Goal: Information Seeking & Learning: Learn about a topic

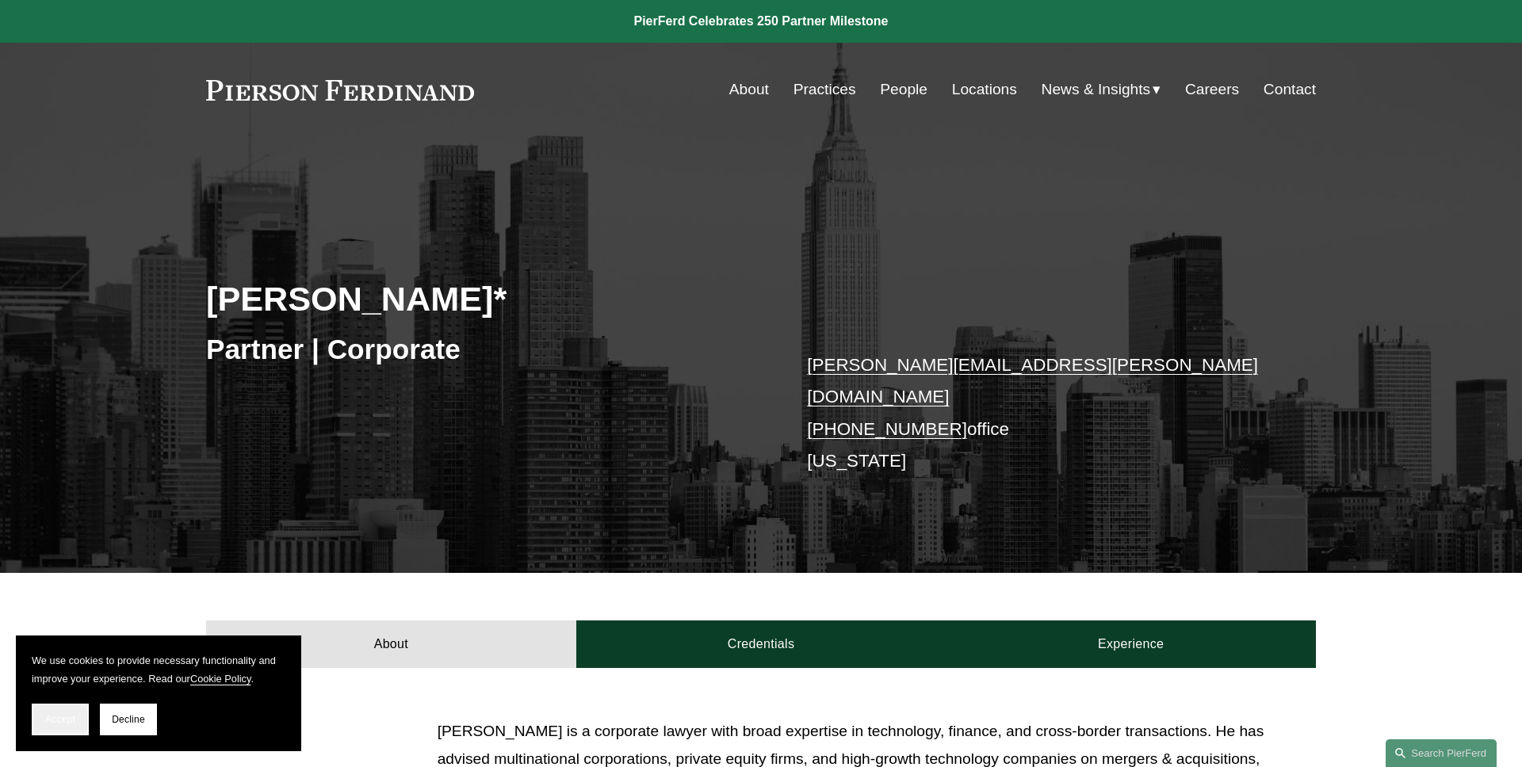
click at [63, 714] on span "Accept" at bounding box center [60, 719] width 30 height 11
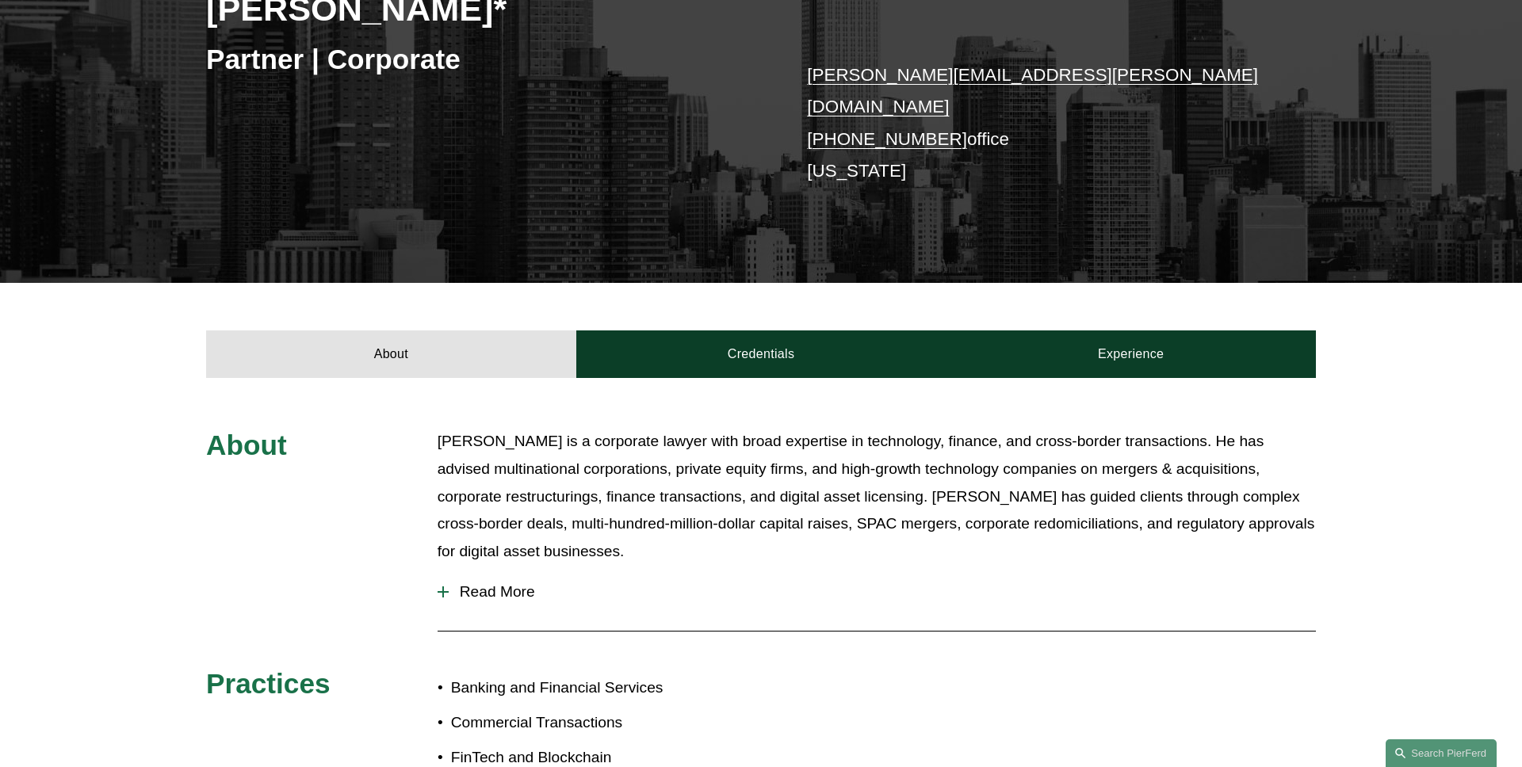
scroll to position [402, 0]
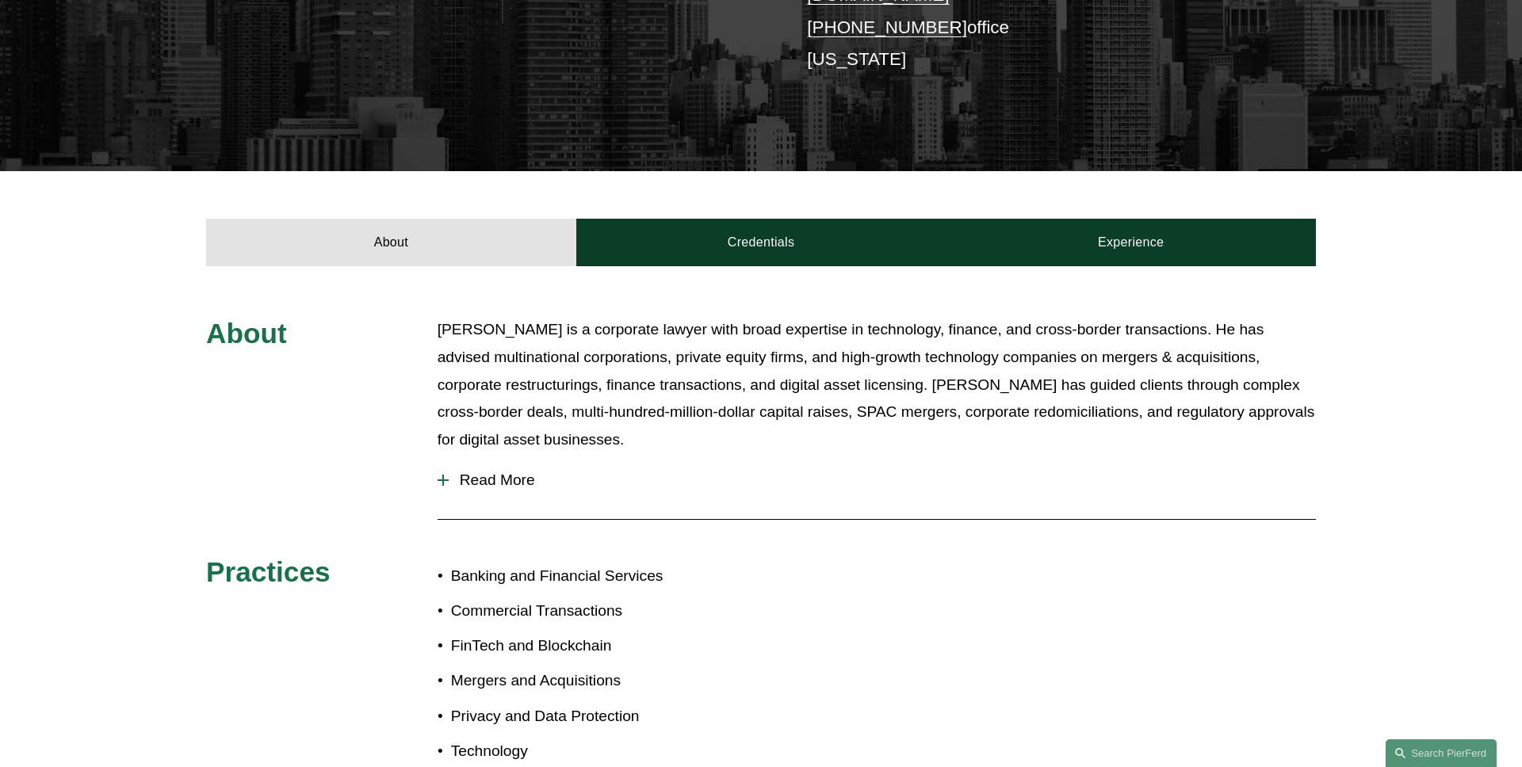
click at [498, 472] on span "Read More" at bounding box center [882, 480] width 867 height 17
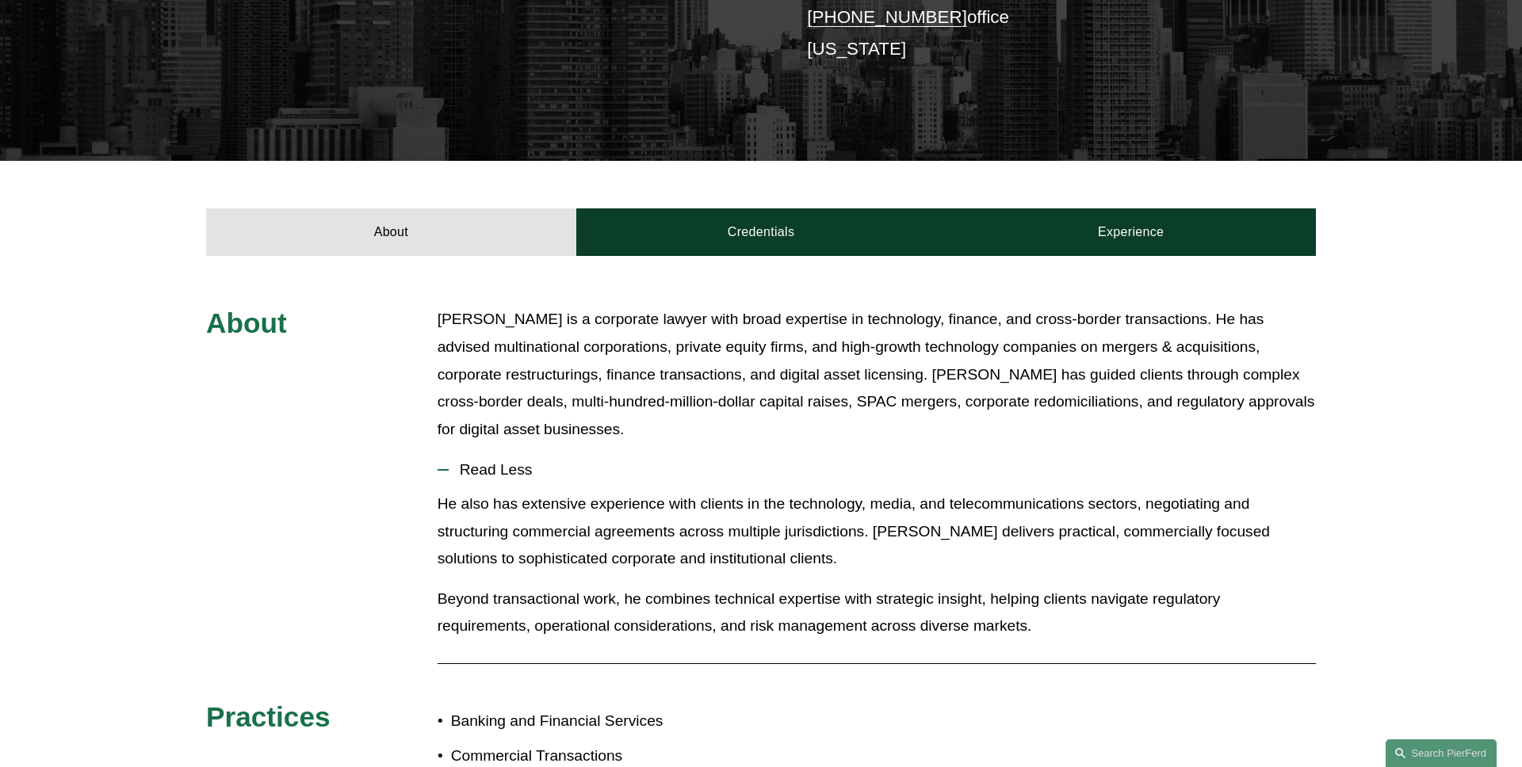
scroll to position [434, 0]
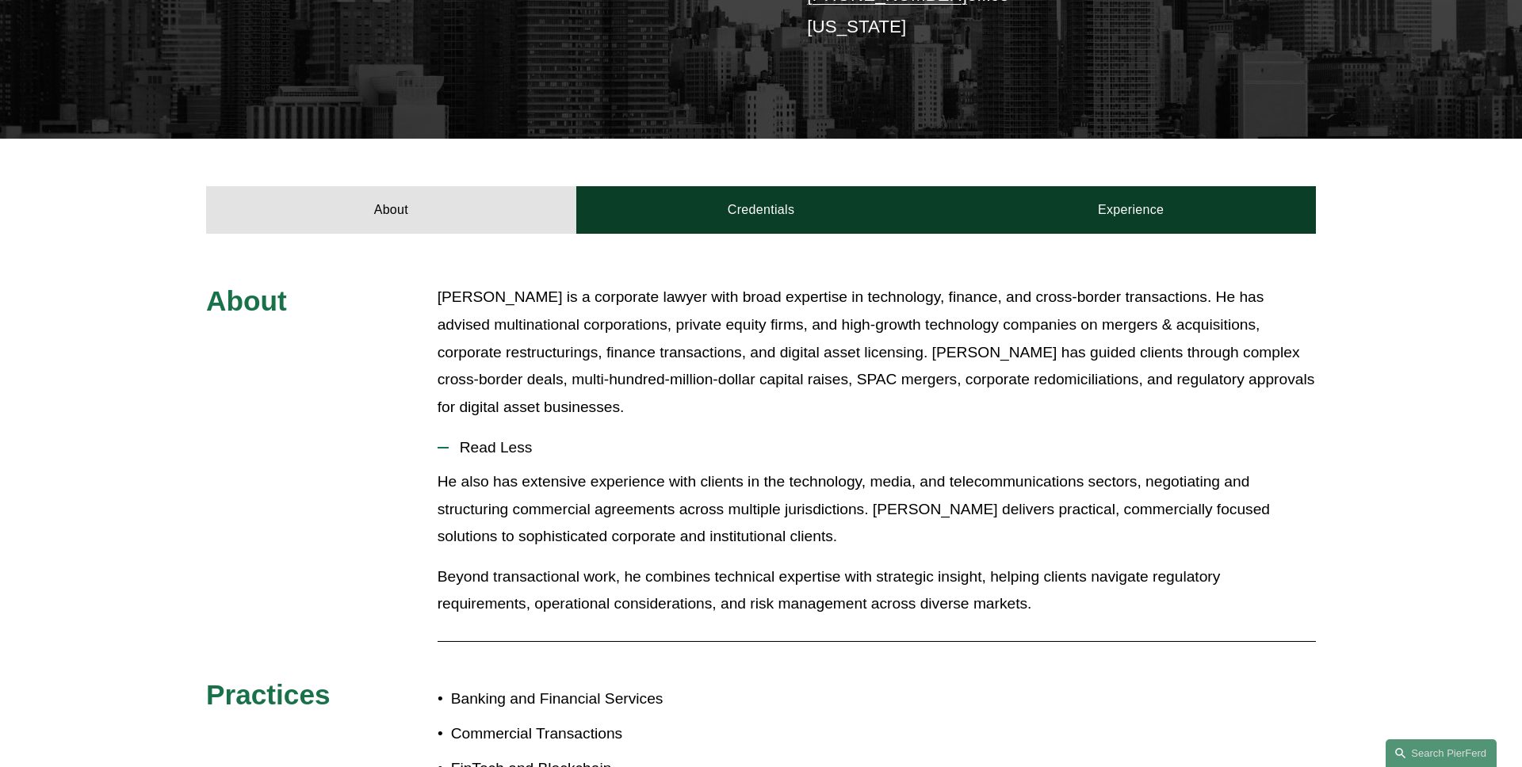
click at [488, 439] on span "Read Less" at bounding box center [882, 447] width 867 height 17
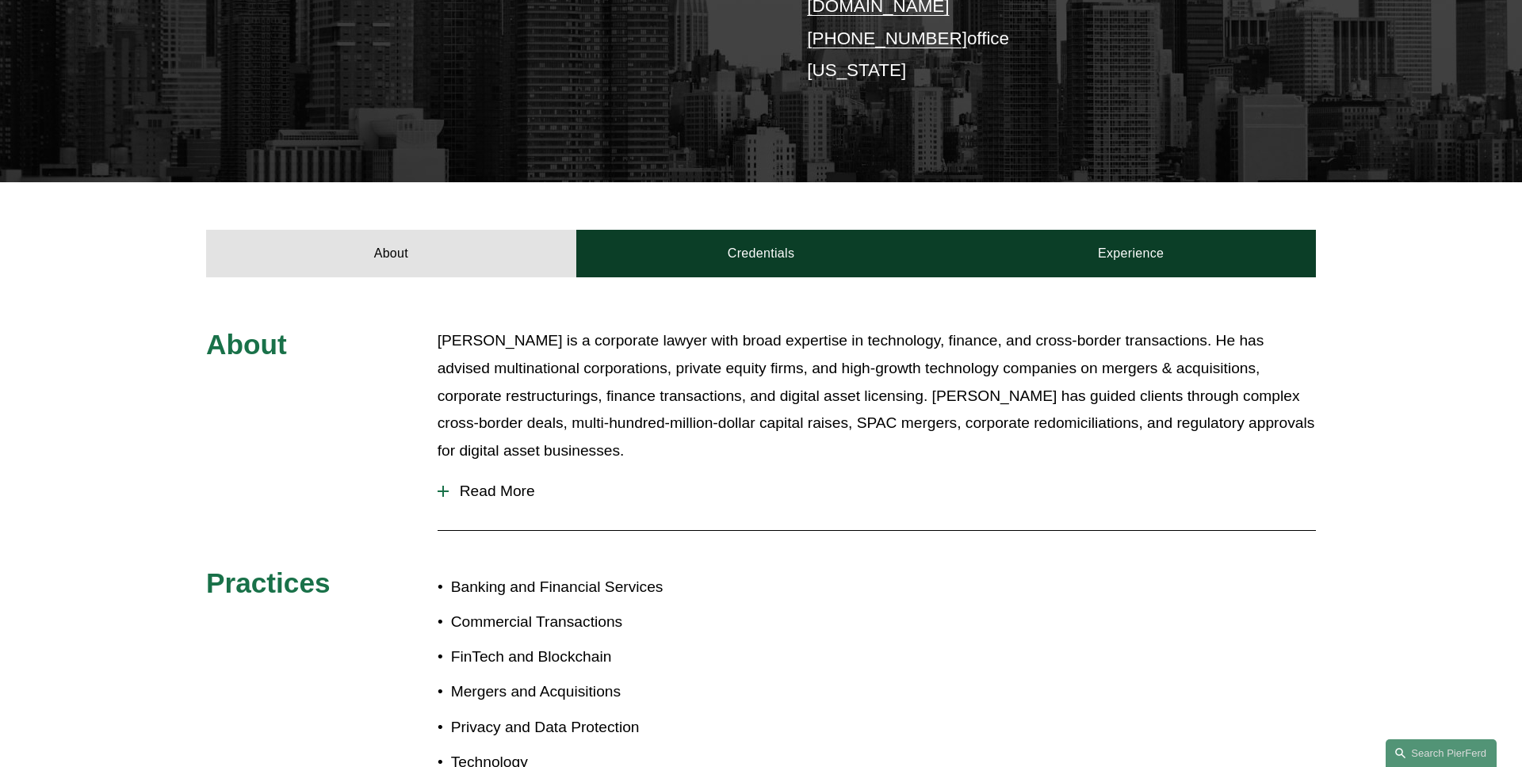
scroll to position [347, 0]
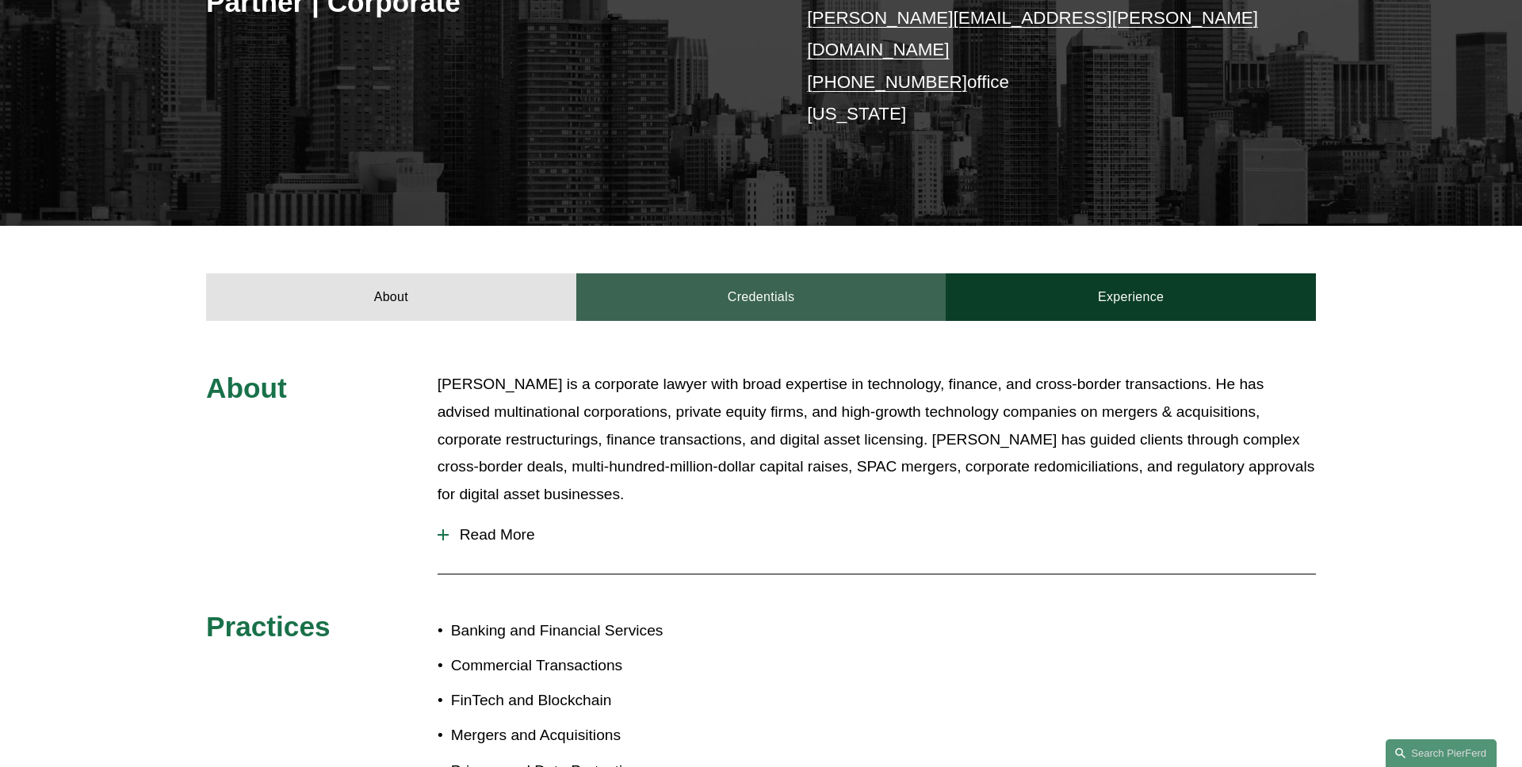
click at [690, 273] on link "Credentials" at bounding box center [761, 297] width 370 height 48
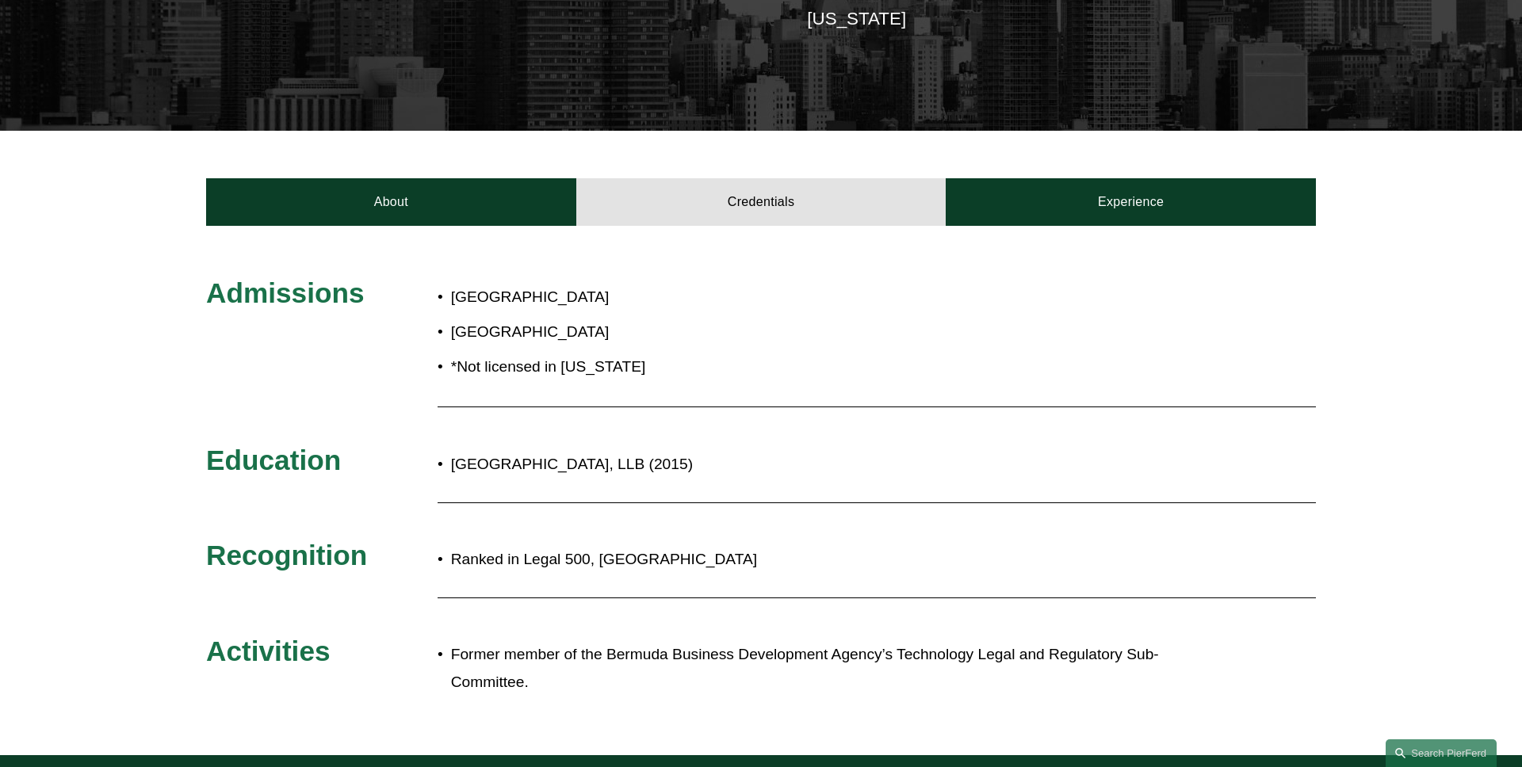
scroll to position [439, 0]
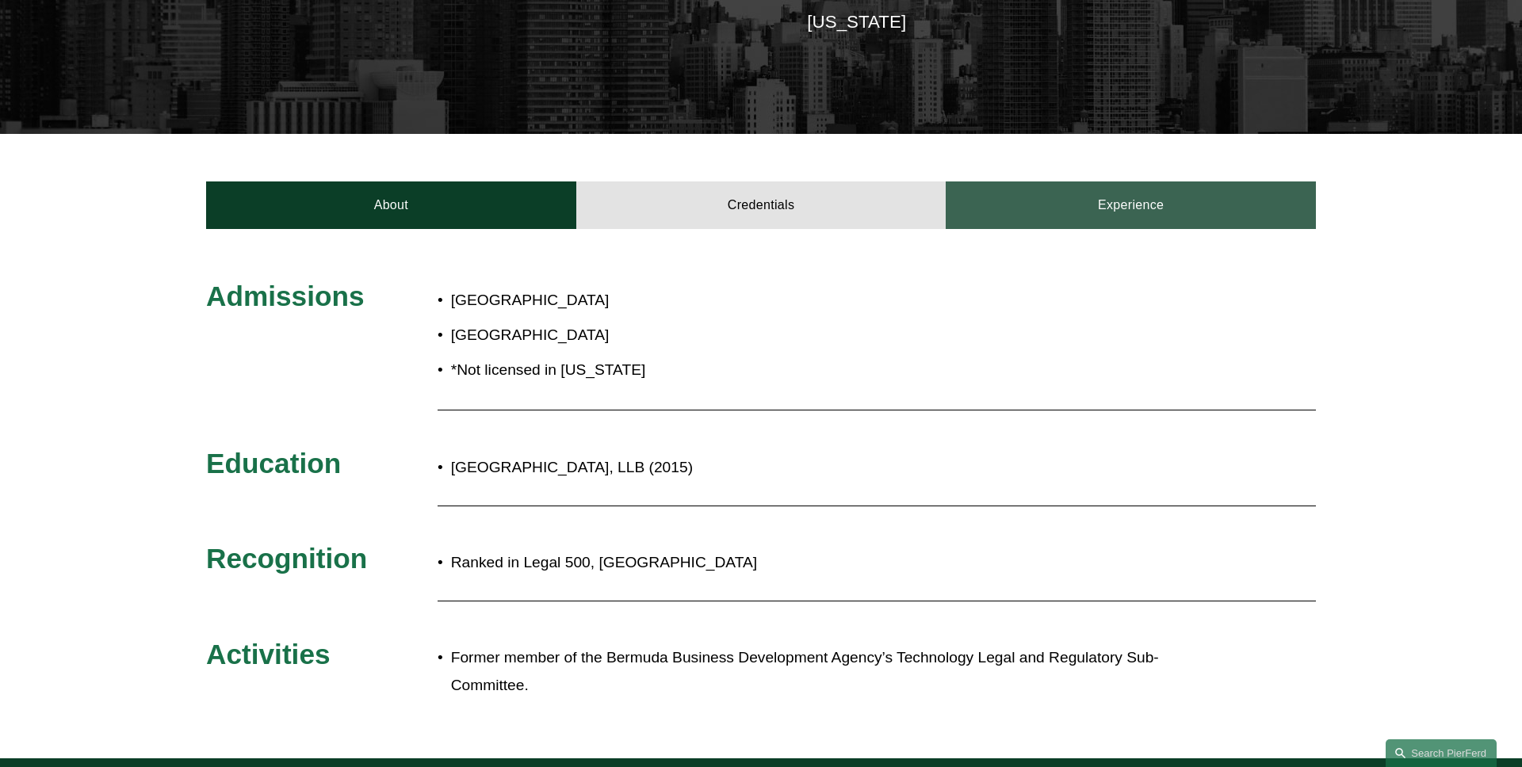
click at [1129, 181] on link "Experience" at bounding box center [1130, 205] width 370 height 48
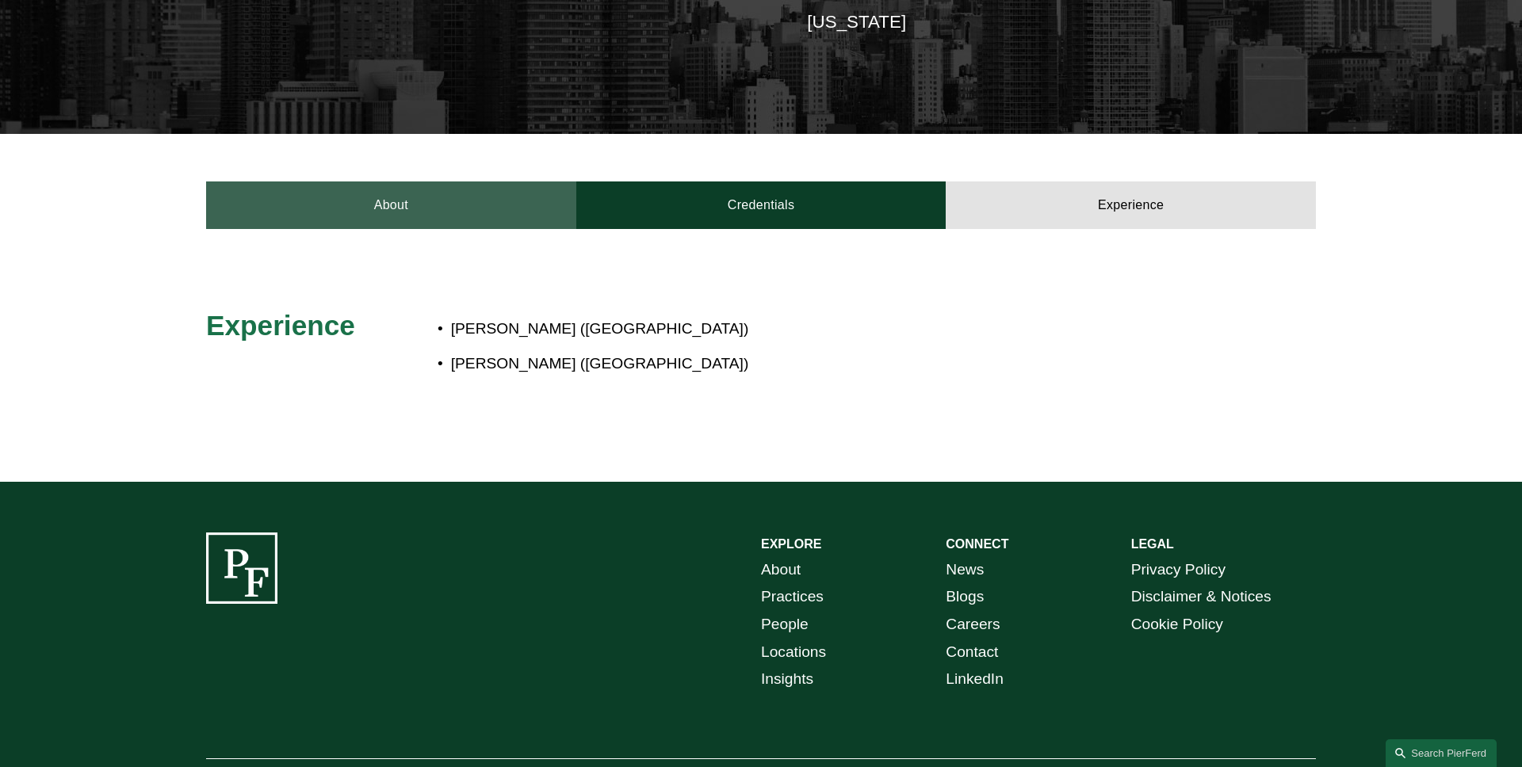
click at [409, 181] on link "About" at bounding box center [391, 205] width 370 height 48
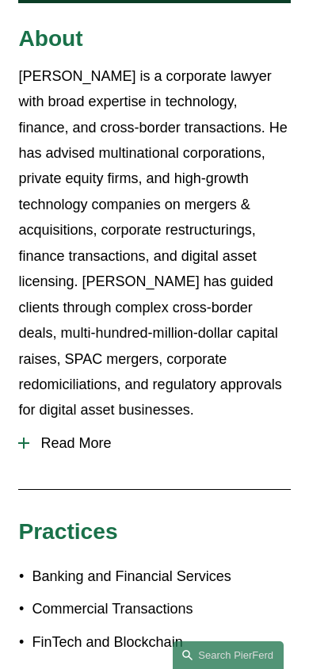
scroll to position [714, 0]
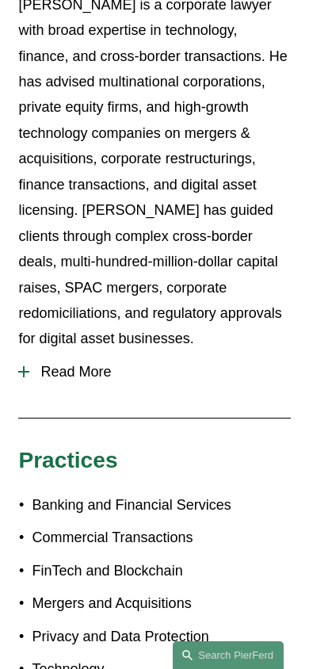
click at [120, 352] on button "Read More" at bounding box center [154, 372] width 272 height 40
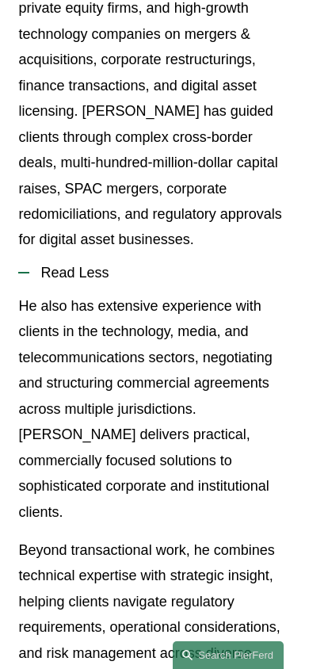
scroll to position [798, 0]
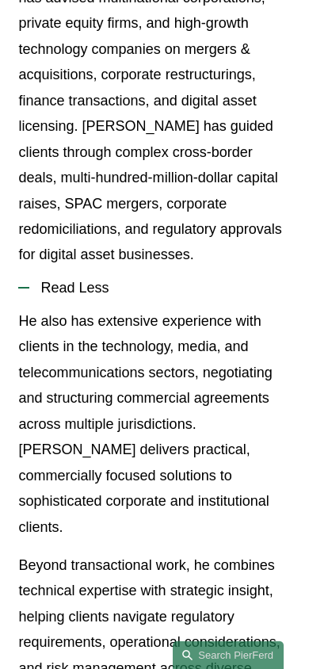
click at [132, 280] on span "Read Less" at bounding box center [159, 288] width 261 height 17
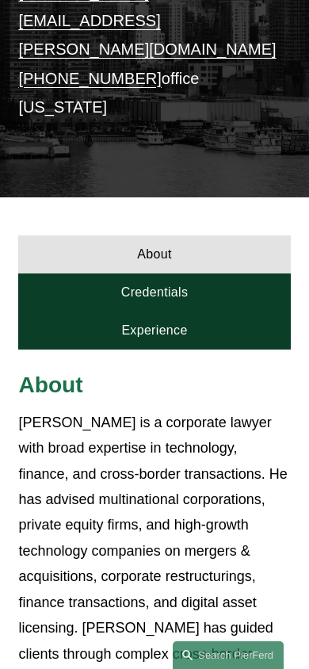
scroll to position [292, 0]
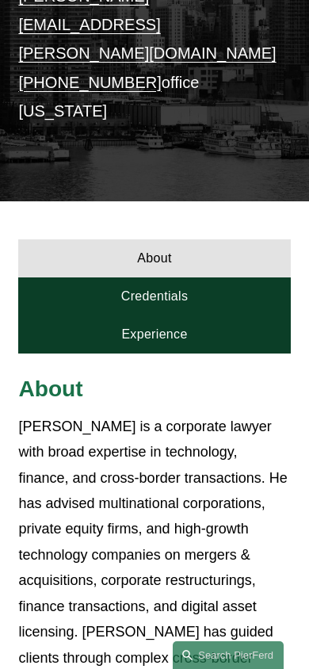
click at [218, 277] on link "Credentials" at bounding box center [154, 296] width 272 height 38
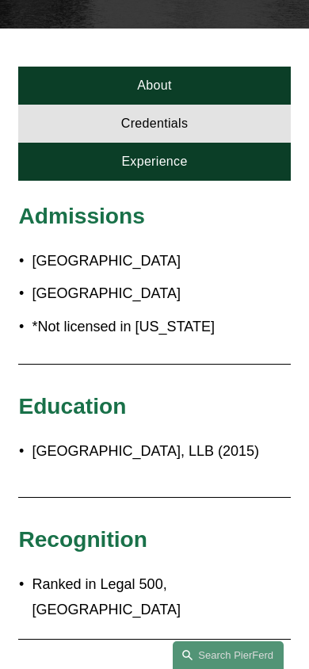
scroll to position [322, 0]
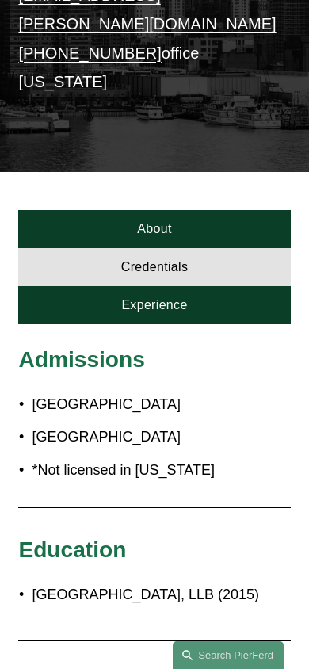
click at [201, 286] on link "Experience" at bounding box center [154, 305] width 272 height 38
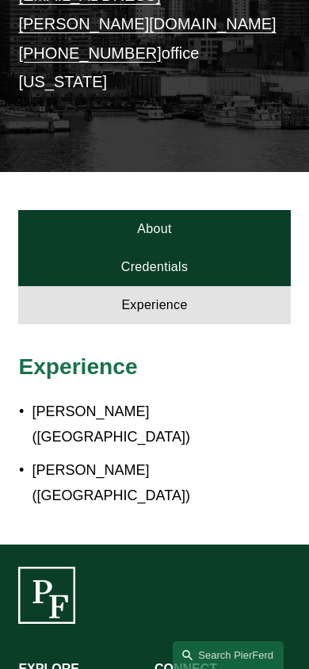
click at [218, 210] on link "About" at bounding box center [154, 229] width 272 height 38
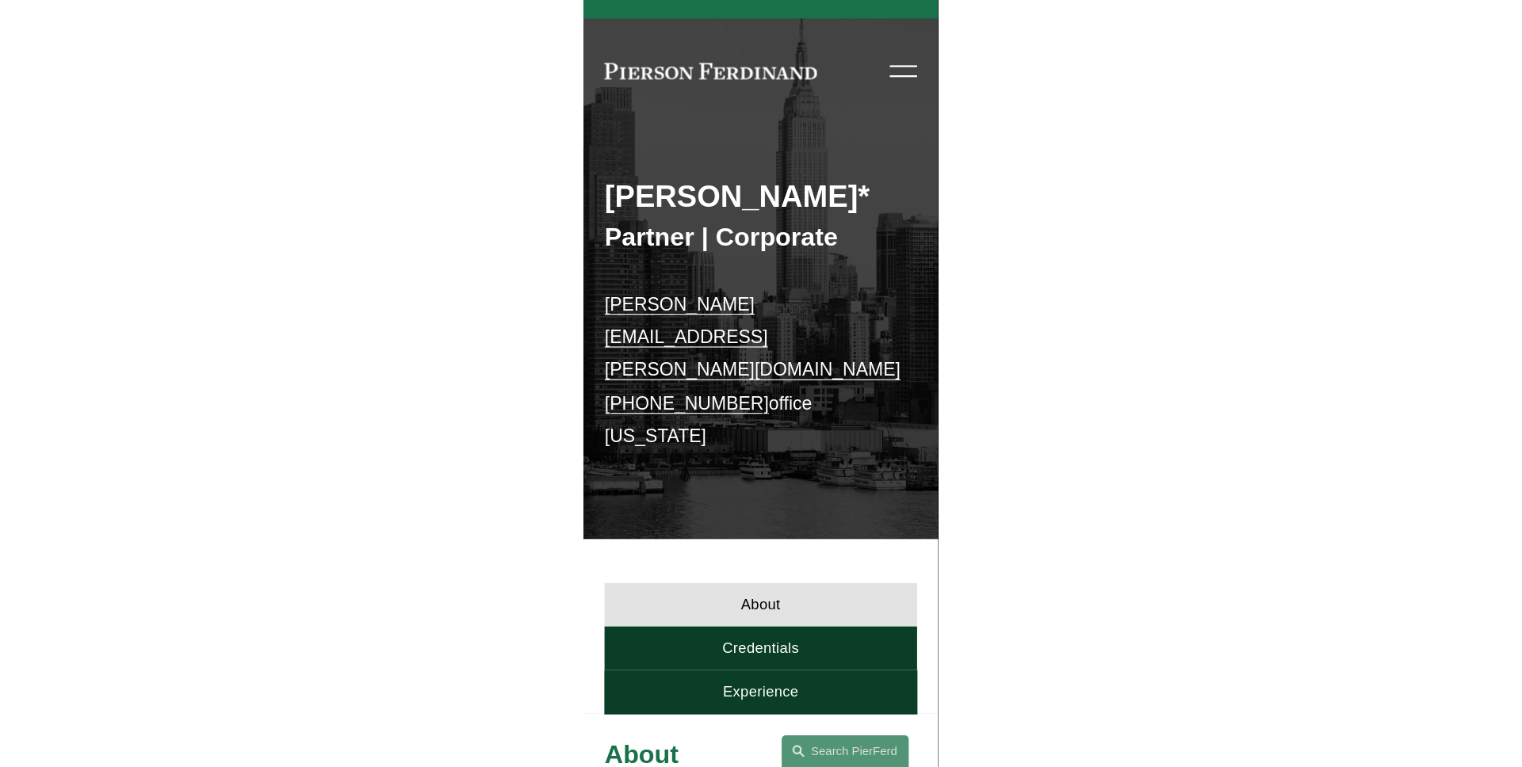
scroll to position [0, 0]
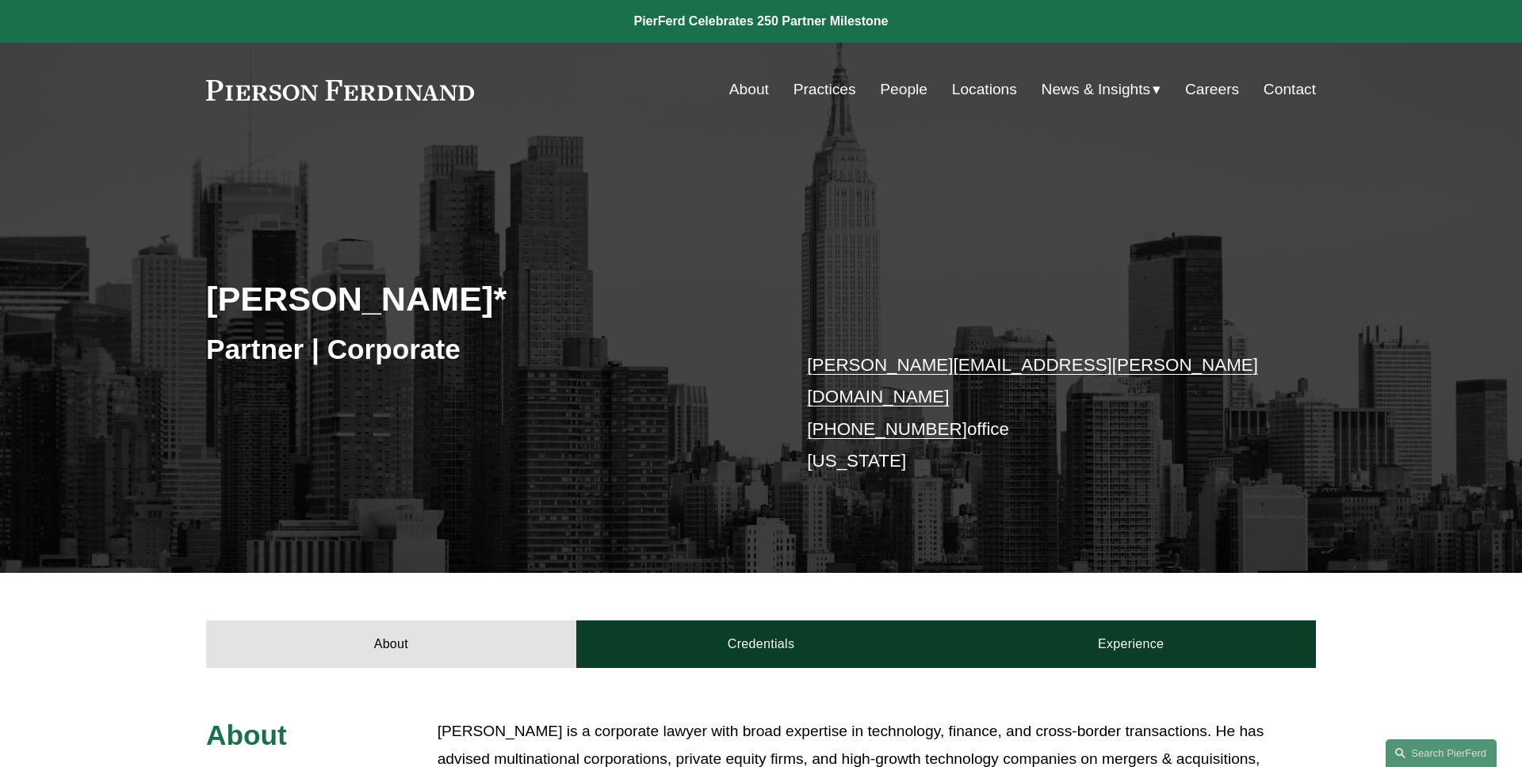
click at [672, 361] on h3 "Partner | Corporate" at bounding box center [483, 349] width 555 height 35
drag, startPoint x: 384, startPoint y: 307, endPoint x: 158, endPoint y: 307, distance: 225.9
click at [176, 307] on div "Carl Meyer* Partner | Corporate carl.meyer@pierferd.com +44 20 4604 2325 office…" at bounding box center [761, 377] width 1522 height 390
copy h2 "Carl Meyer"
click at [158, 307] on div "Carl Meyer* Partner | Corporate carl.meyer@pierferd.com +44 20 4604 2325 office…" at bounding box center [761, 377] width 1522 height 390
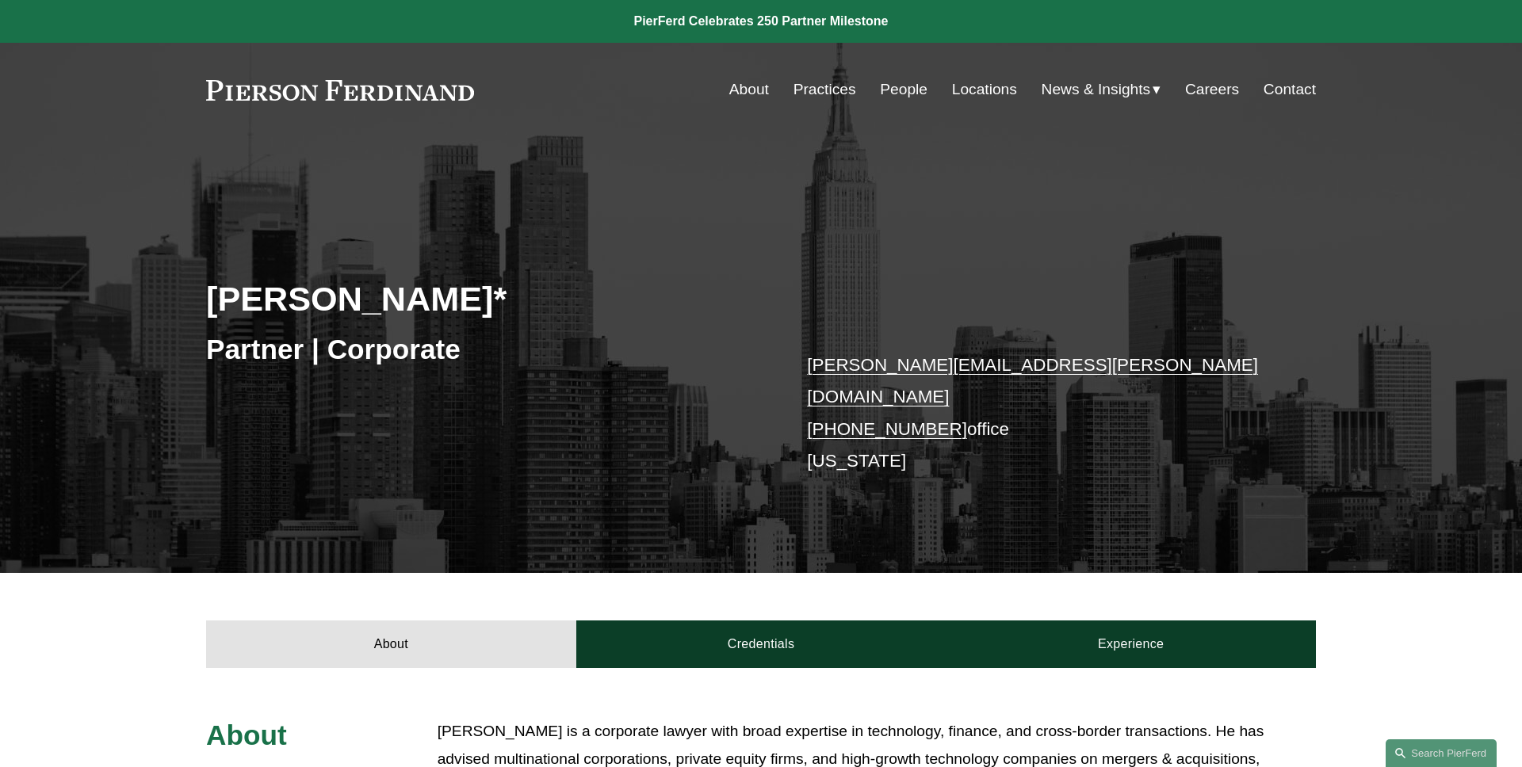
click at [98, 181] on div "Carl Meyer* Partner | Corporate carl.meyer@pierferd.com +44 20 4604 2325 office…" at bounding box center [761, 355] width 1522 height 436
click at [136, 194] on div "Carl Meyer* Partner | Corporate carl.meyer@pierferd.com +44 20 4604 2325 office…" at bounding box center [761, 377] width 1522 height 390
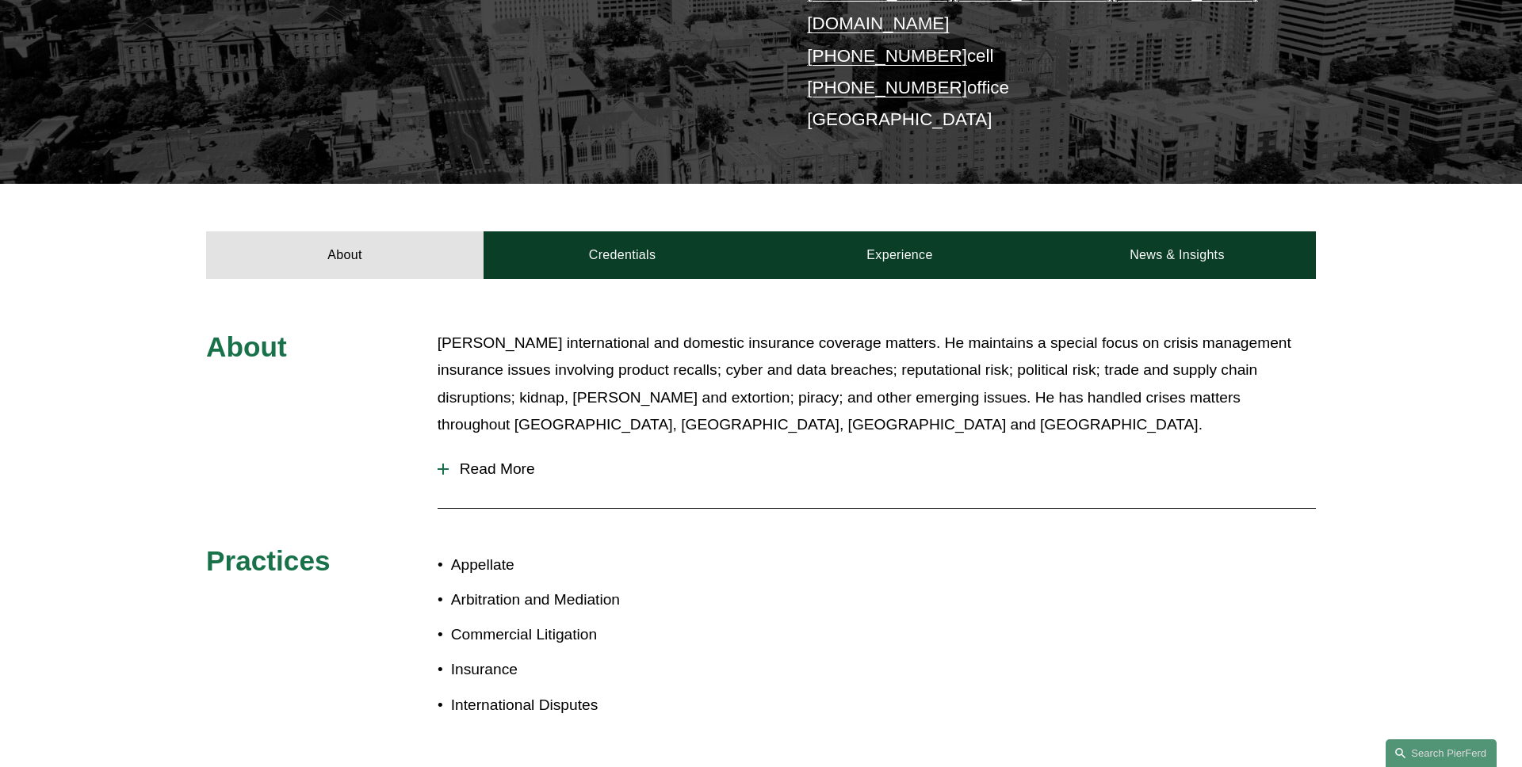
scroll to position [466, 0]
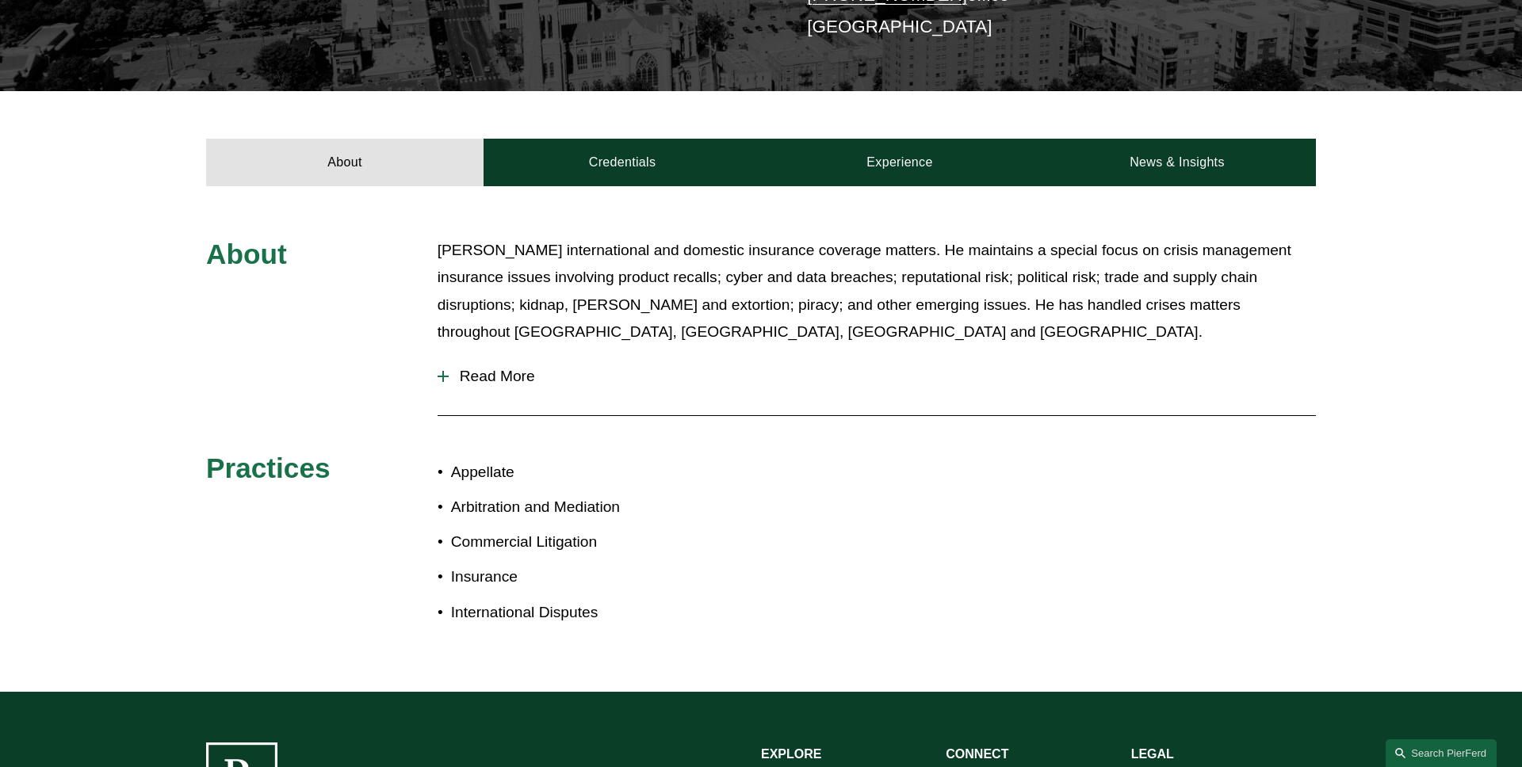
click at [484, 368] on span "Read More" at bounding box center [882, 376] width 867 height 17
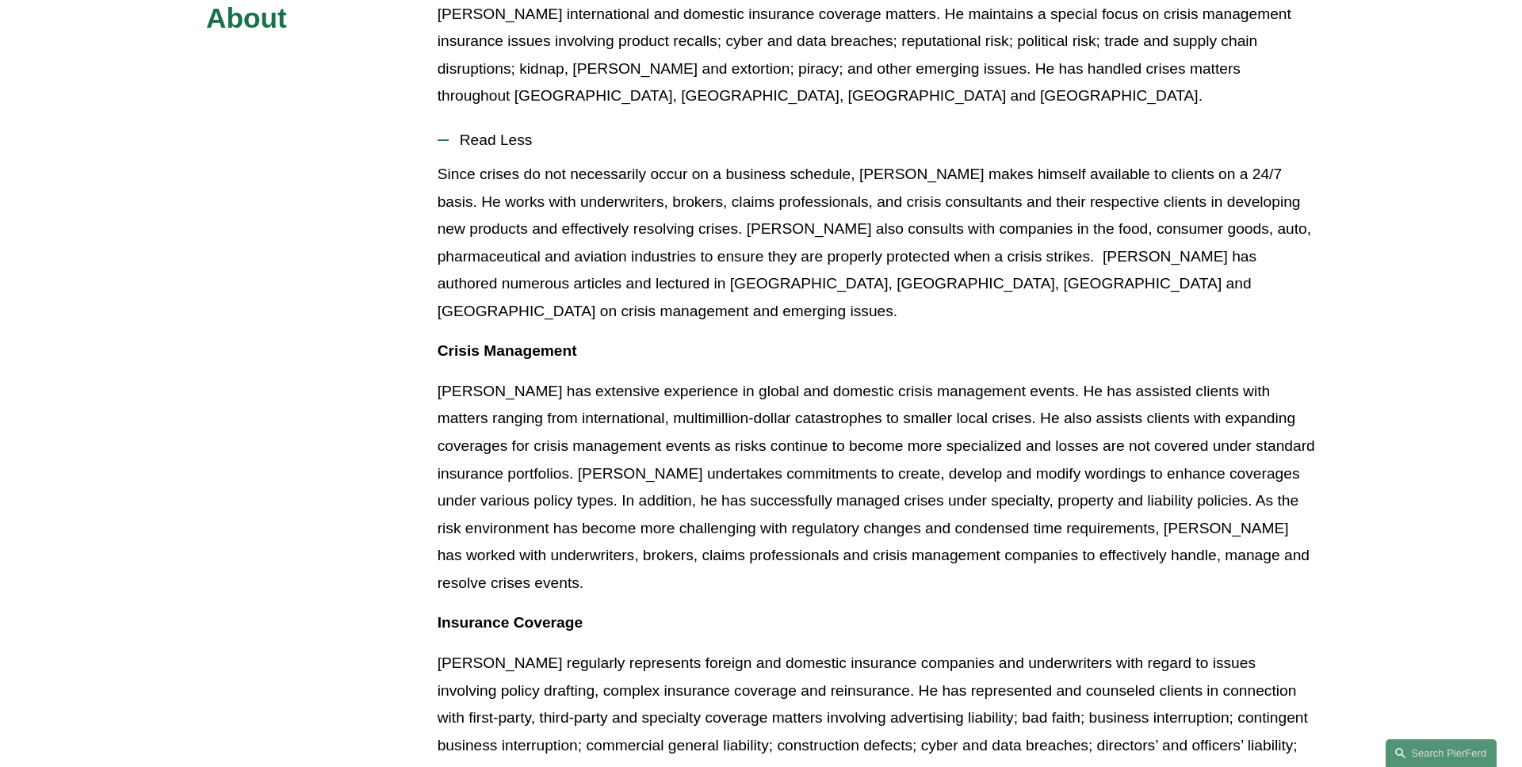
scroll to position [695, 0]
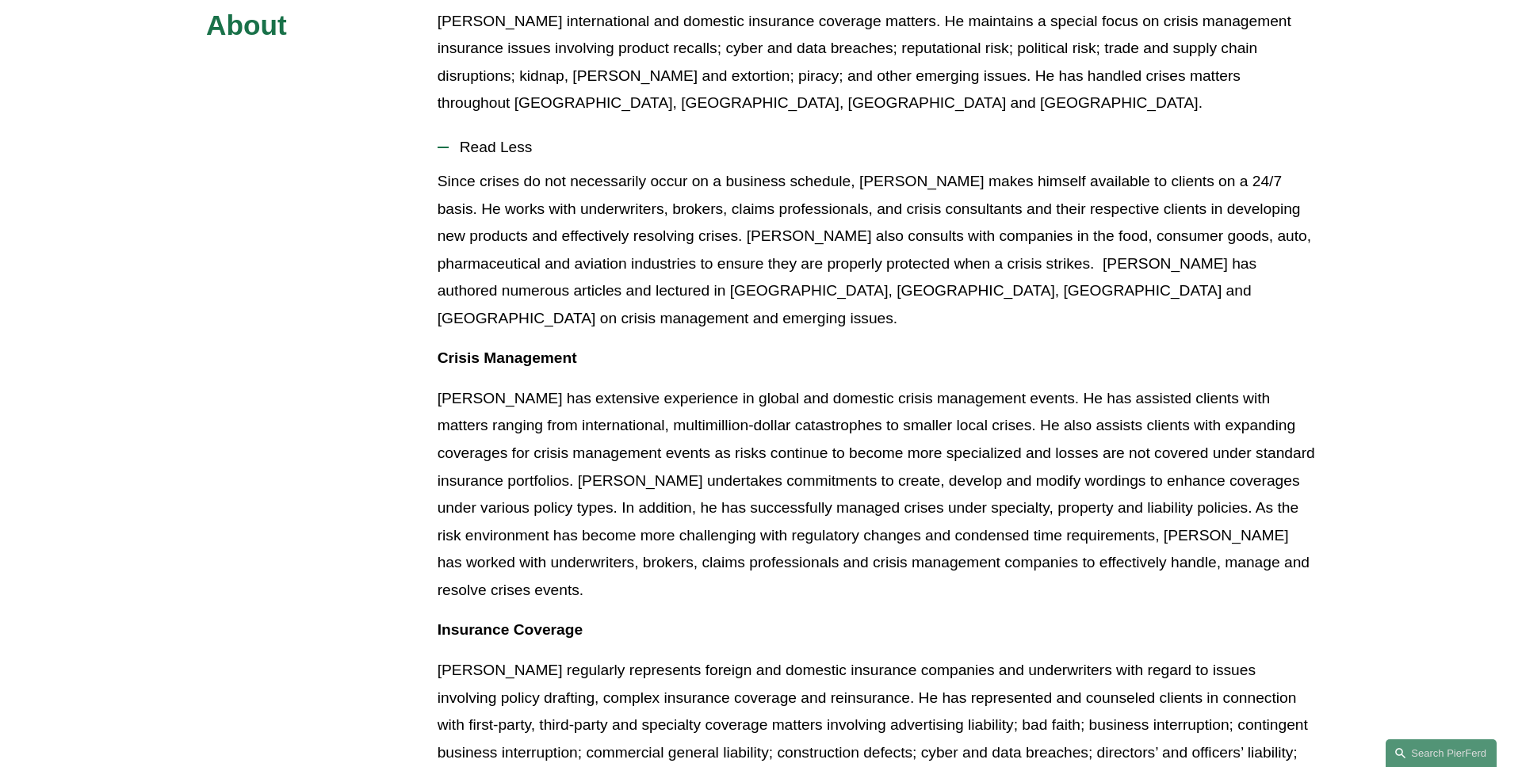
click at [510, 139] on span "Read Less" at bounding box center [882, 147] width 867 height 17
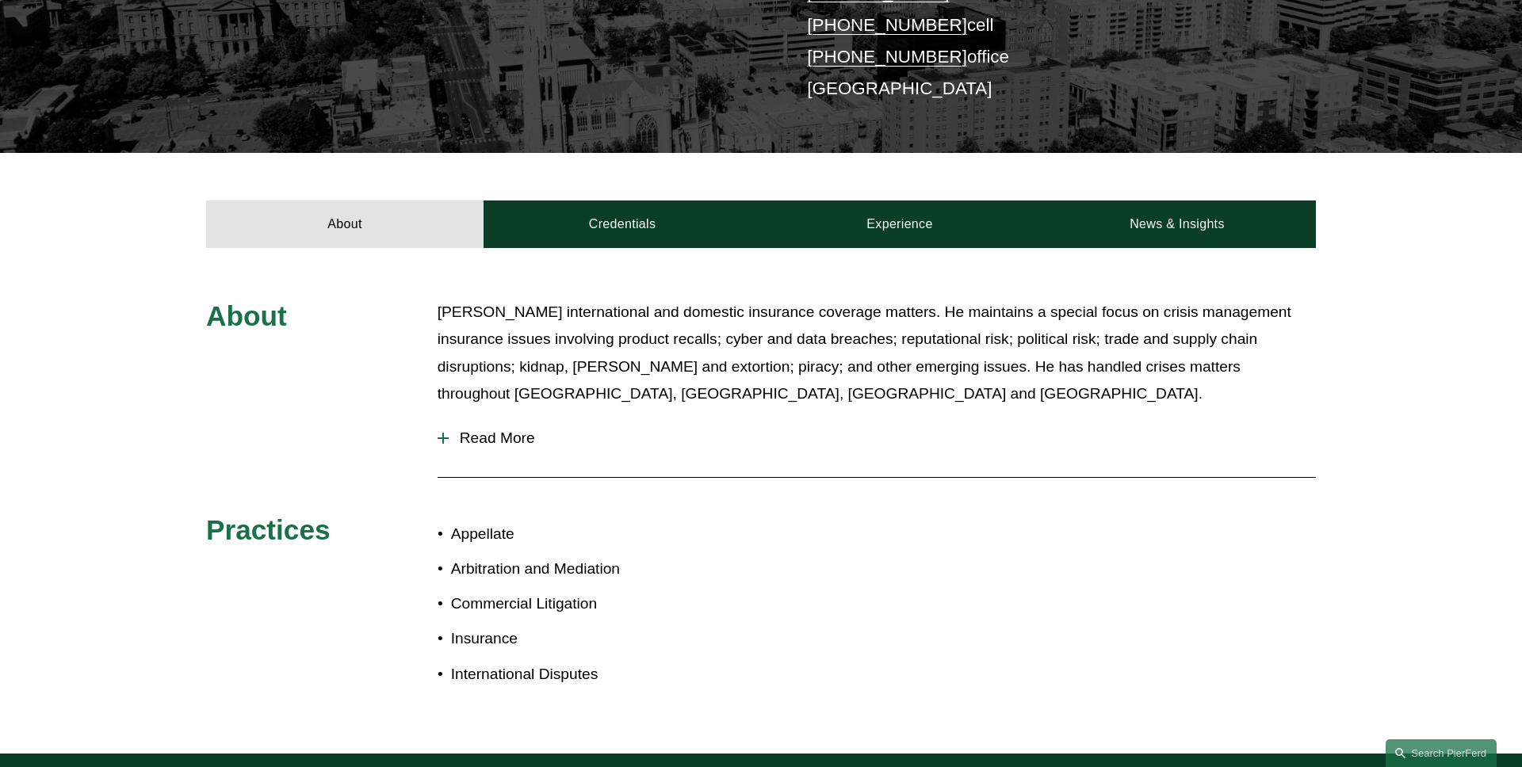
scroll to position [391, 0]
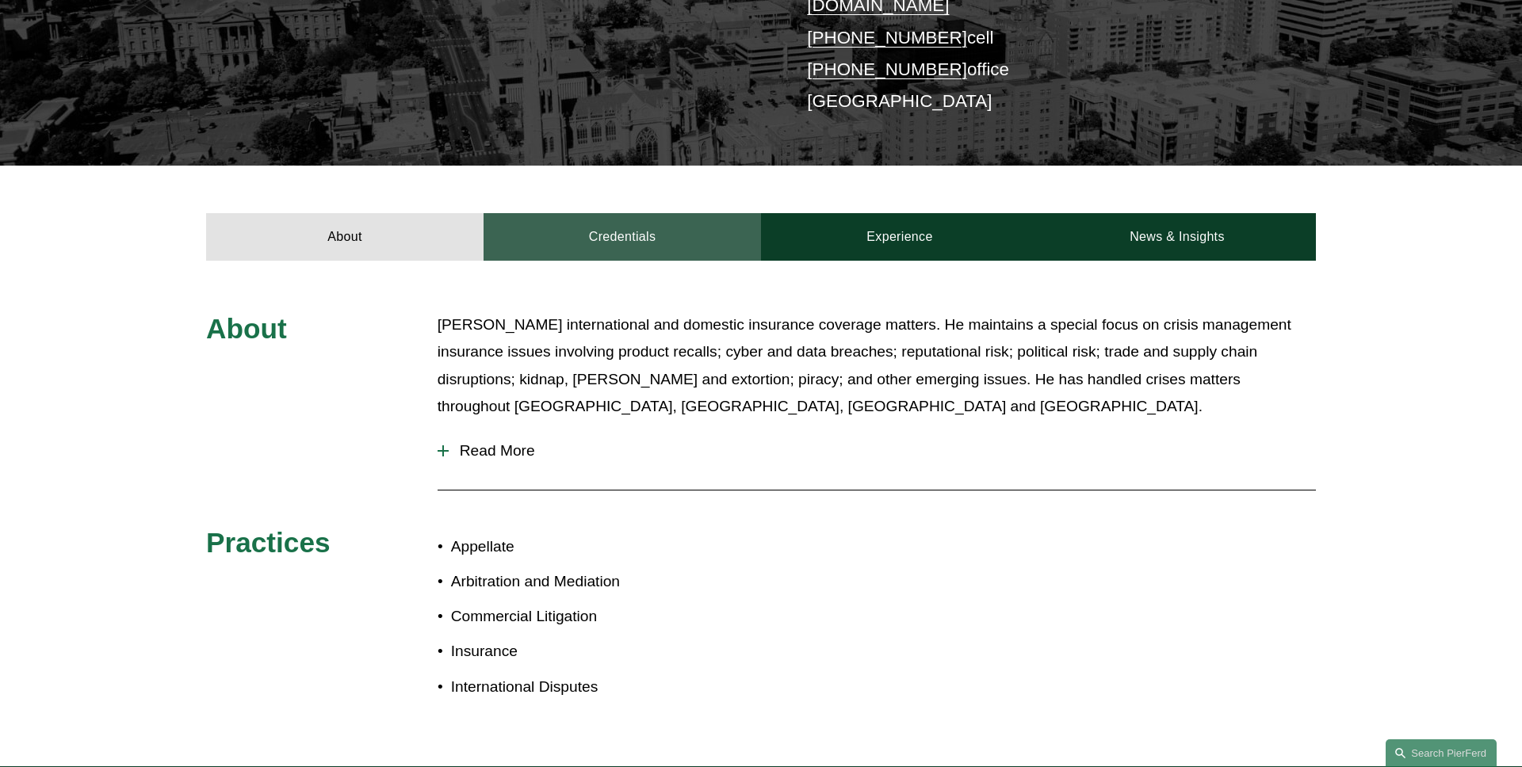
click at [664, 238] on link "Credentials" at bounding box center [621, 237] width 277 height 48
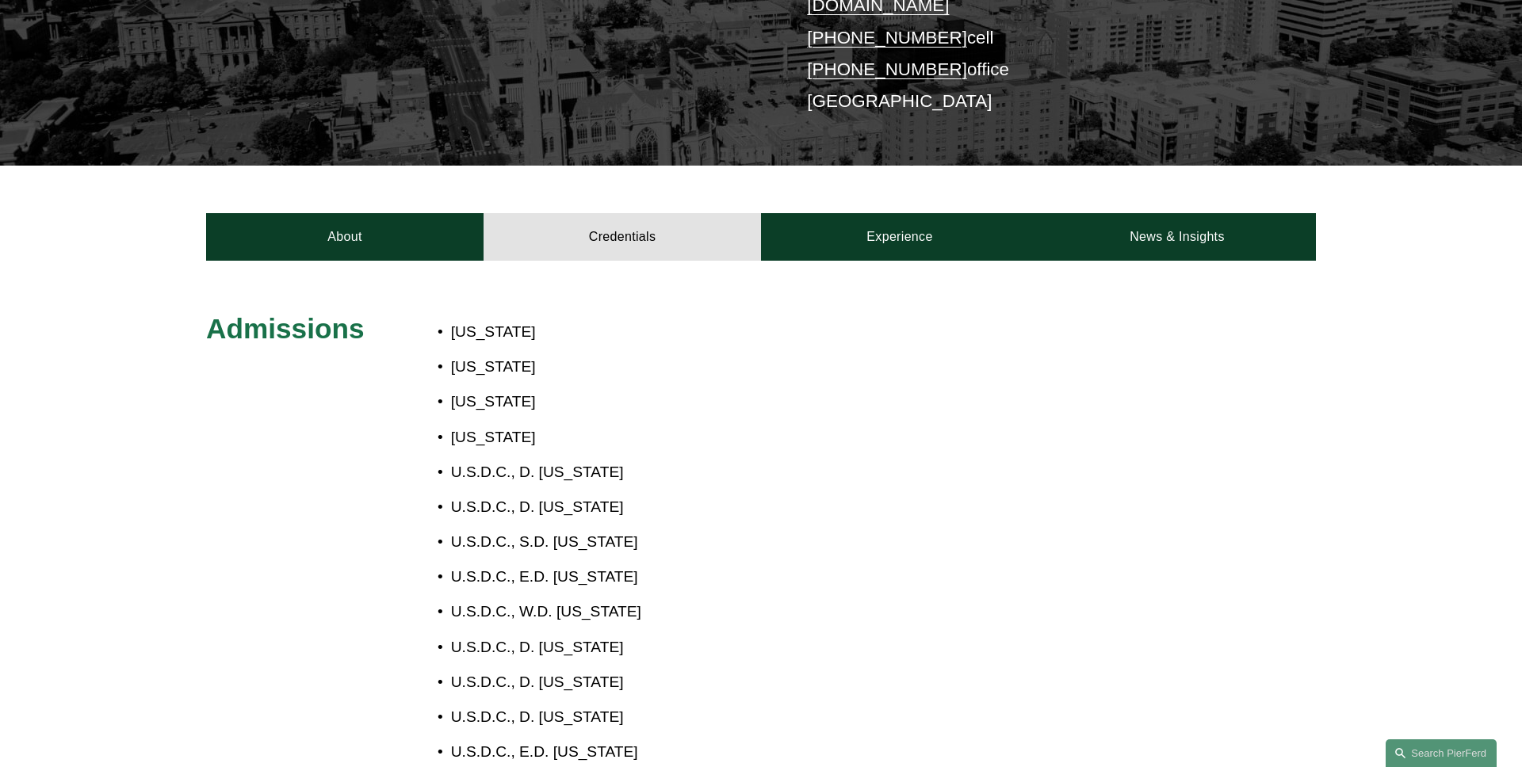
scroll to position [381, 0]
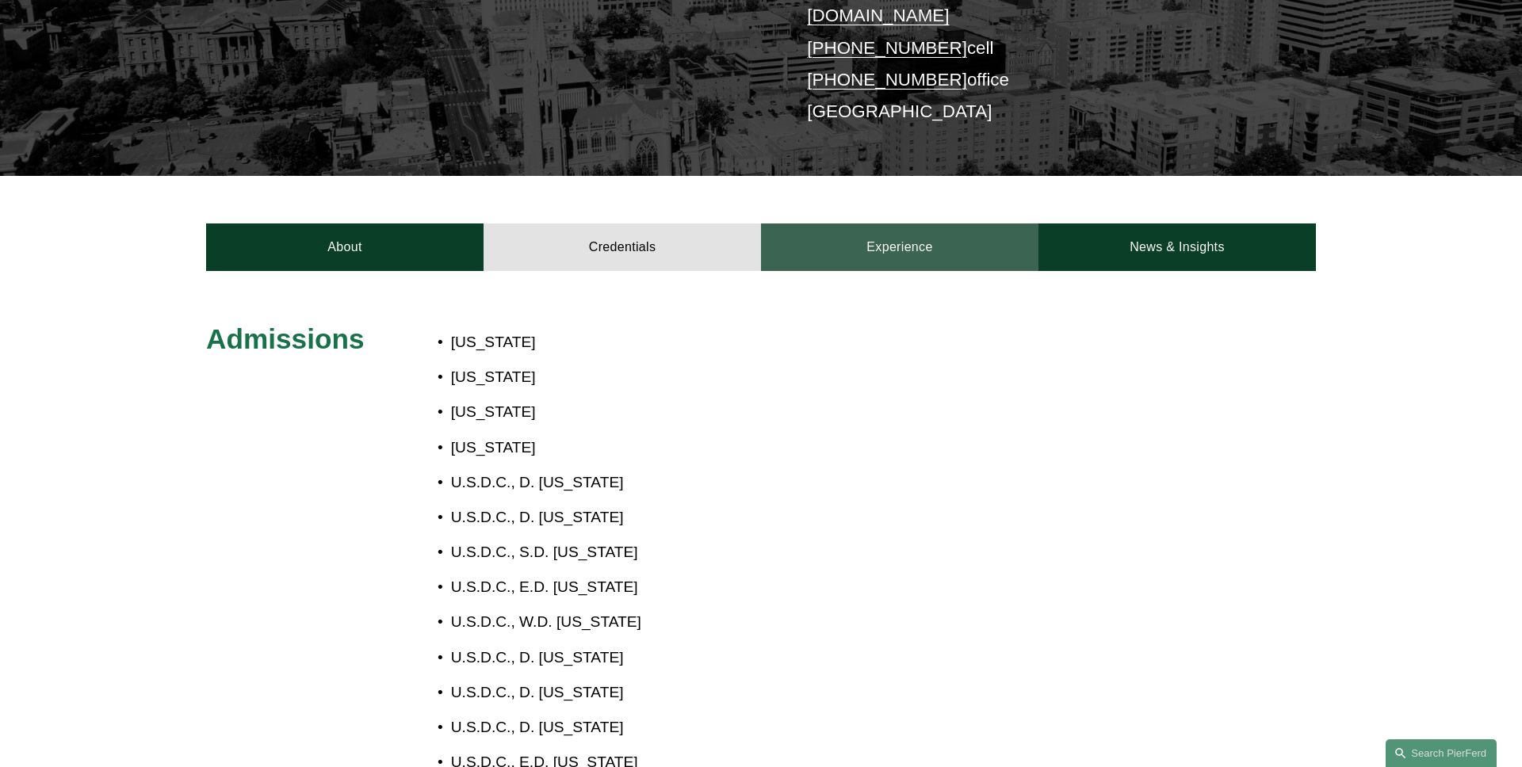
click at [877, 229] on link "Experience" at bounding box center [899, 247] width 277 height 48
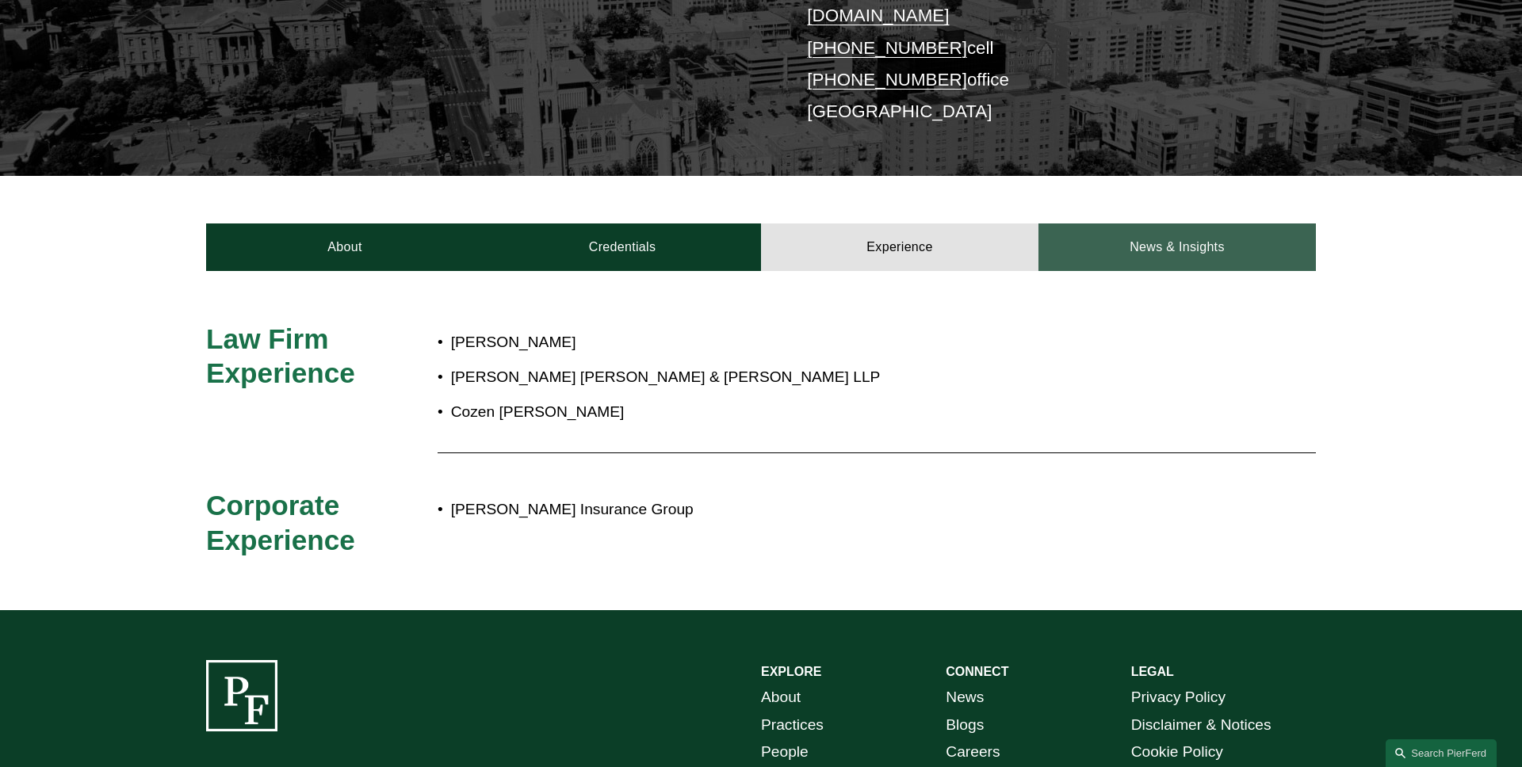
click at [1119, 239] on link "News & Insights" at bounding box center [1176, 247] width 277 height 48
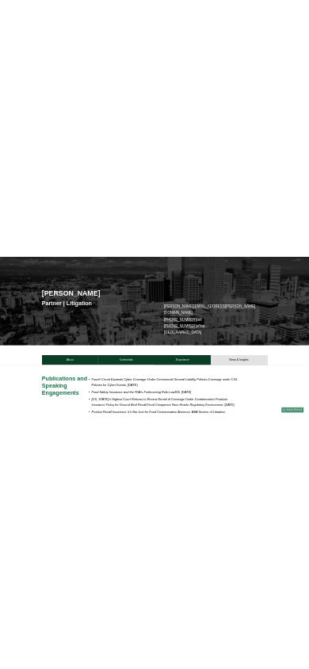
scroll to position [0, 0]
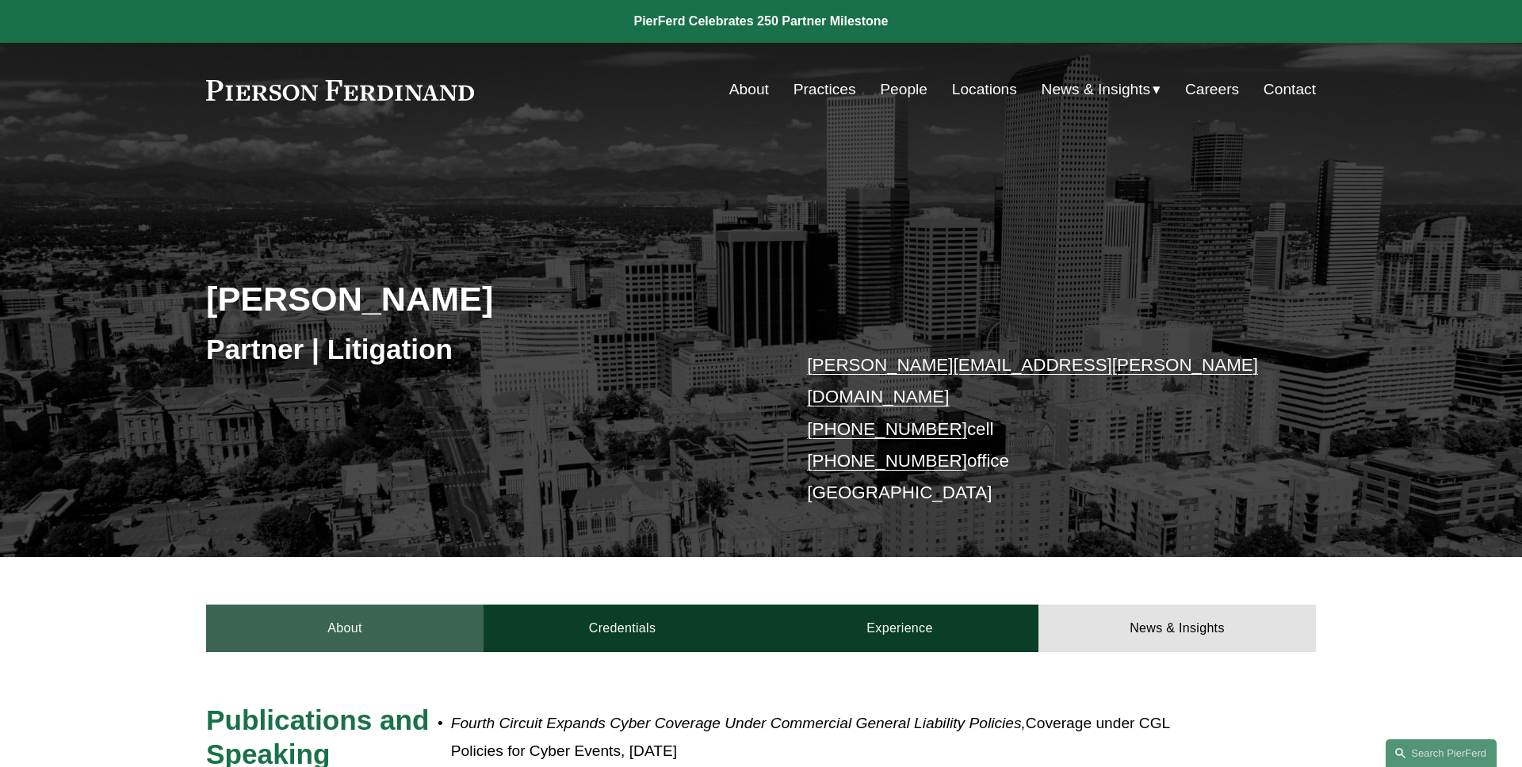
click at [337, 605] on link "About" at bounding box center [344, 629] width 277 height 48
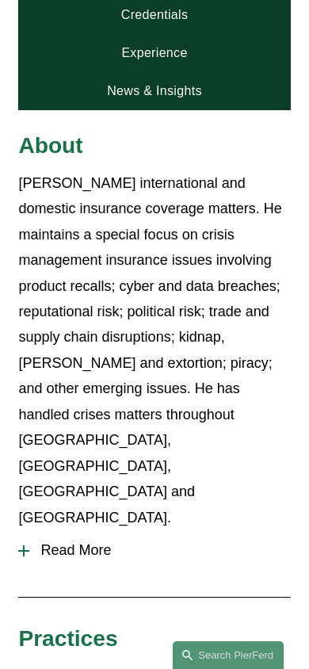
scroll to position [595, 0]
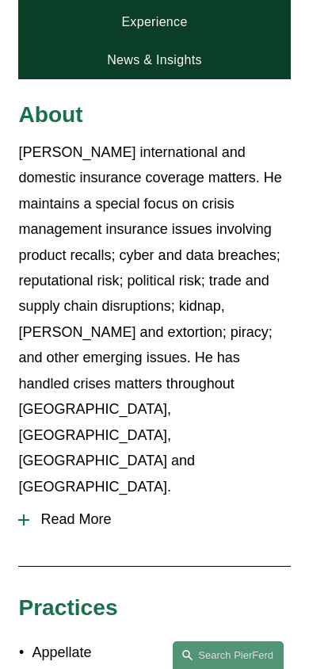
click at [77, 499] on div "Read More Since crises do not necessarily occur on a business schedule, Joe mak…" at bounding box center [154, 527] width 272 height 57
click at [84, 511] on span "Read More" at bounding box center [159, 519] width 261 height 17
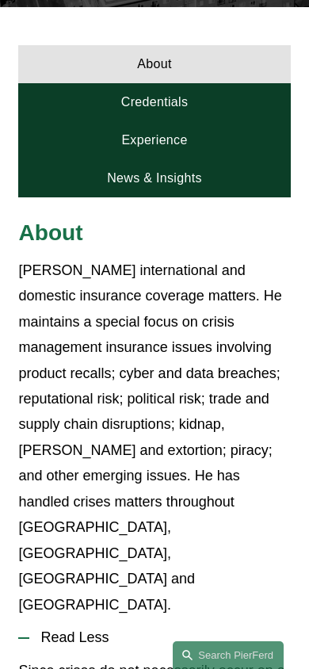
click at [98, 629] on span "Read Less" at bounding box center [159, 637] width 261 height 17
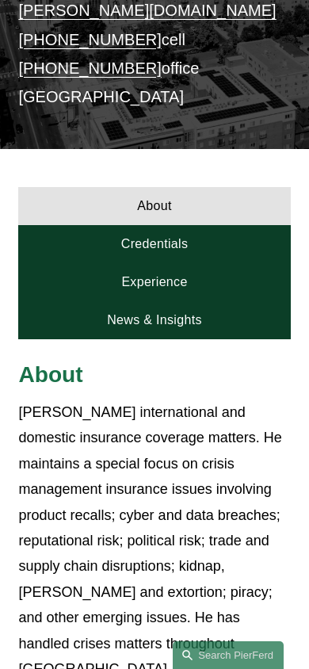
scroll to position [298, 0]
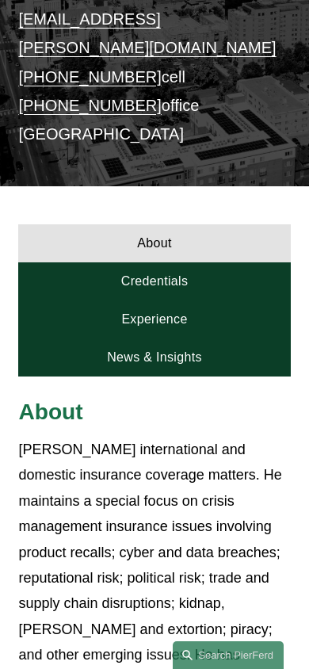
click at [201, 262] on link "Credentials" at bounding box center [154, 281] width 272 height 38
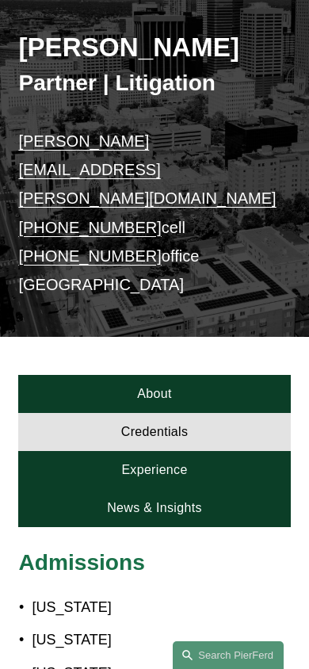
scroll to position [97, 0]
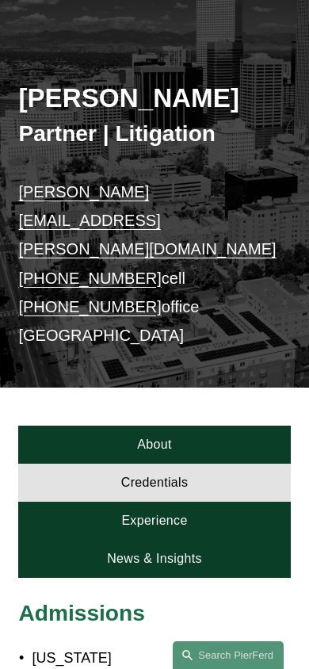
click at [195, 540] on link "News & Insights" at bounding box center [154, 559] width 272 height 38
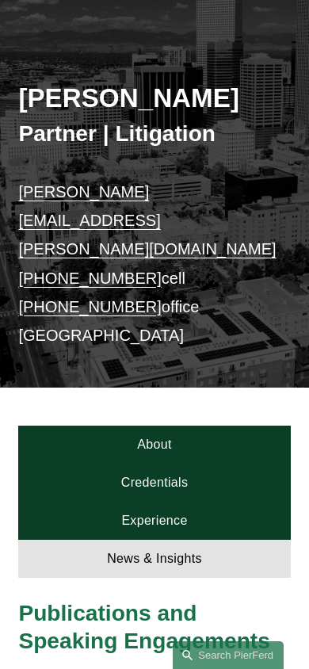
click at [195, 502] on link "Experience" at bounding box center [154, 521] width 272 height 38
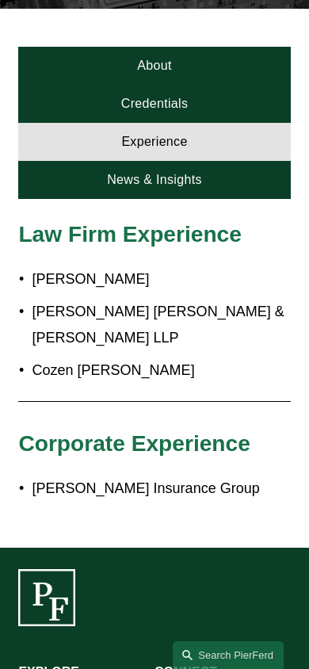
scroll to position [453, 0]
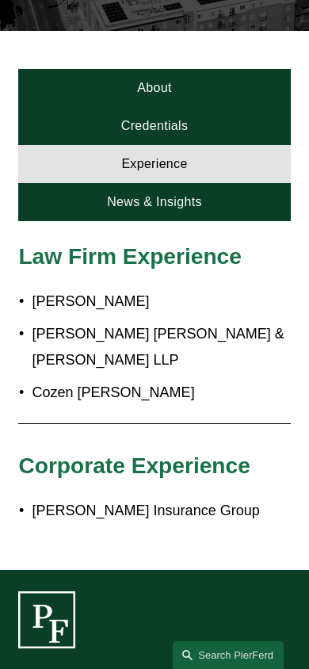
click at [212, 183] on link "News & Insights" at bounding box center [154, 202] width 272 height 38
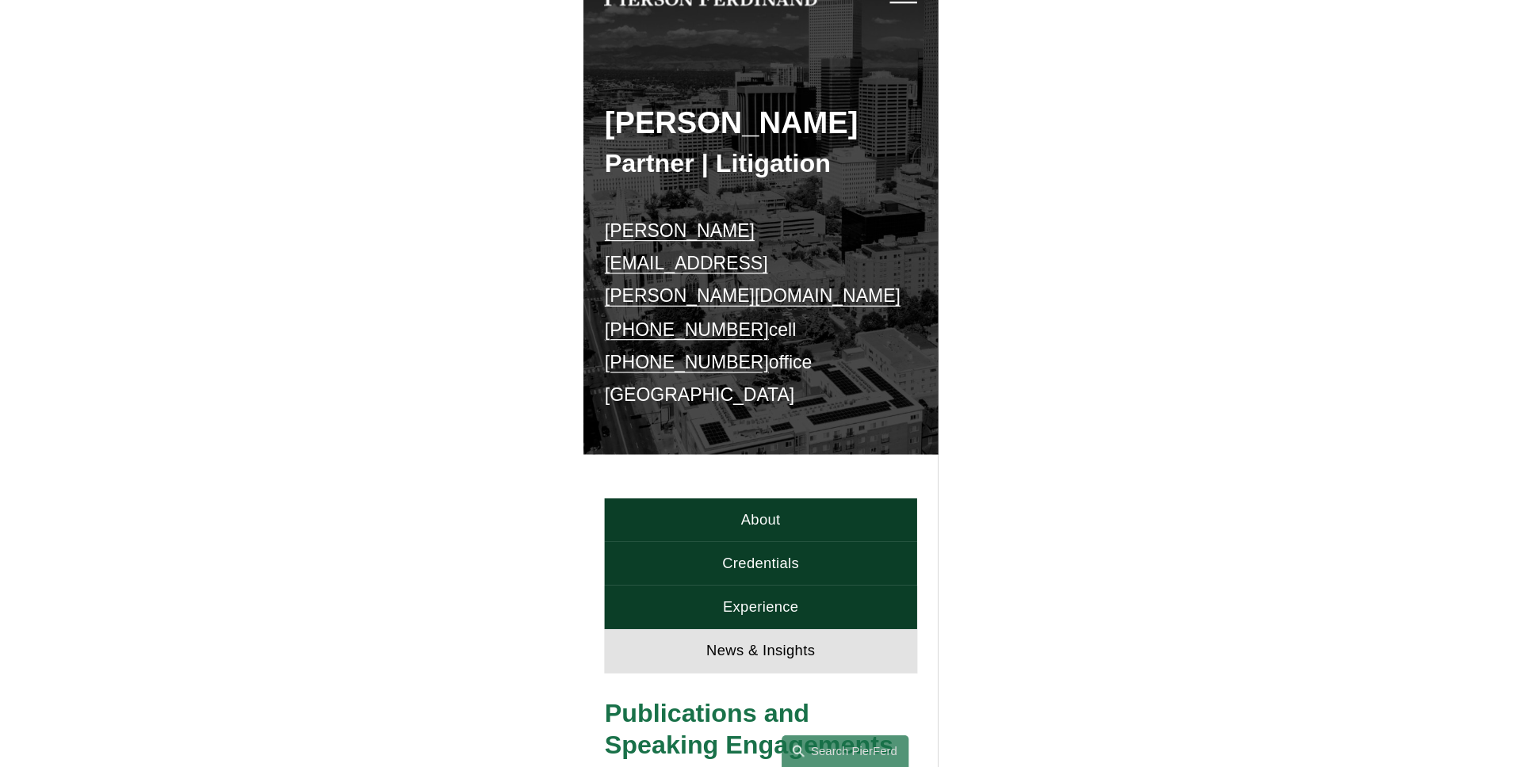
scroll to position [0, 0]
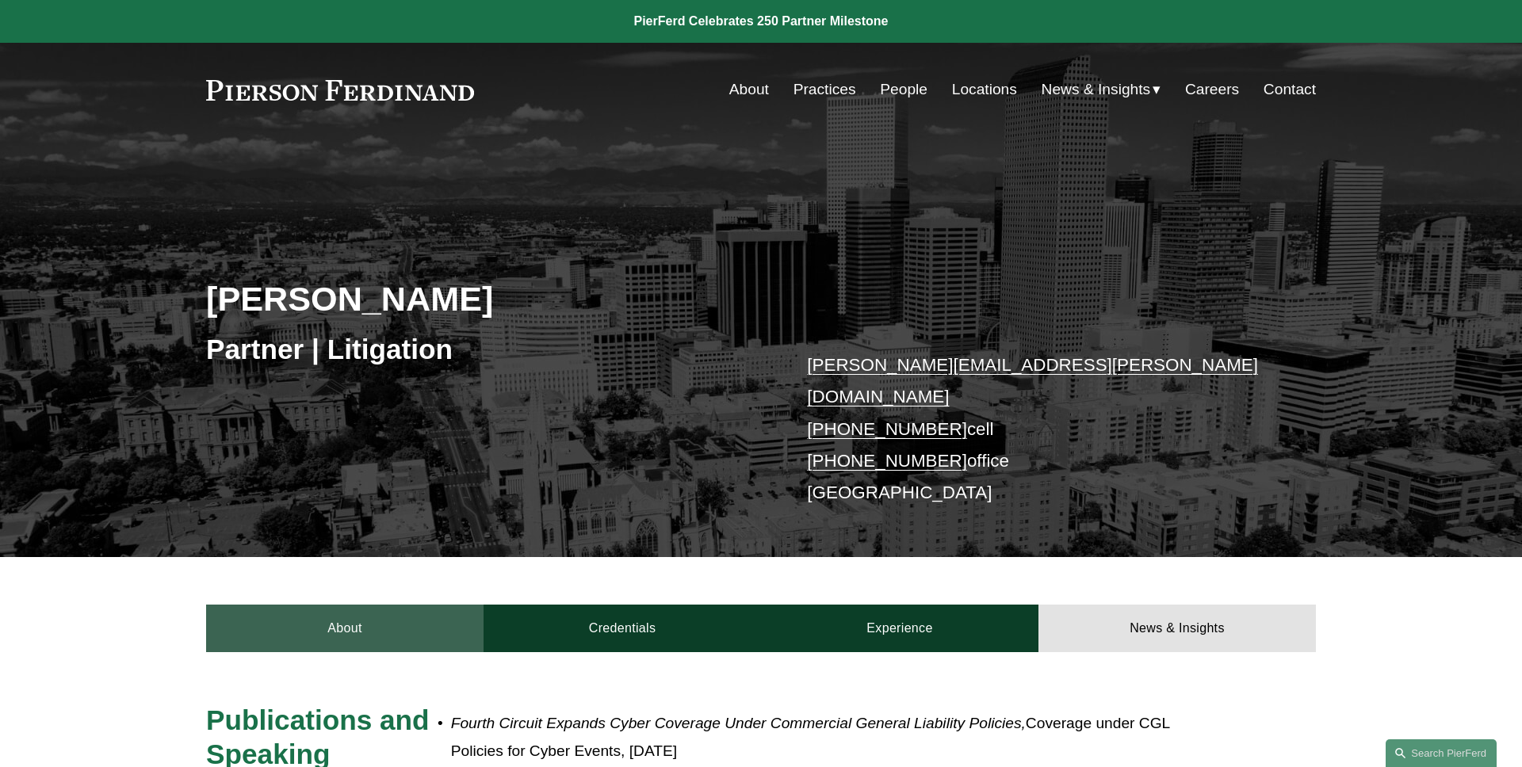
click at [262, 619] on link "About" at bounding box center [344, 629] width 277 height 48
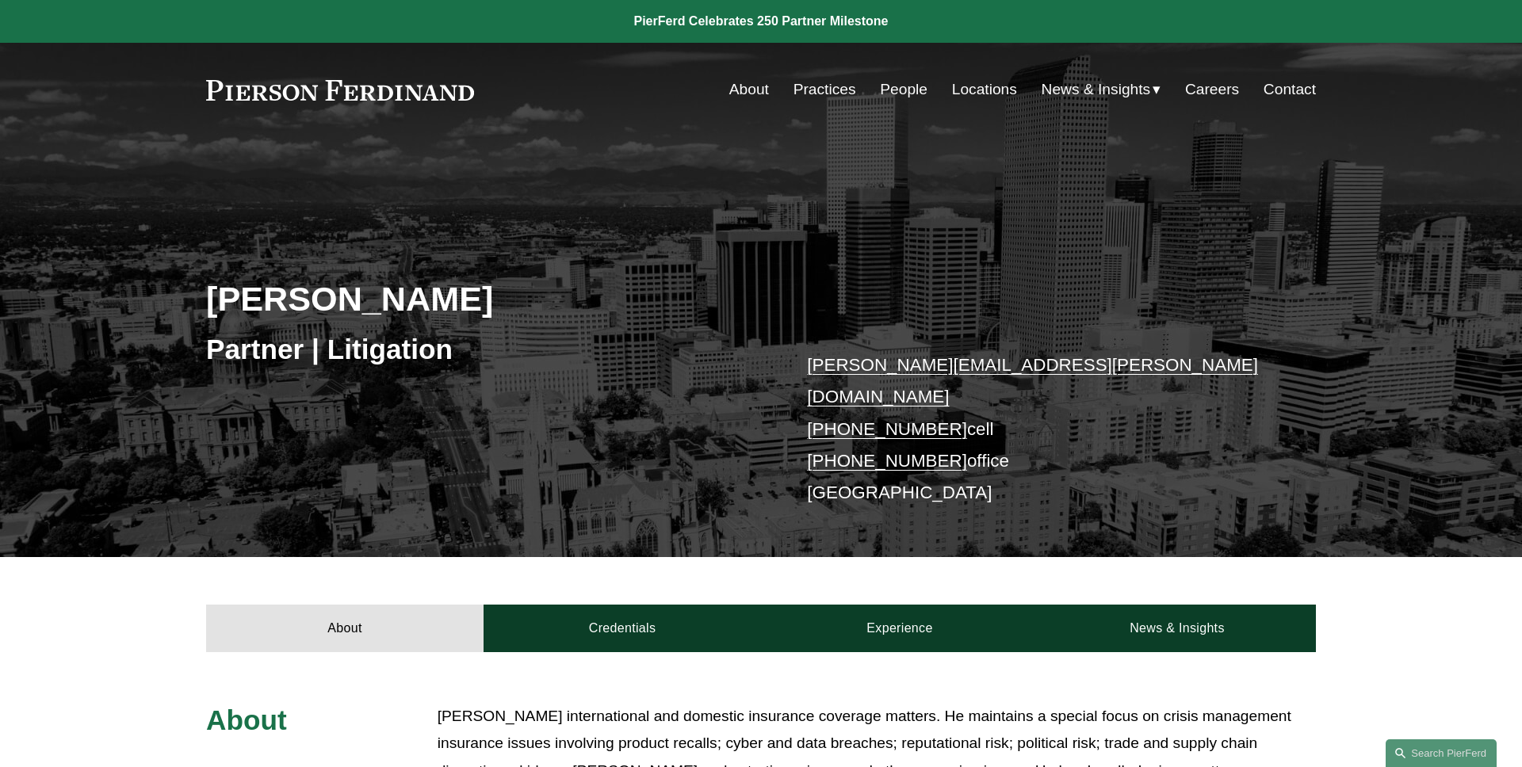
drag, startPoint x: 579, startPoint y: 303, endPoint x: 132, endPoint y: 292, distance: 447.1
click at [132, 292] on div "Joseph F. Bermudez Partner | Litigation joseph.bermudez@pierferd.com +1.303.547…" at bounding box center [761, 369] width 1522 height 374
copy h2 "Joseph F. Bermudez"
click at [130, 281] on div "Joseph F. Bermudez Partner | Litigation joseph.bermudez@pierferd.com +1.303.547…" at bounding box center [761, 369] width 1522 height 374
click at [146, 199] on div "Joseph F. Bermudez Partner | Litigation joseph.bermudez@pierferd.com +1.303.547…" at bounding box center [761, 369] width 1522 height 374
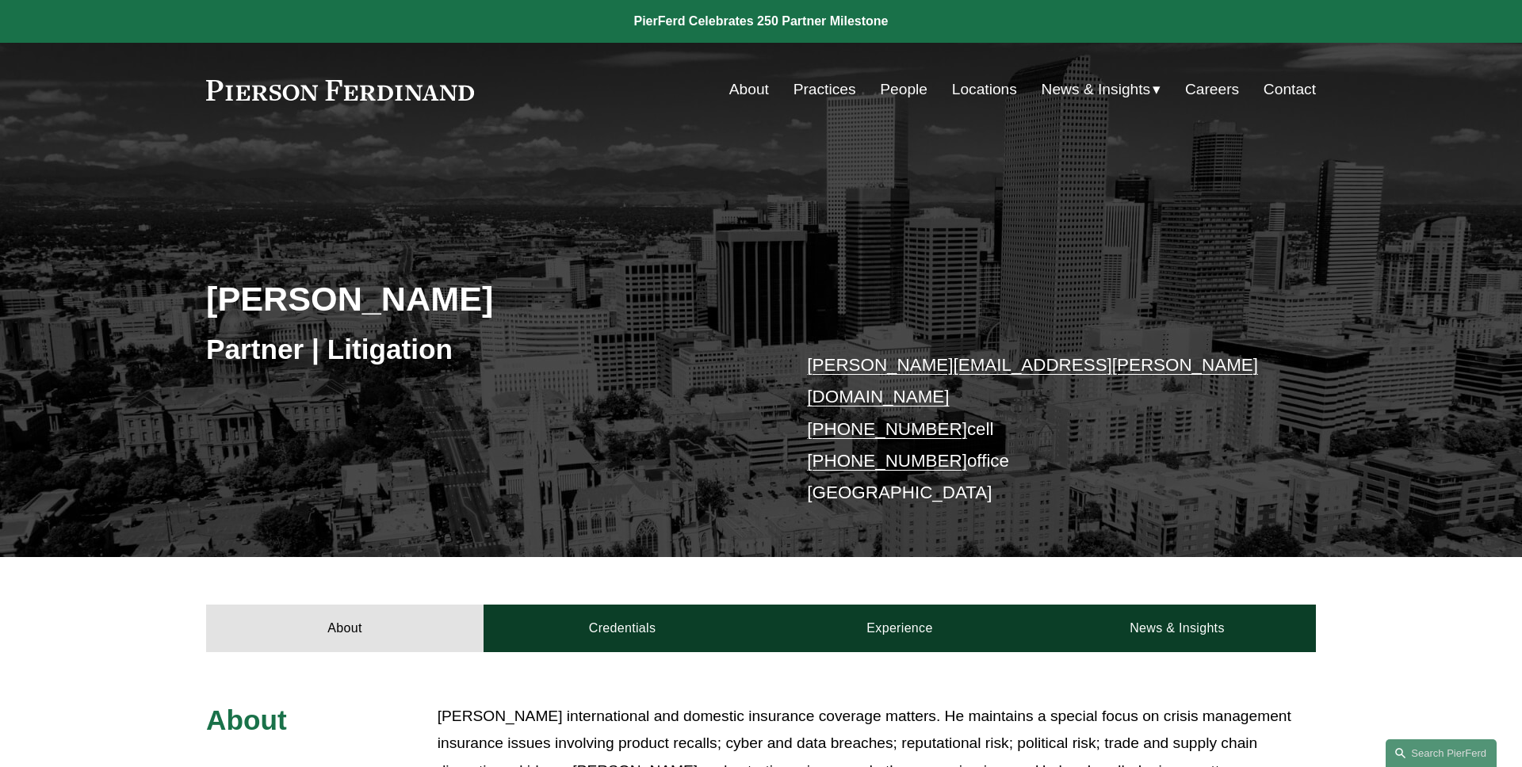
click at [67, 279] on div "Joseph F. Bermudez Partner | Litigation joseph.bermudez@pierferd.com +1.303.547…" at bounding box center [761, 369] width 1522 height 374
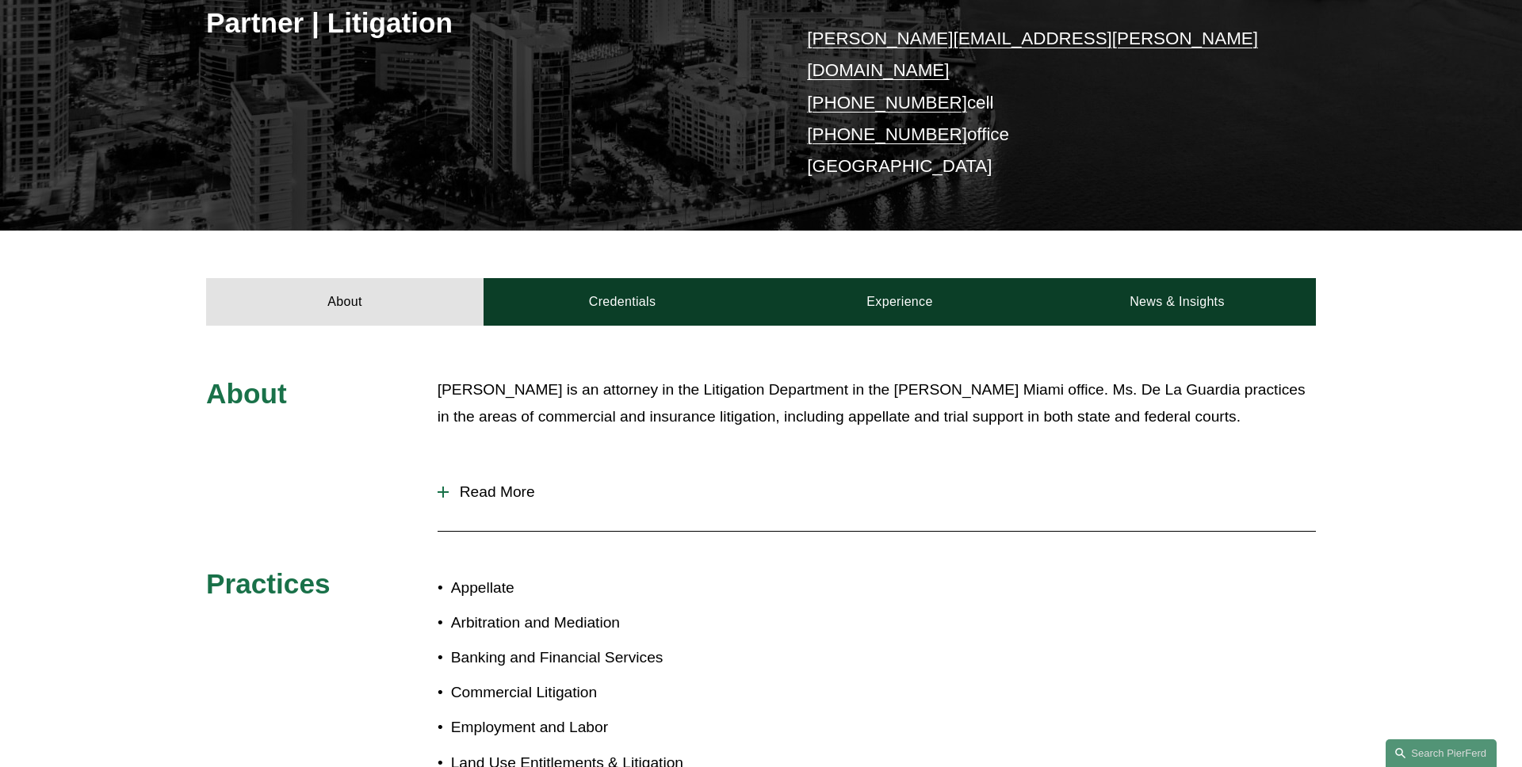
scroll to position [347, 0]
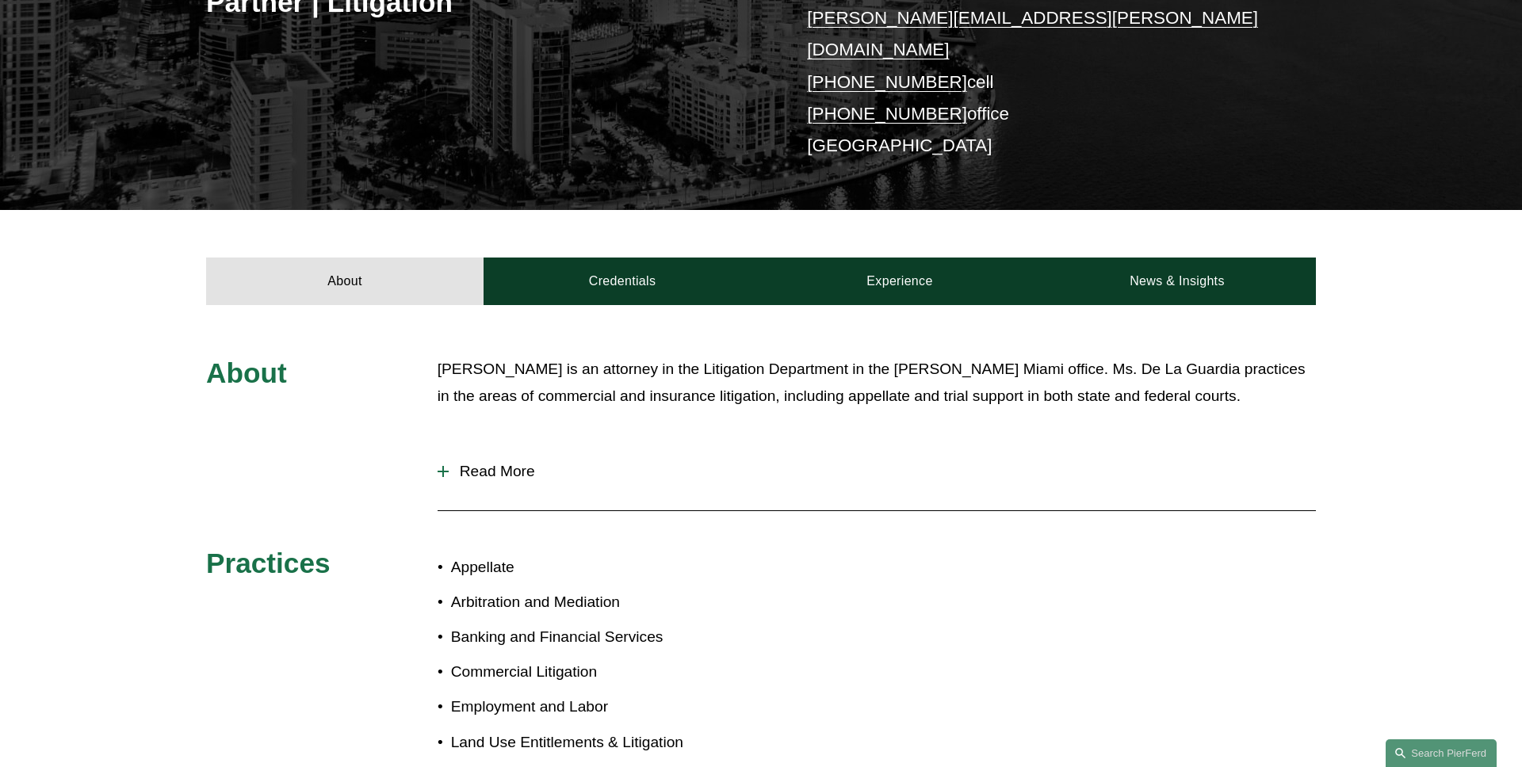
click at [494, 463] on span "Read More" at bounding box center [882, 471] width 867 height 17
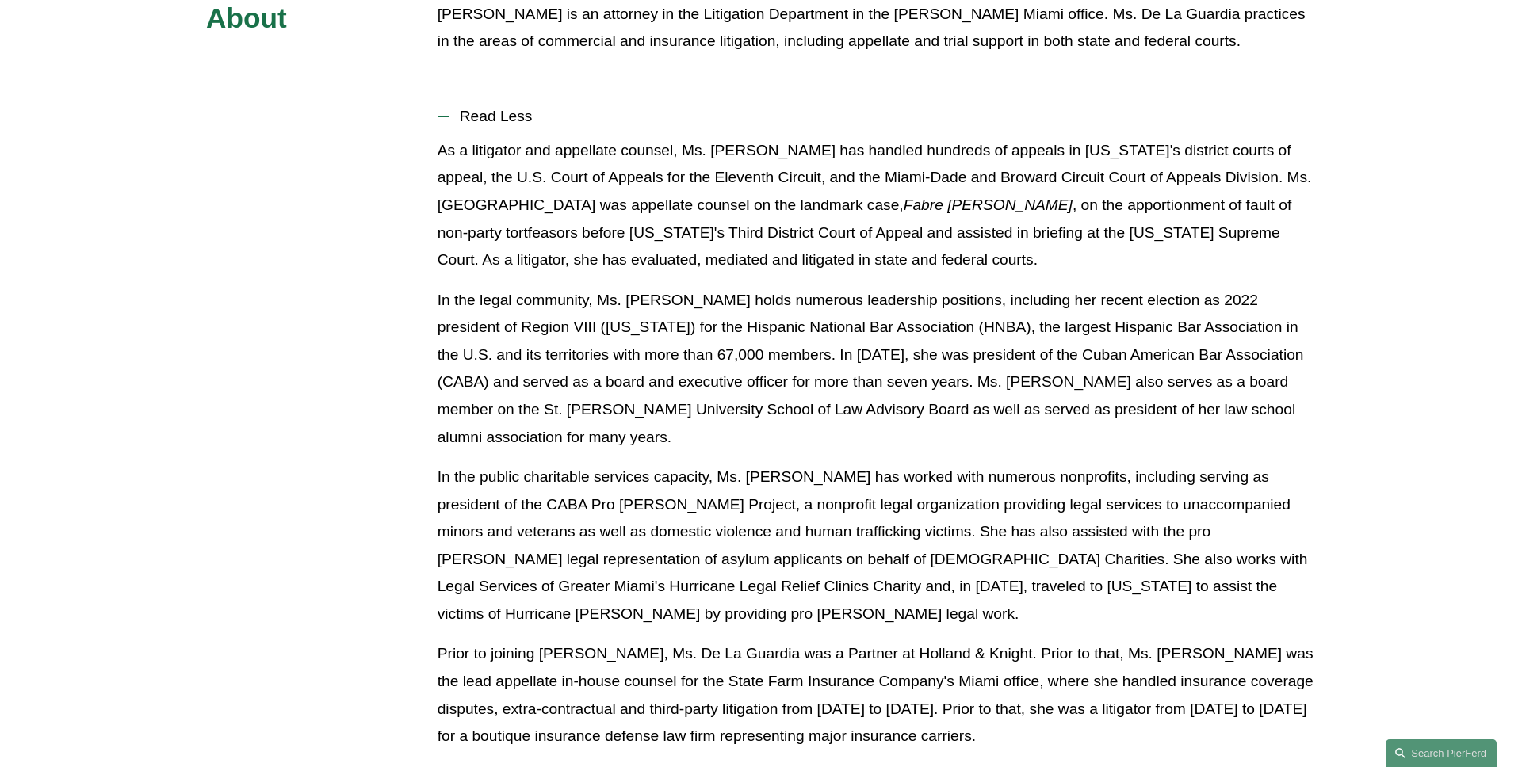
scroll to position [699, 0]
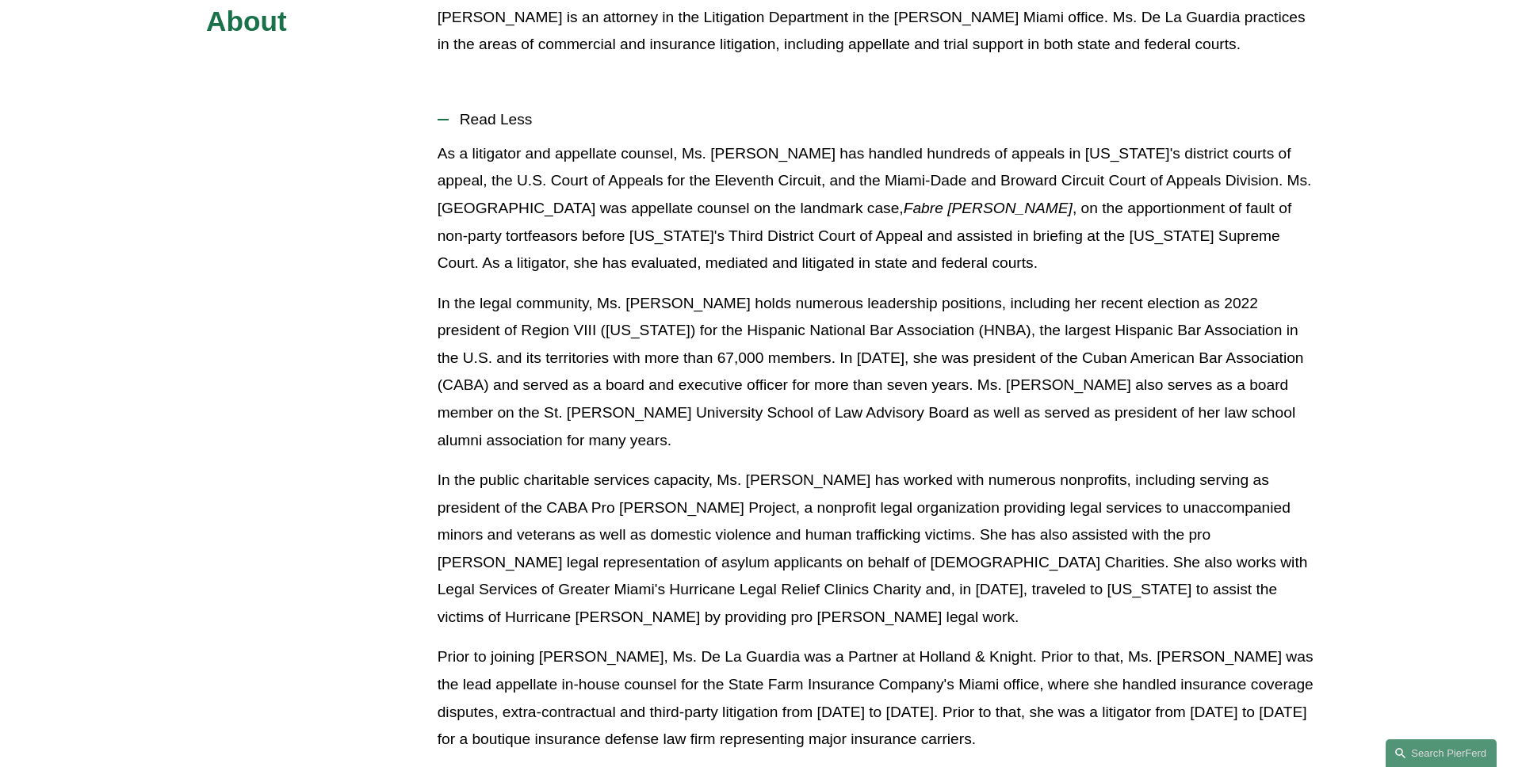
click at [314, 392] on div "About Frances De La Guardia is an attorney in the Litigation Department in the …" at bounding box center [761, 601] width 1522 height 1194
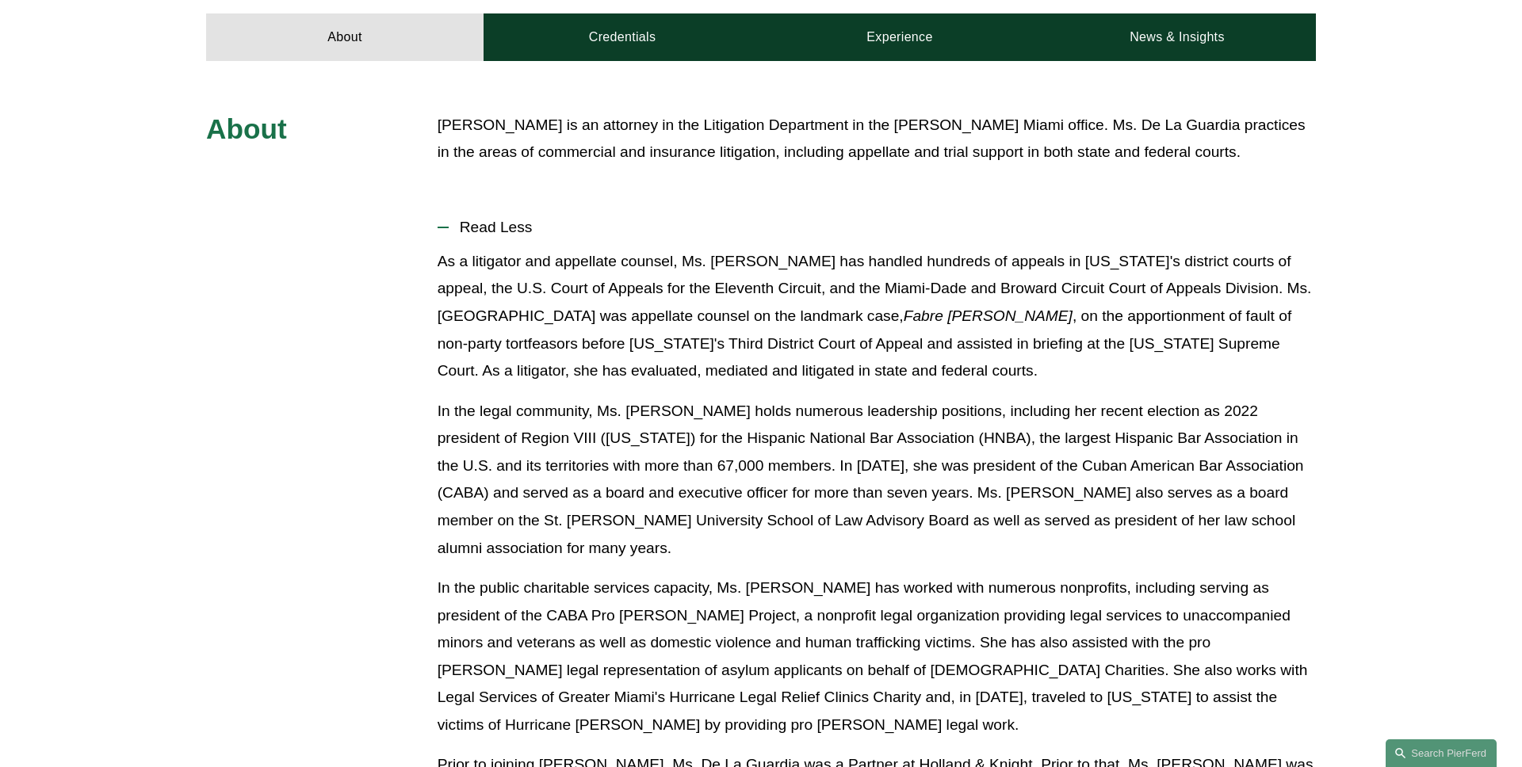
scroll to position [548, 0]
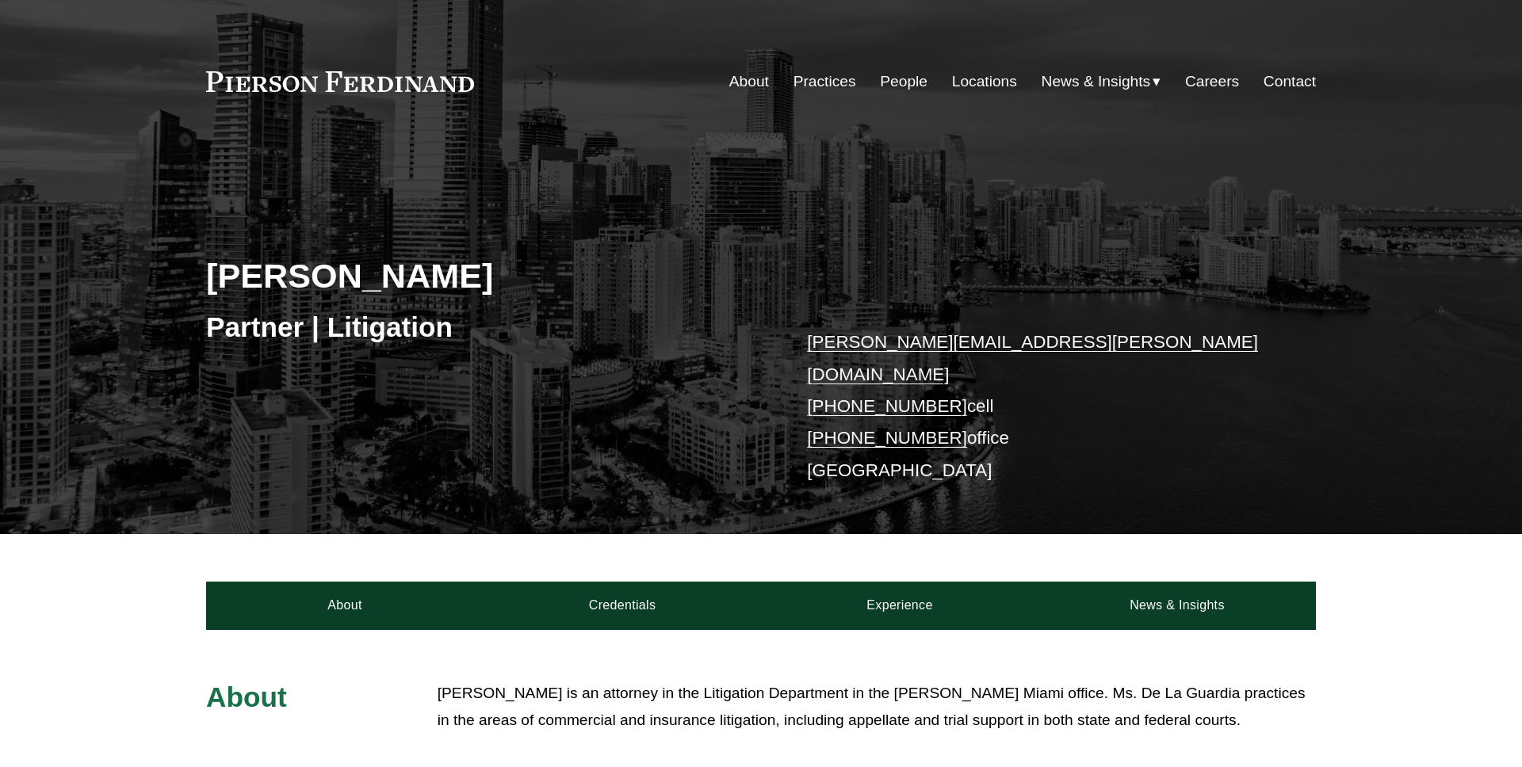
scroll to position [548, 0]
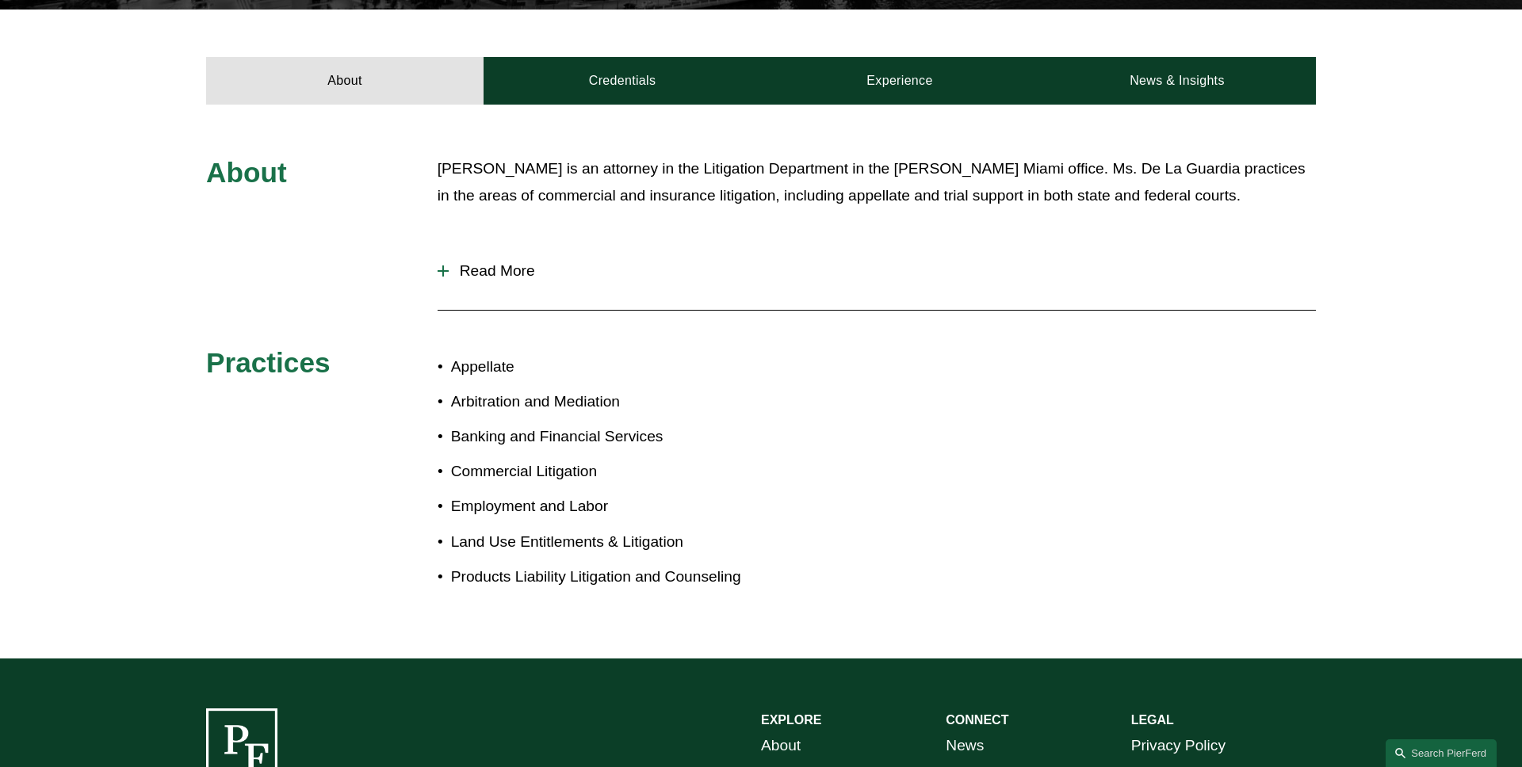
click at [528, 250] on button "Read More" at bounding box center [876, 270] width 878 height 41
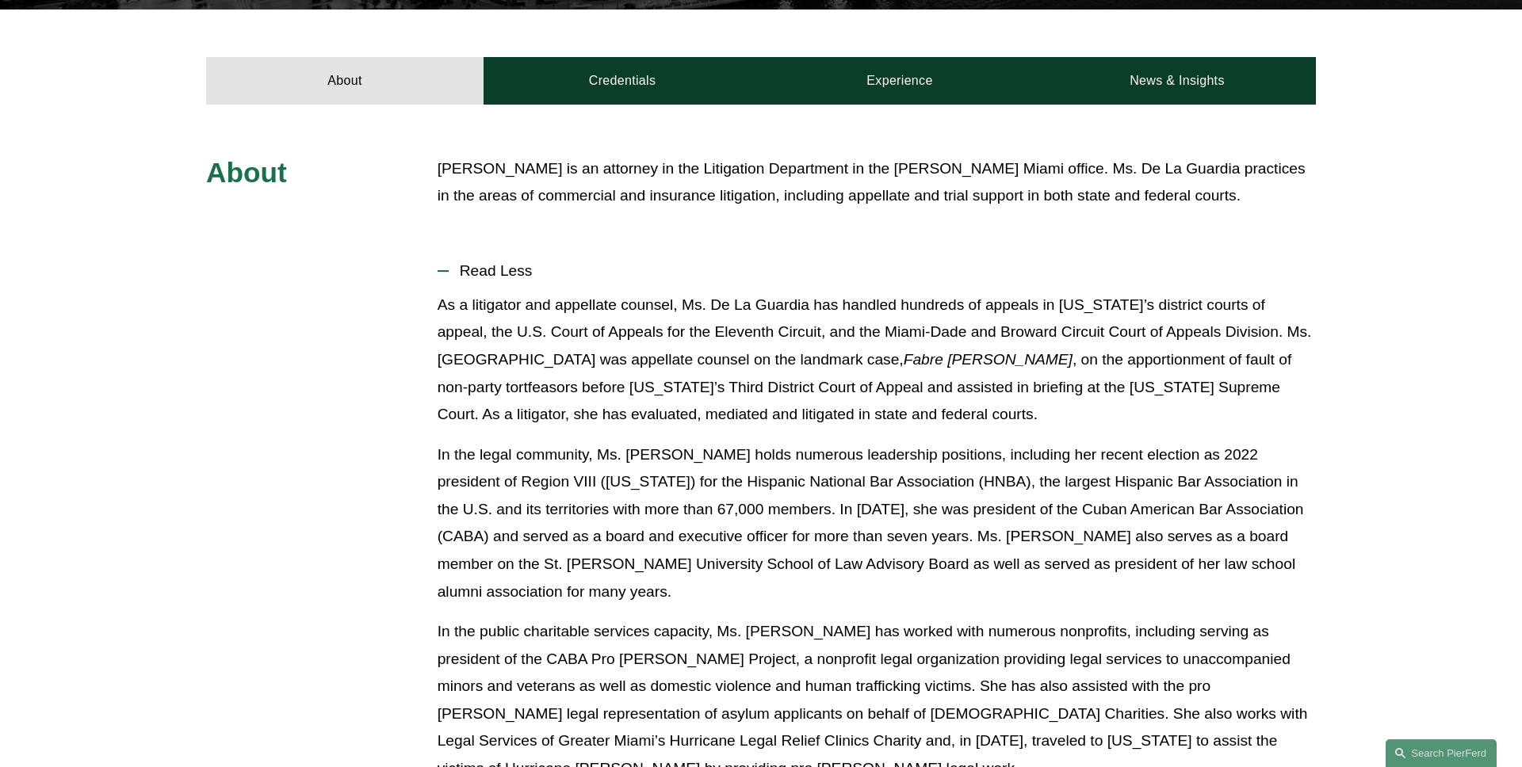
click at [357, 301] on div "About Frances De La Guardia is an attorney in the Litigation Department in the …" at bounding box center [761, 752] width 1522 height 1194
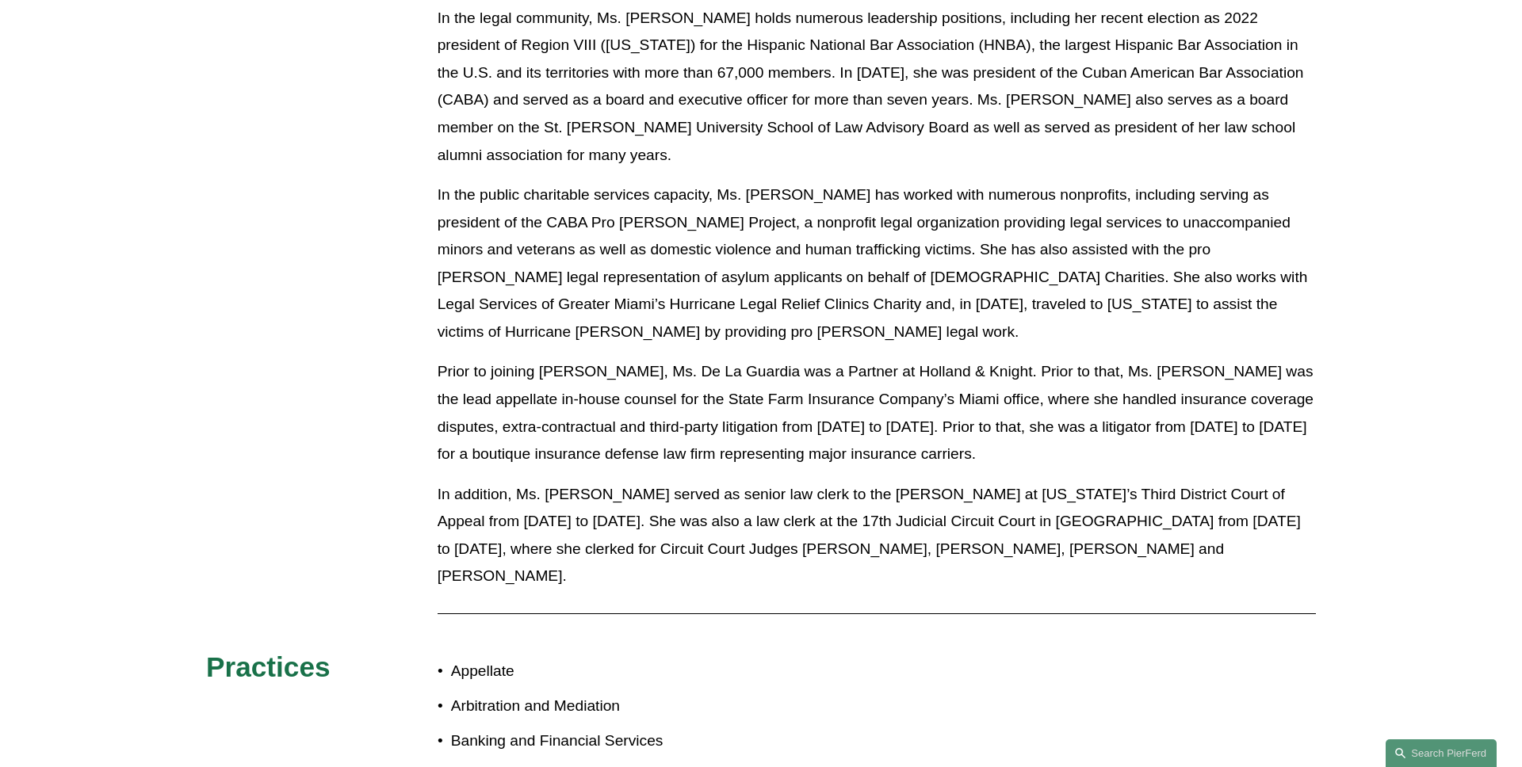
scroll to position [453, 0]
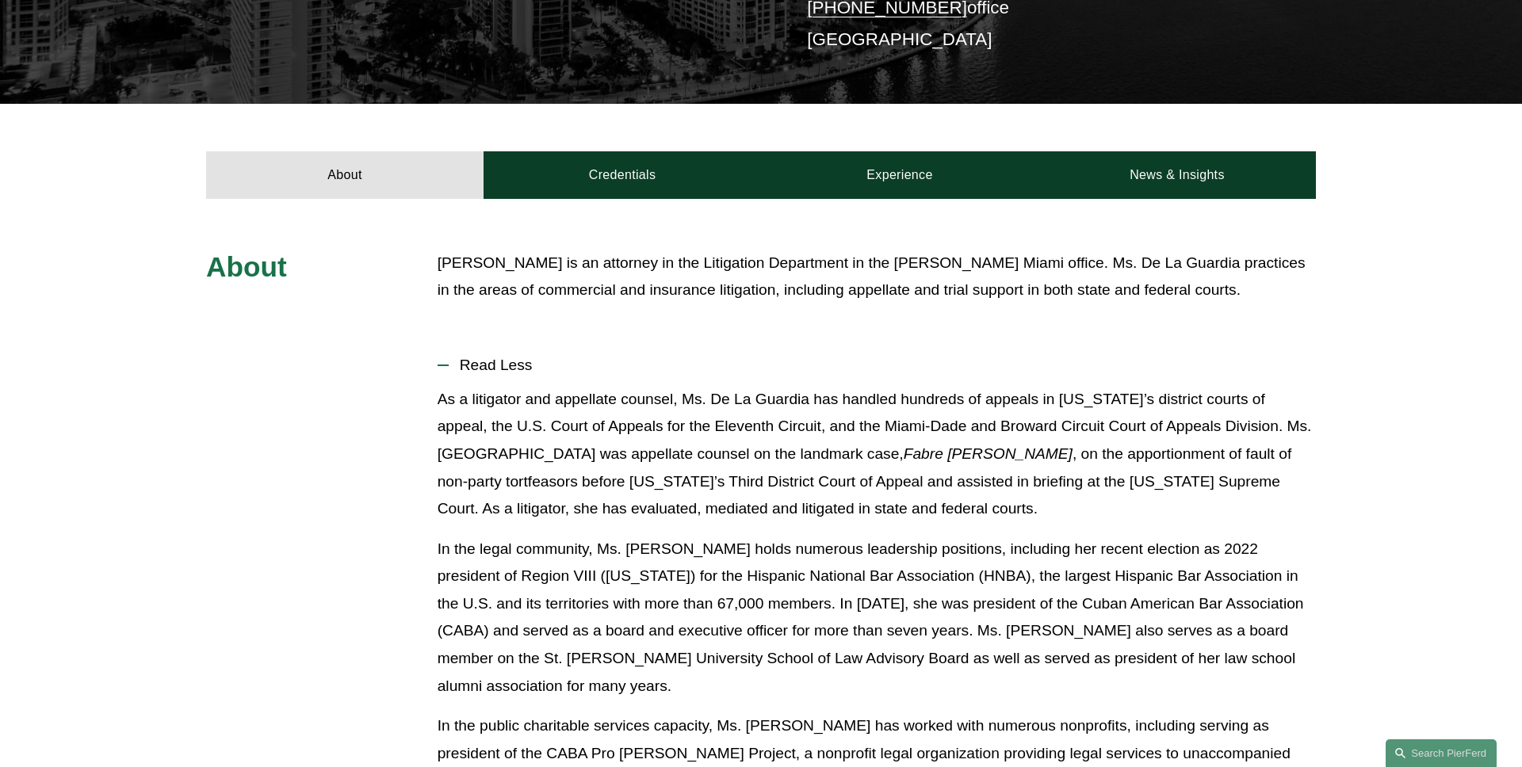
click at [268, 277] on div "About" at bounding box center [298, 274] width 185 height 48
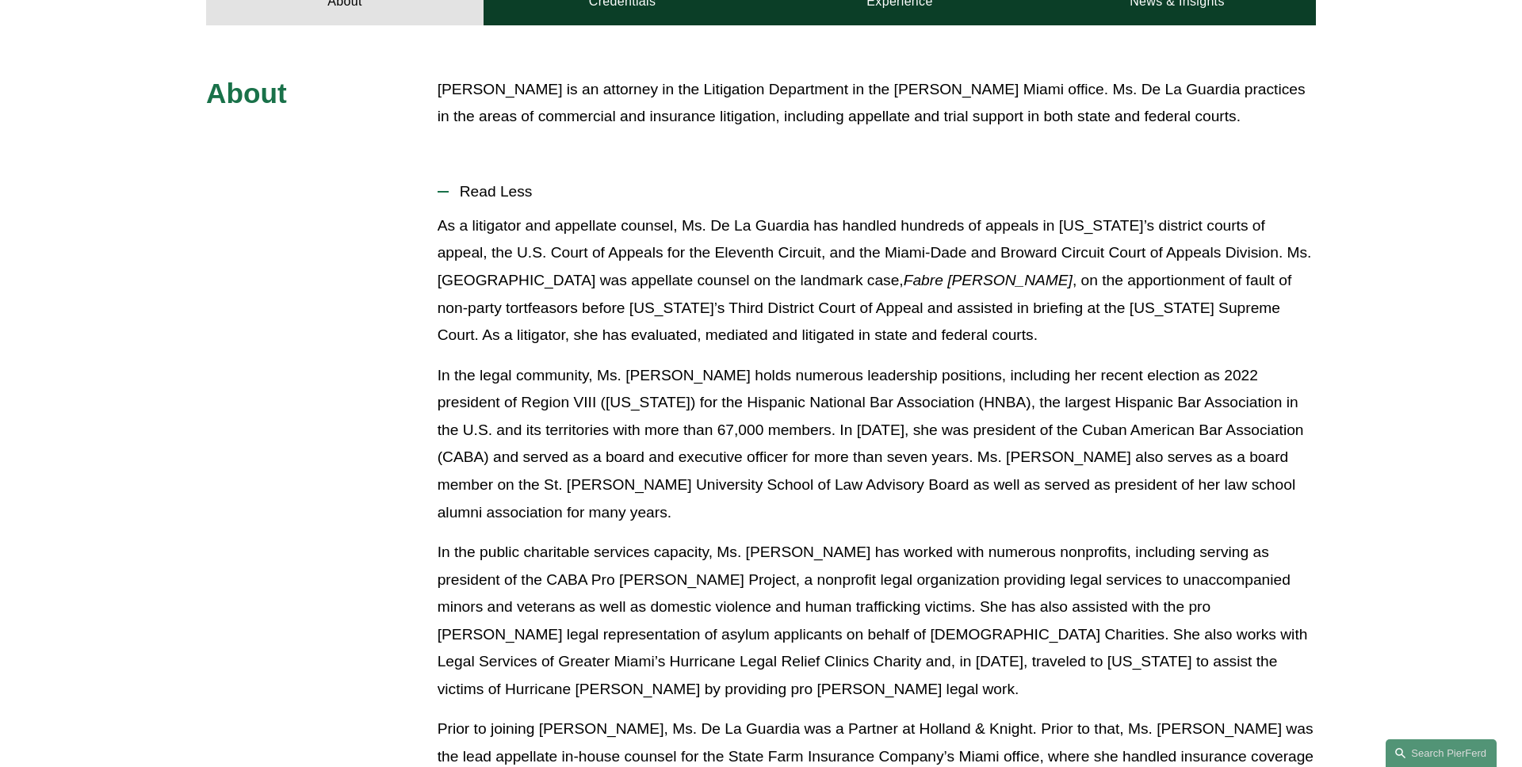
scroll to position [613, 0]
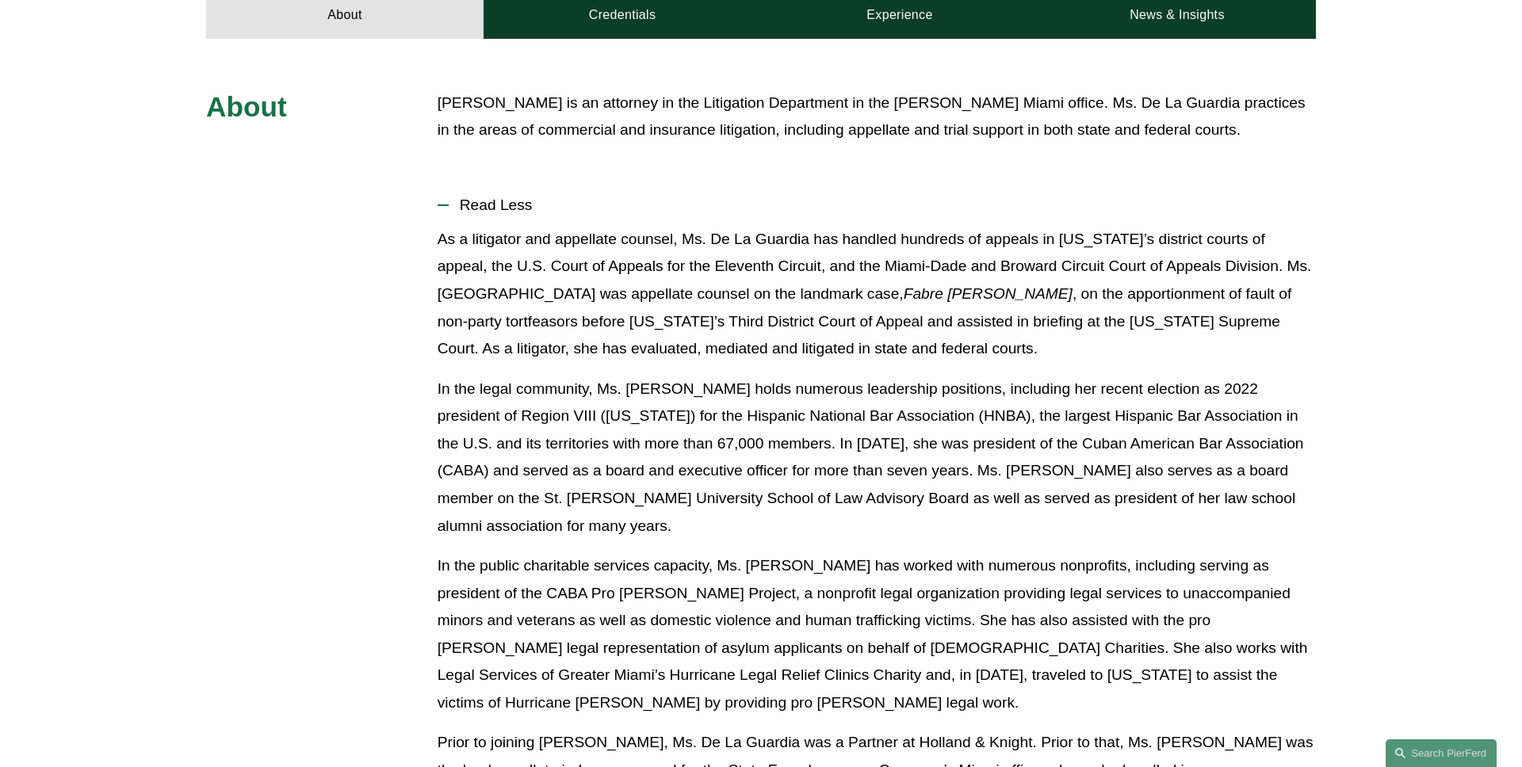
click at [504, 197] on span "Read Less" at bounding box center [882, 205] width 867 height 17
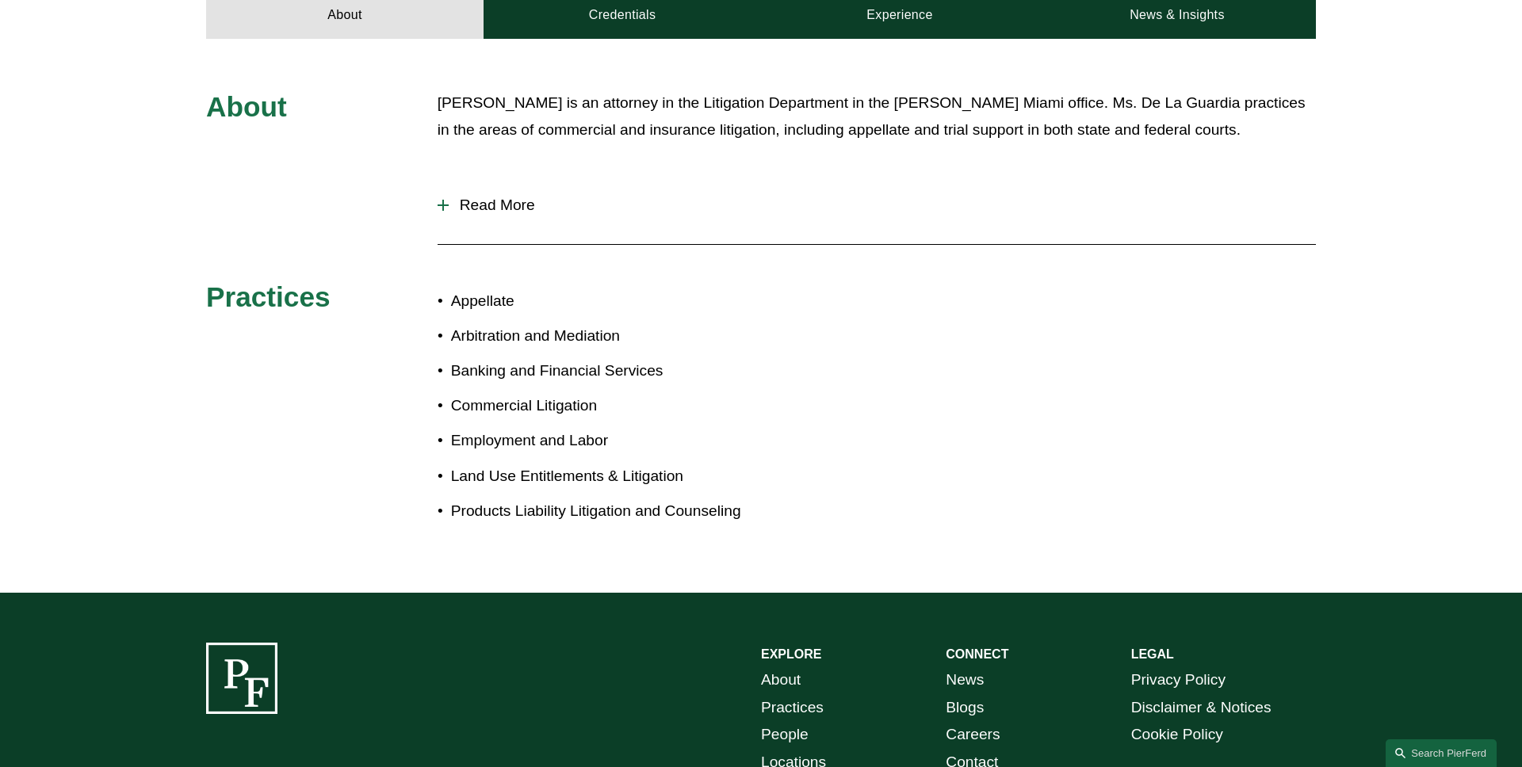
scroll to position [422, 0]
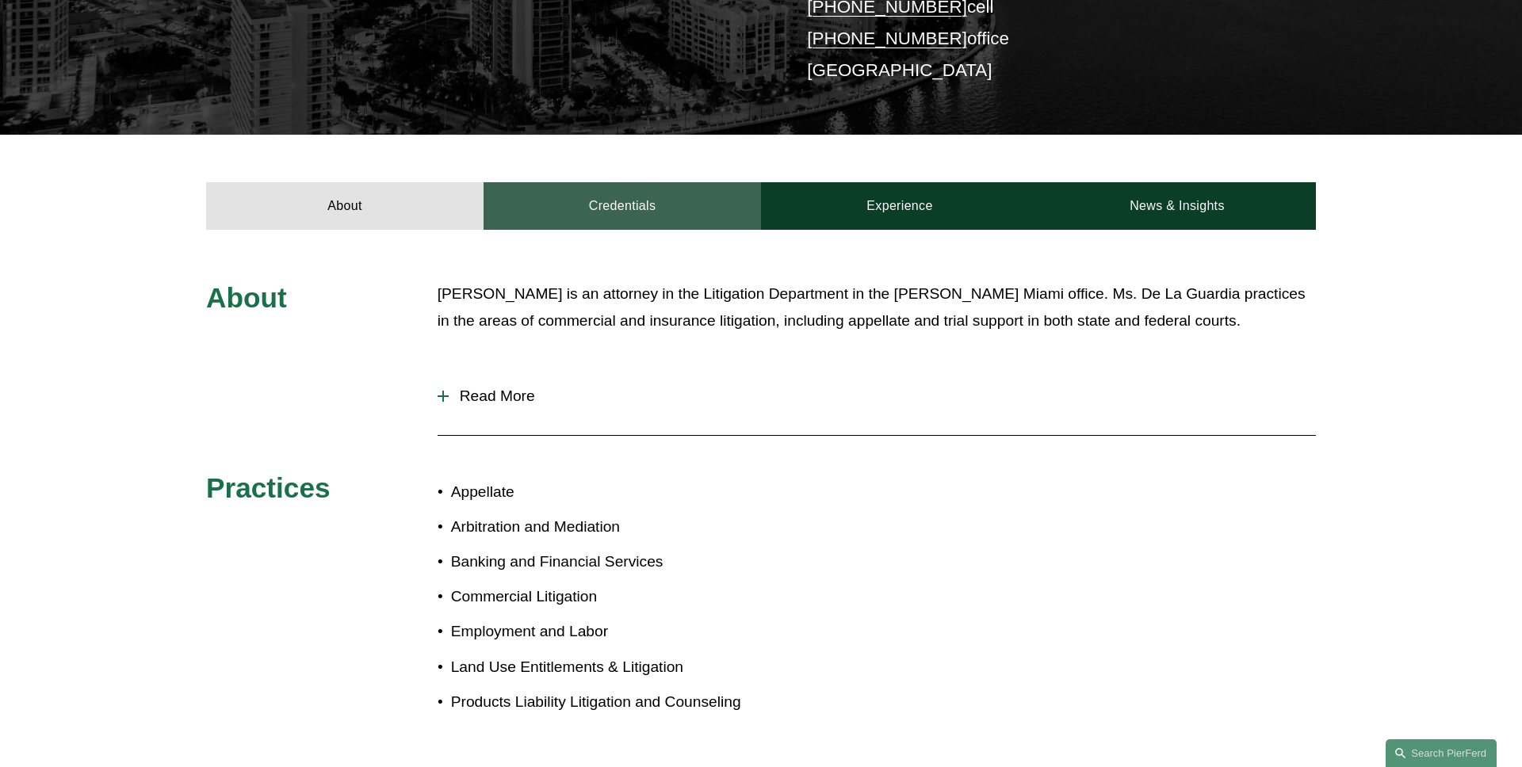
click at [658, 182] on link "Credentials" at bounding box center [621, 206] width 277 height 48
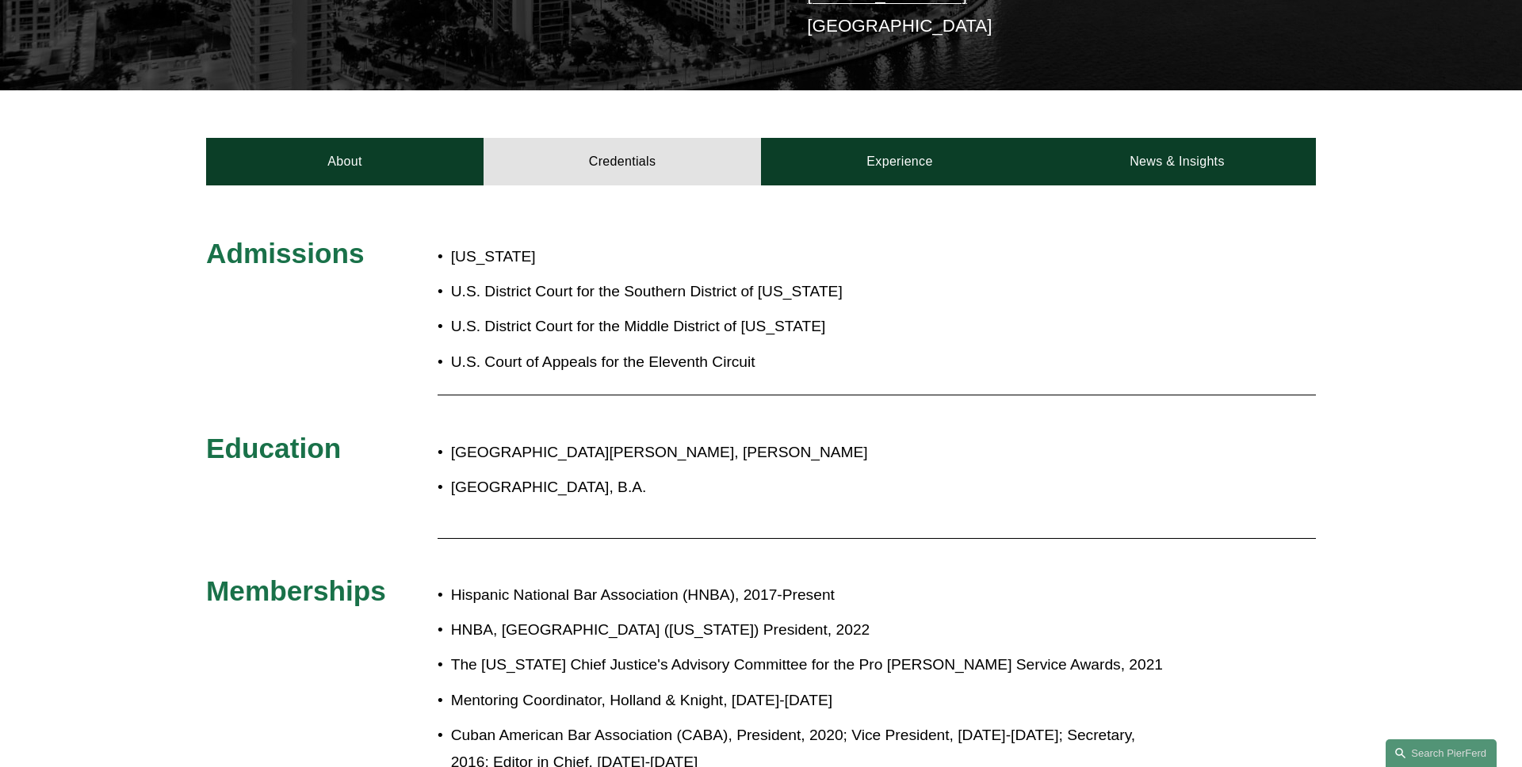
scroll to position [452, 0]
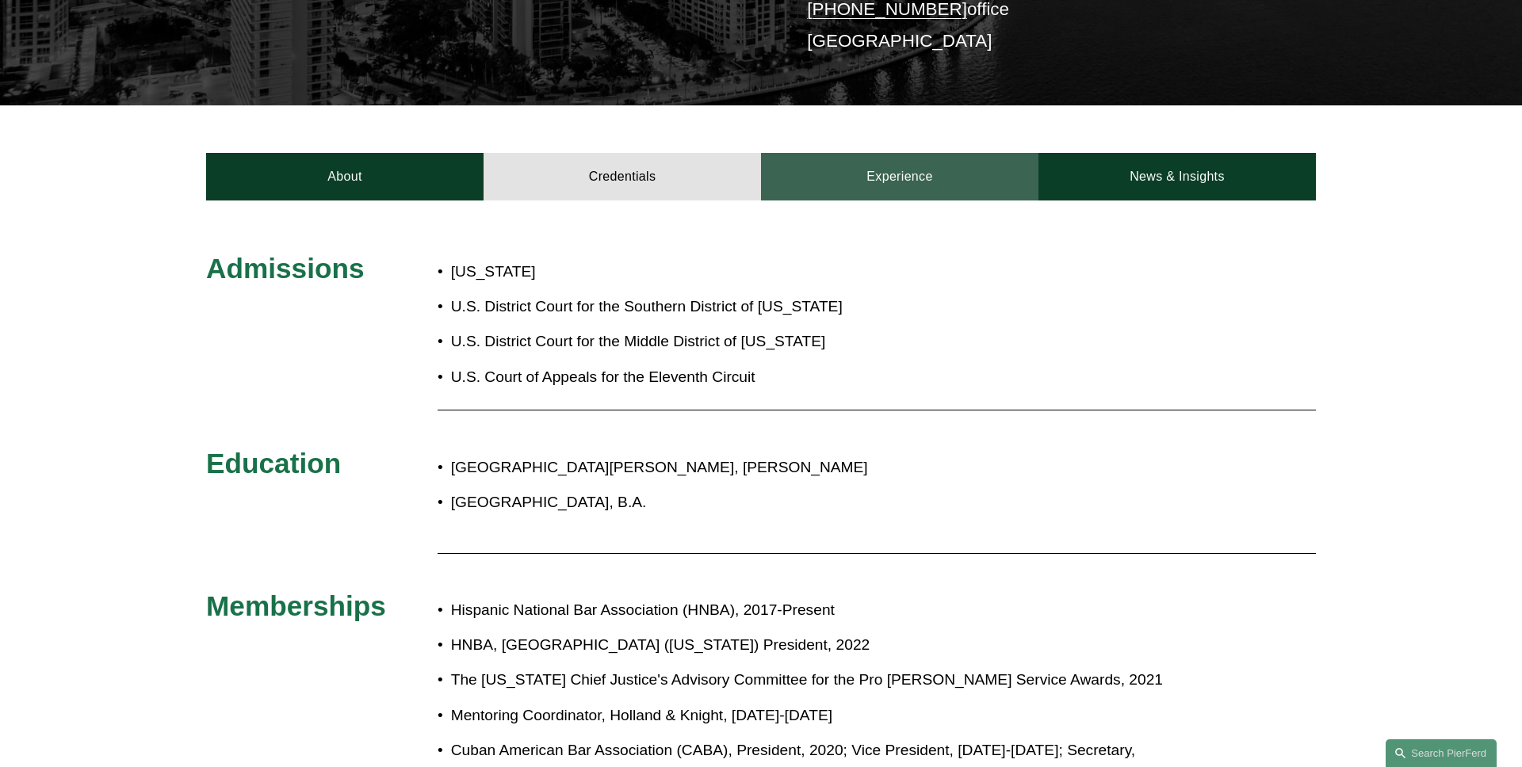
click at [867, 175] on link "Experience" at bounding box center [899, 177] width 277 height 48
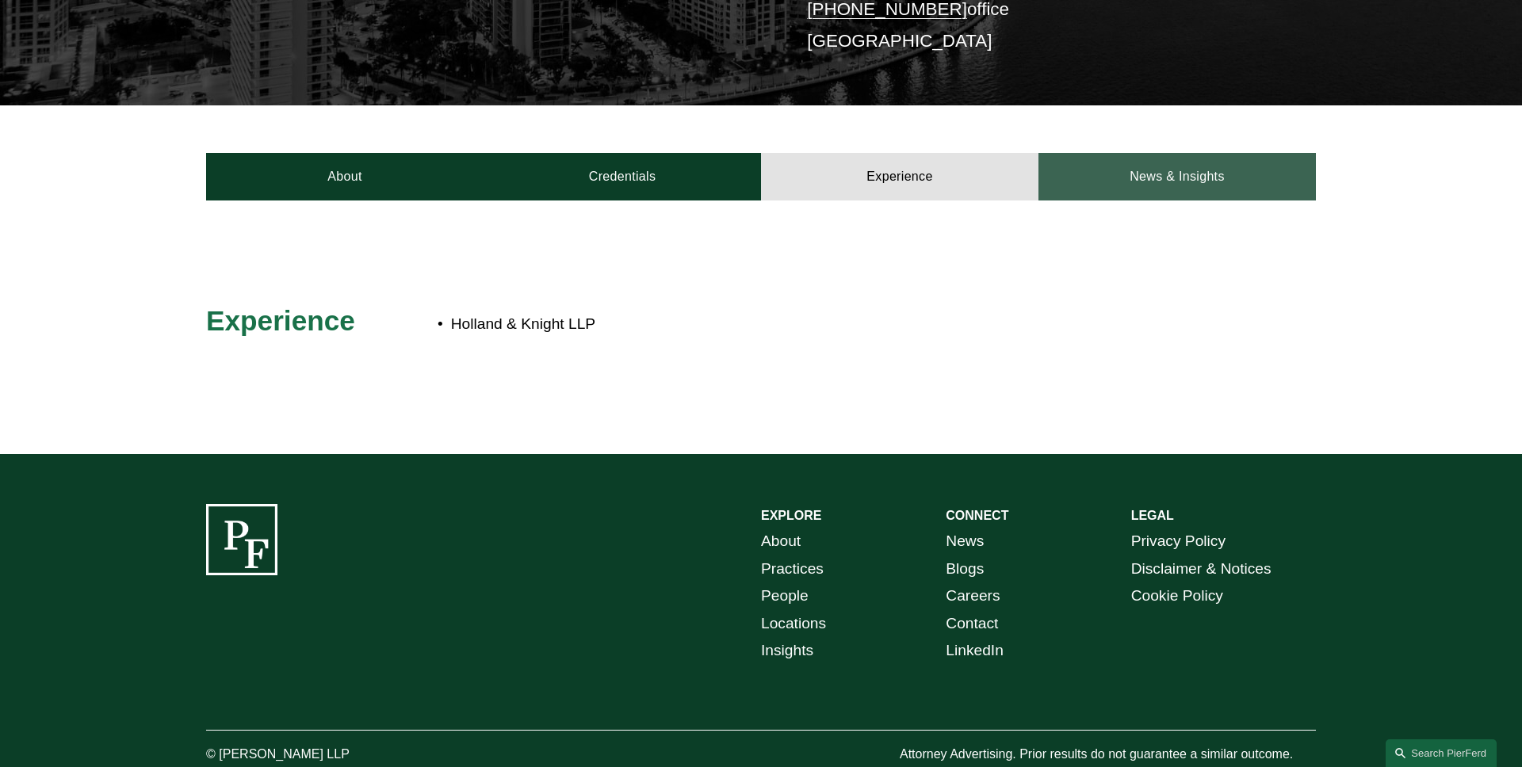
click at [1121, 159] on link "News & Insights" at bounding box center [1176, 177] width 277 height 48
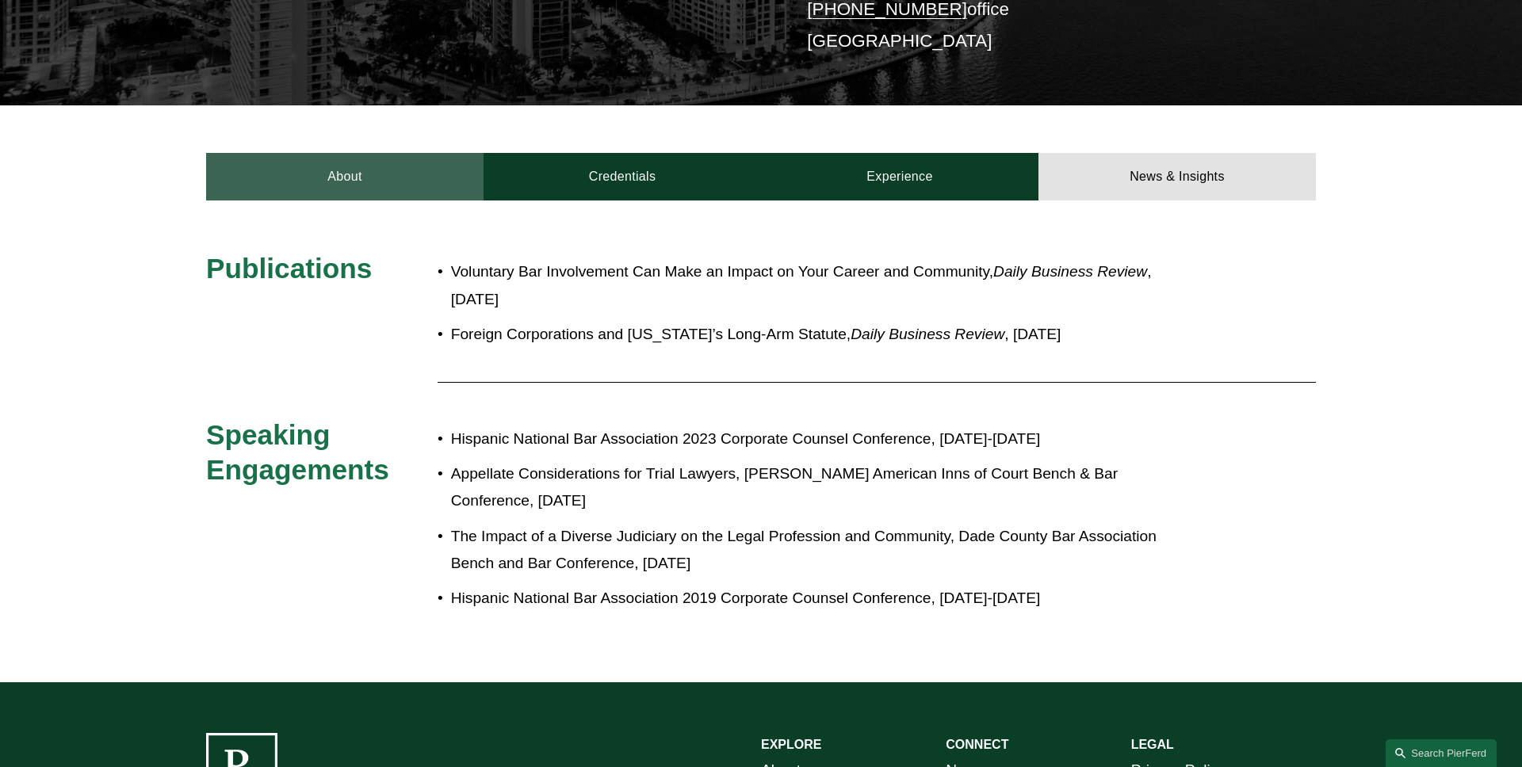
click at [258, 174] on link "About" at bounding box center [344, 177] width 277 height 48
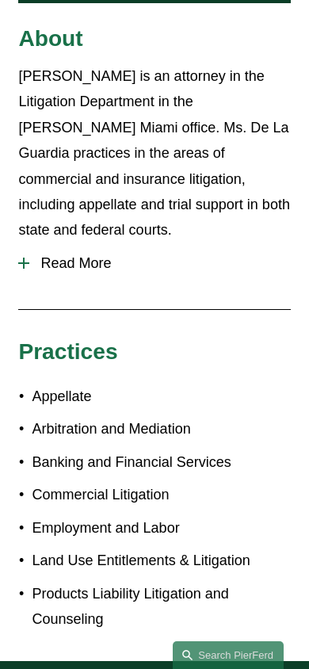
scroll to position [716, 0]
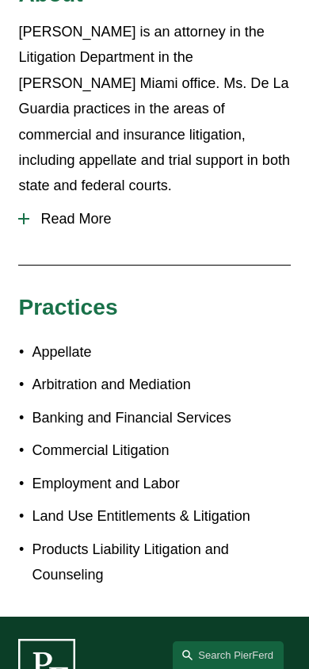
click at [90, 212] on span "Read More" at bounding box center [159, 219] width 261 height 17
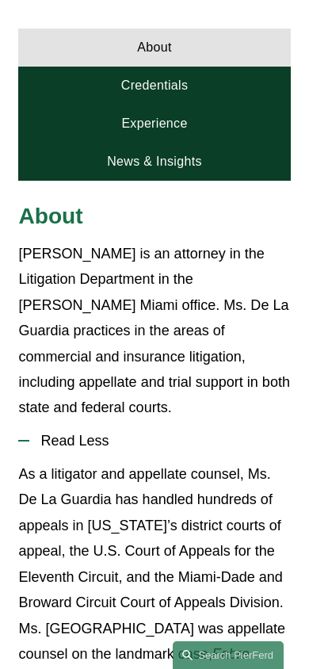
scroll to position [488, 0]
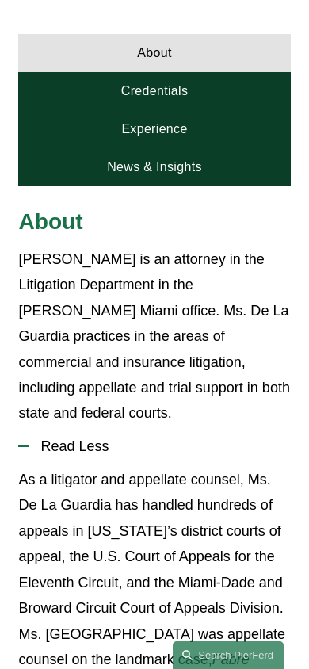
click at [112, 438] on span "Read Less" at bounding box center [159, 446] width 261 height 17
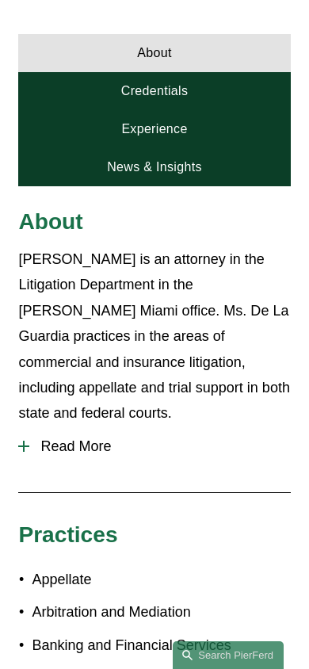
click at [213, 87] on link "Credentials" at bounding box center [154, 91] width 272 height 38
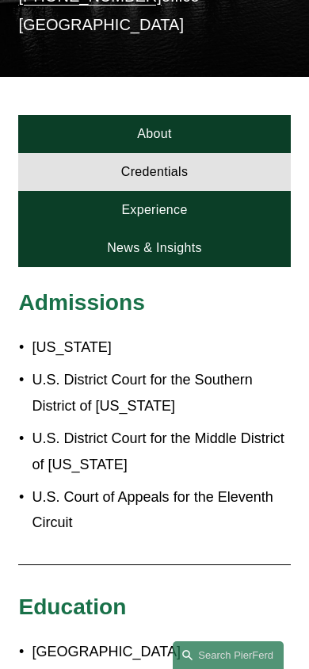
scroll to position [404, 0]
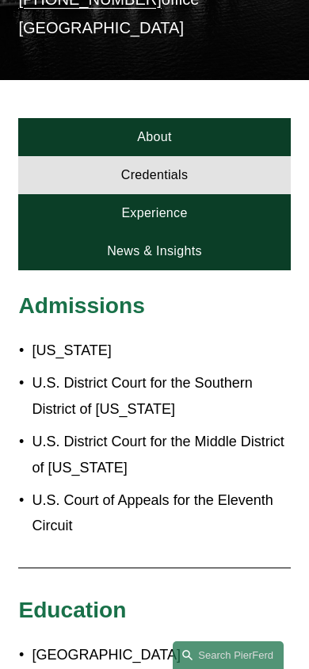
click at [192, 201] on link "Experience" at bounding box center [154, 213] width 272 height 38
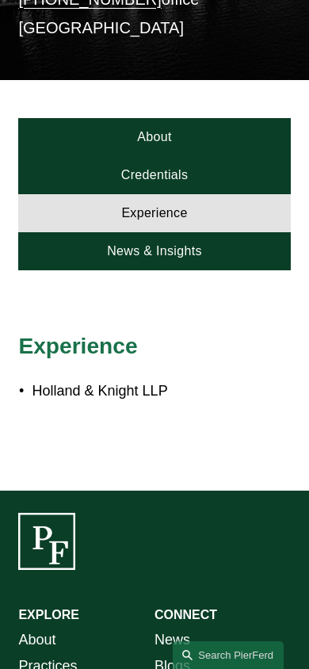
click at [205, 239] on link "News & Insights" at bounding box center [154, 251] width 272 height 38
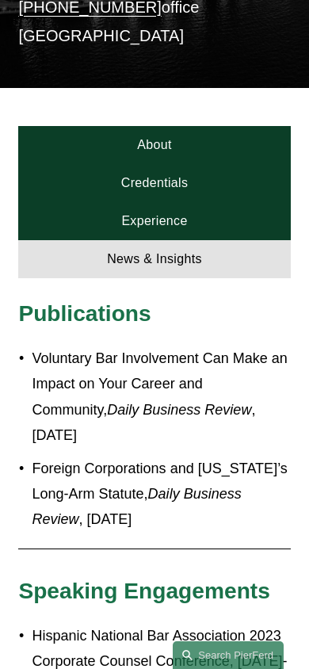
scroll to position [364, 0]
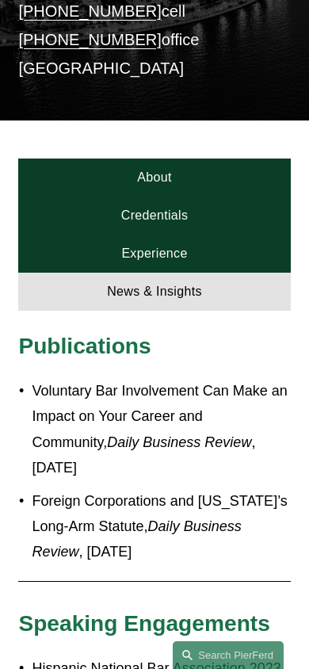
click at [181, 170] on link "About" at bounding box center [154, 177] width 272 height 38
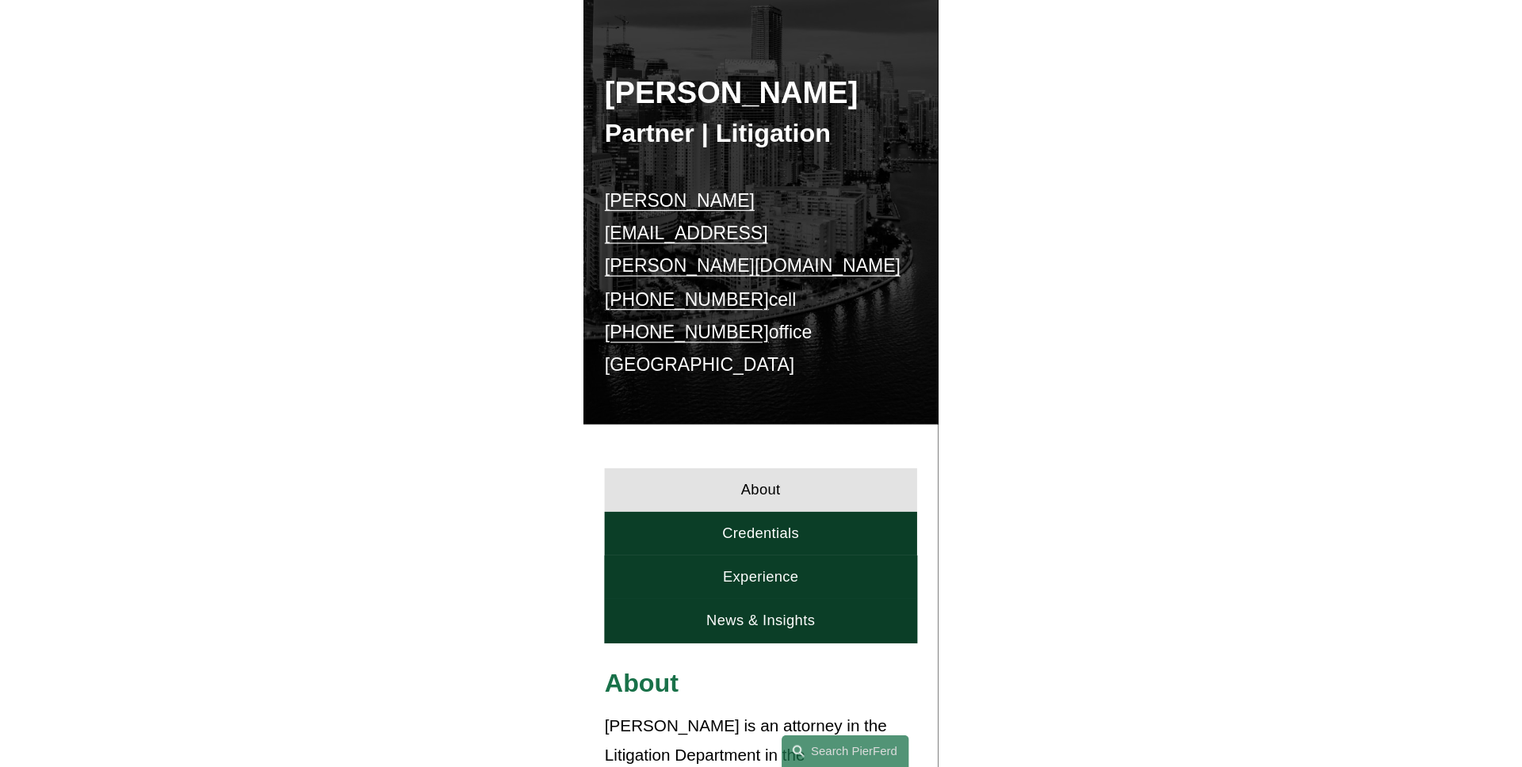
scroll to position [0, 0]
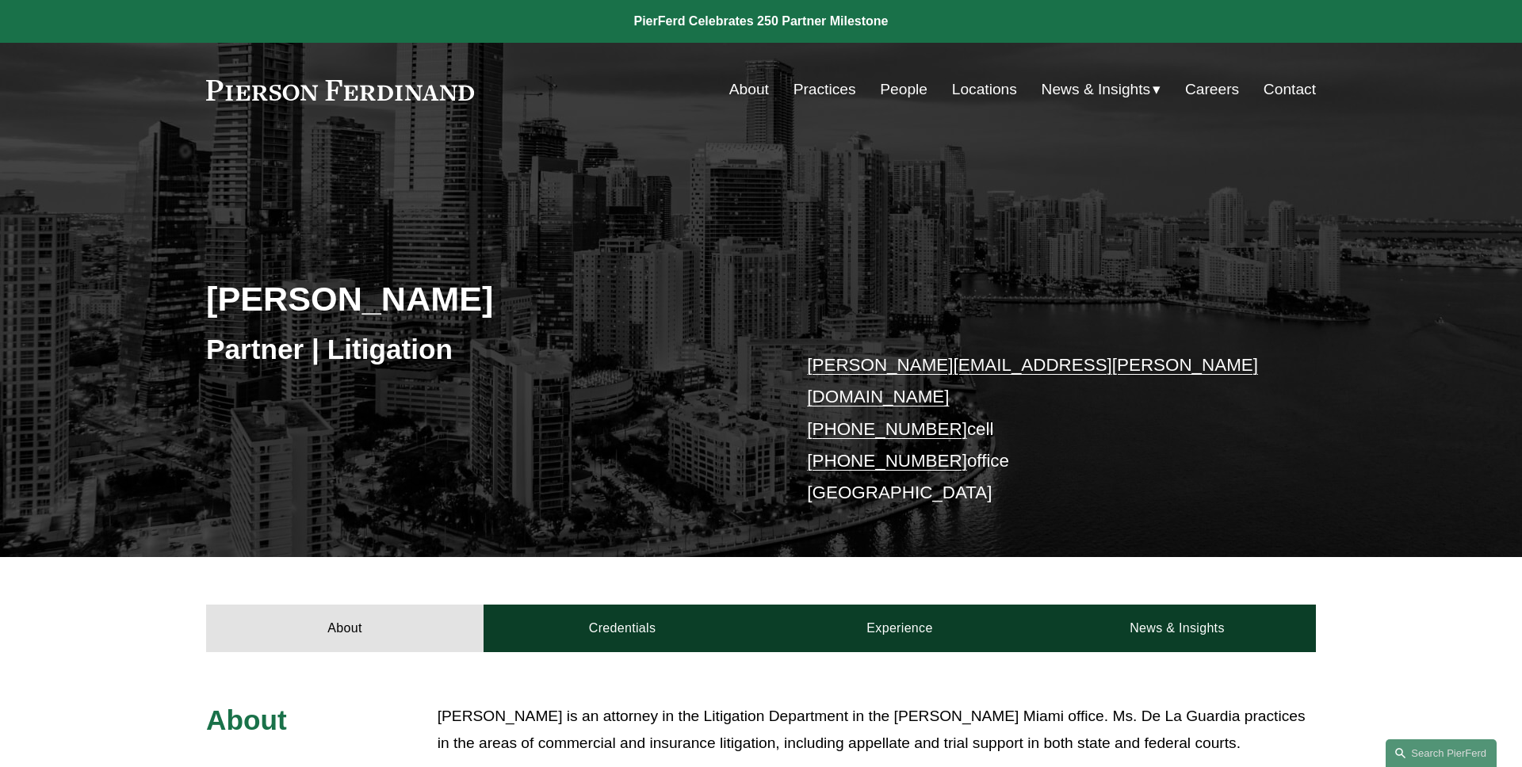
drag, startPoint x: 635, startPoint y: 306, endPoint x: 101, endPoint y: 293, distance: 534.3
click at [101, 293] on div "Frances De La Guardia Partner | Litigation peter.cahill@pierferd.com +1.954.655…" at bounding box center [761, 369] width 1522 height 374
copy h2 "[PERSON_NAME]"
click at [101, 293] on div "Frances De La Guardia Partner | Litigation peter.cahill@pierferd.com +1.954.655…" at bounding box center [761, 369] width 1522 height 374
click at [332, 184] on div "Frances De La Guardia Partner | Litigation peter.cahill@pierferd.com +1.954.655…" at bounding box center [761, 369] width 1522 height 374
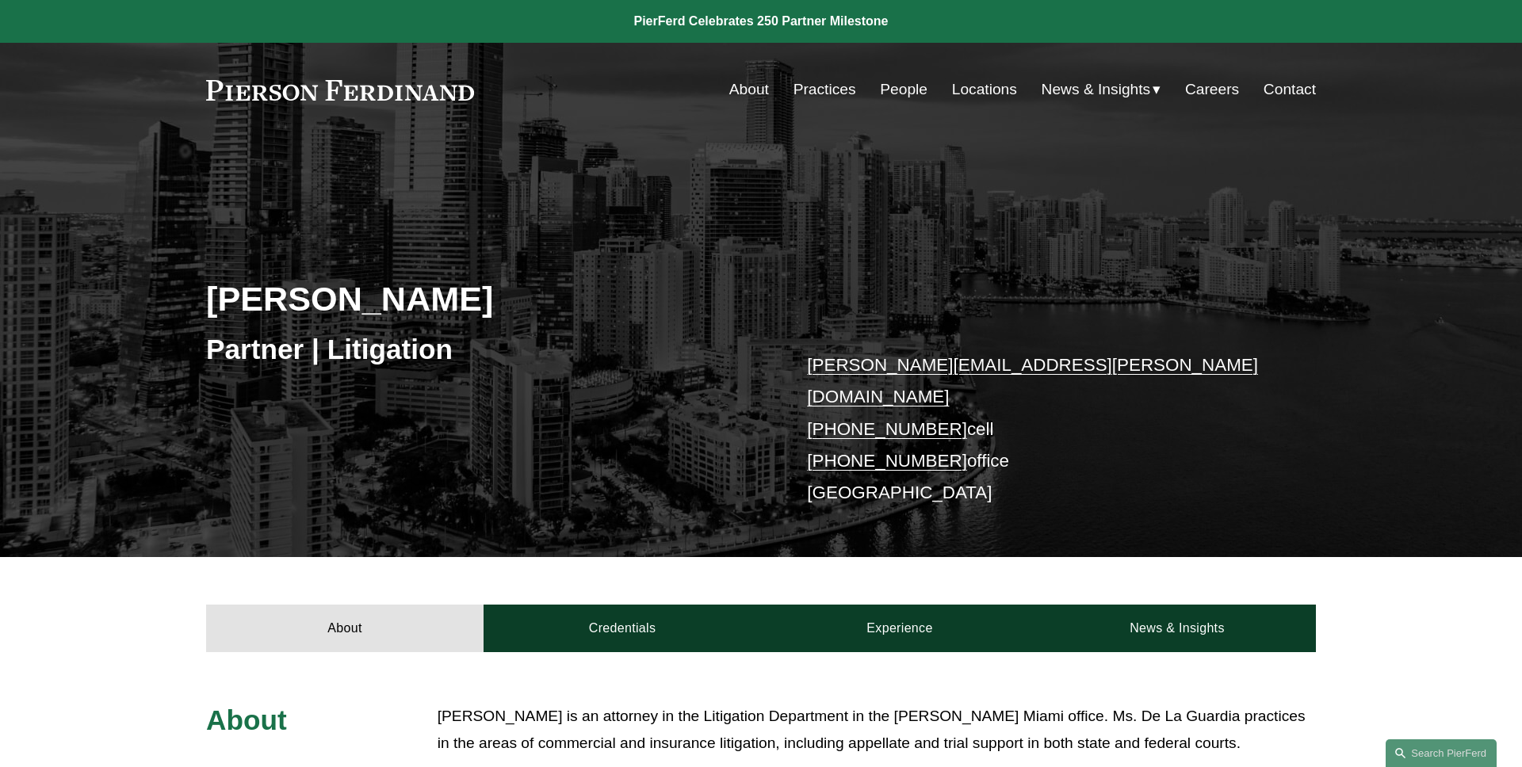
click at [81, 227] on div "Frances De La Guardia Partner | Litigation peter.cahill@pierferd.com +1.954.655…" at bounding box center [761, 369] width 1522 height 374
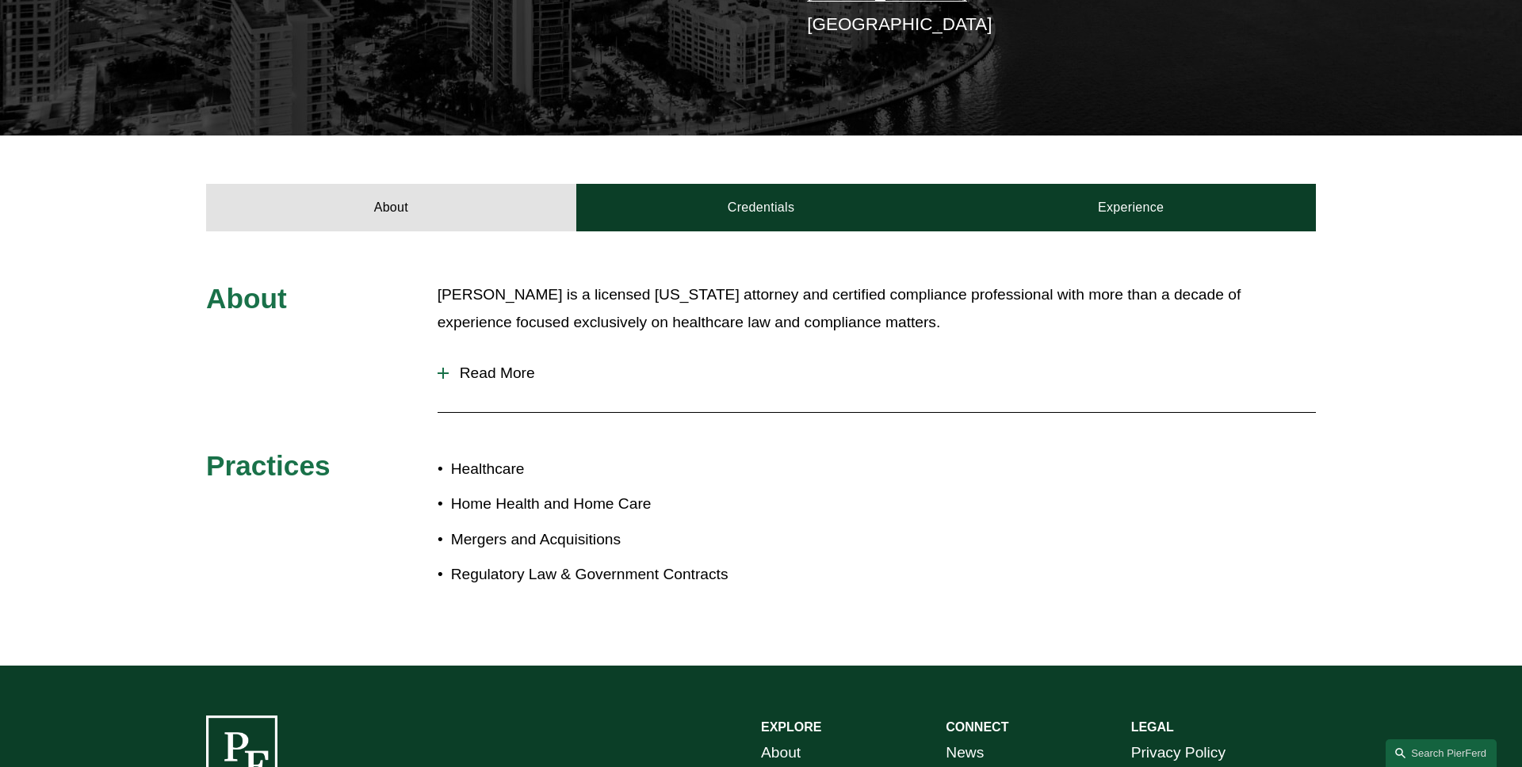
scroll to position [420, 0]
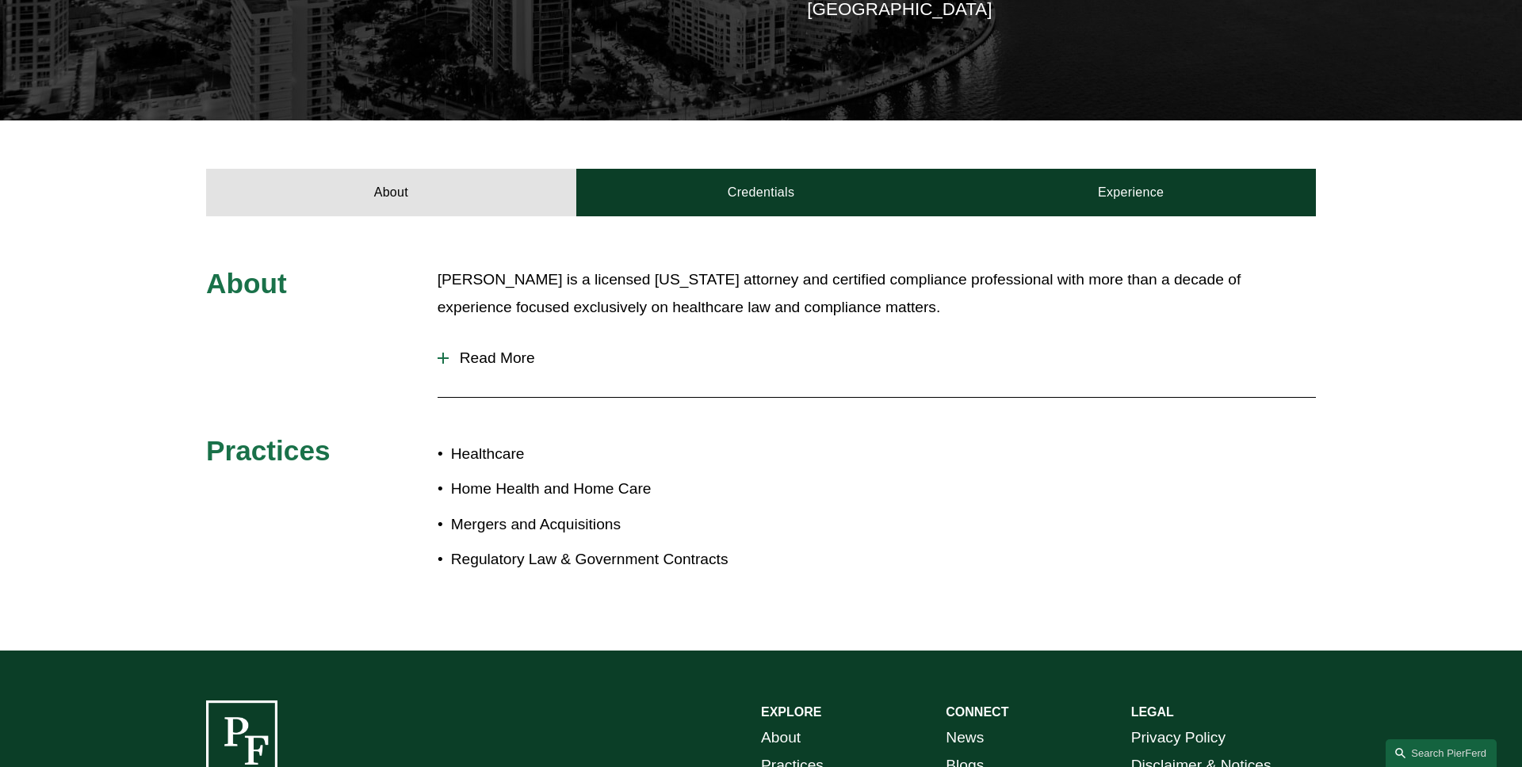
click at [460, 360] on span "Read More" at bounding box center [882, 357] width 867 height 17
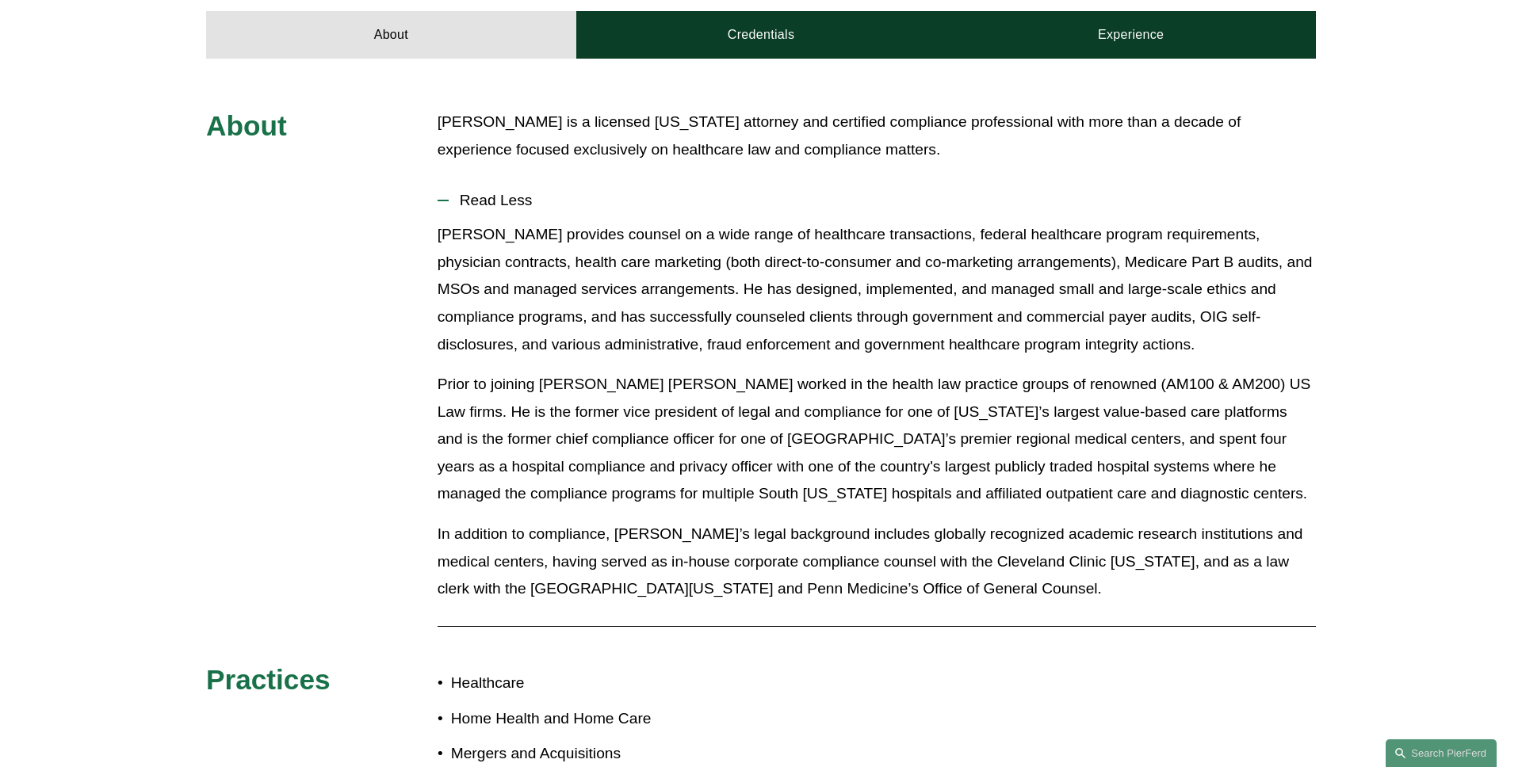
scroll to position [545, 0]
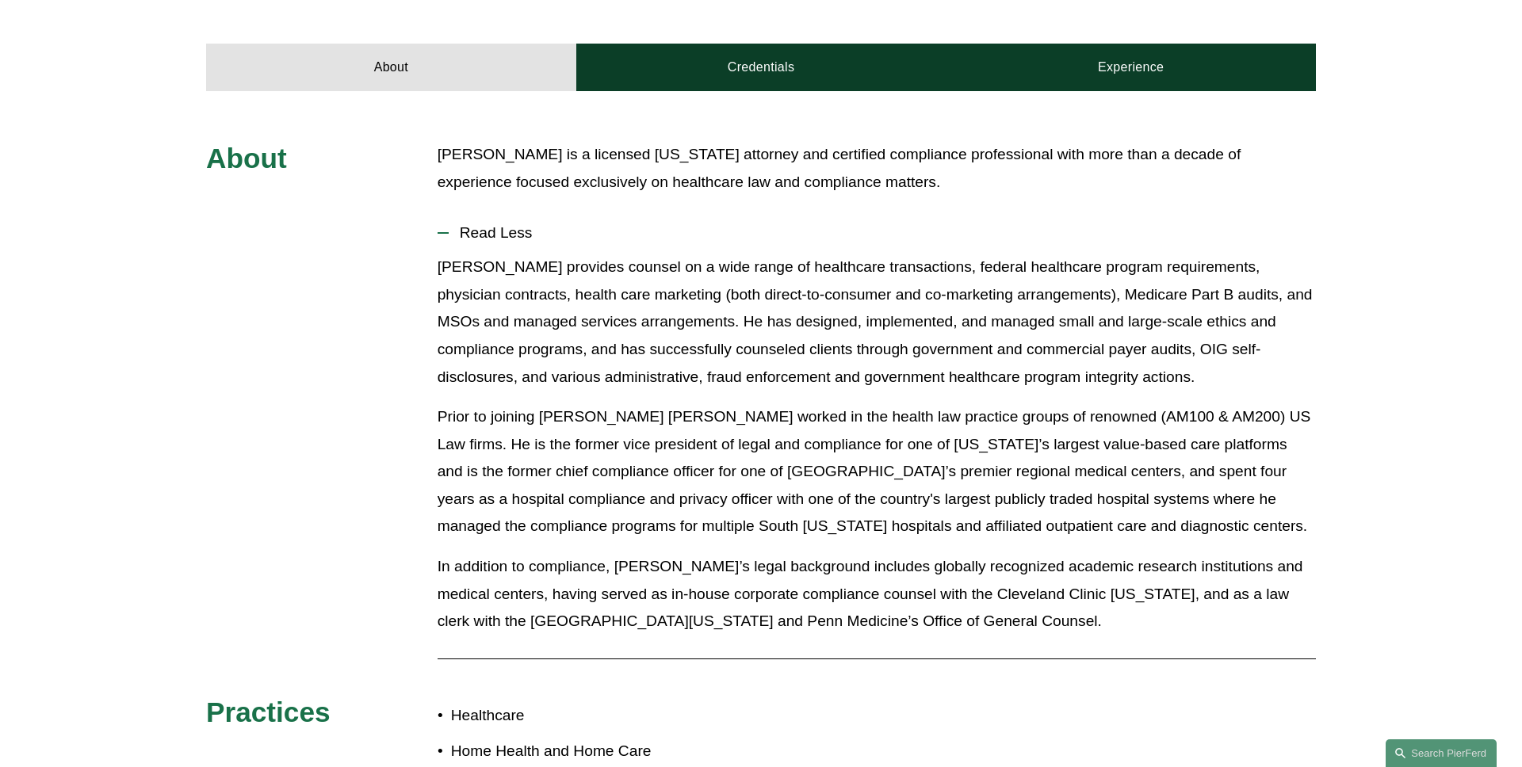
click at [533, 226] on span "Read Less" at bounding box center [882, 232] width 867 height 17
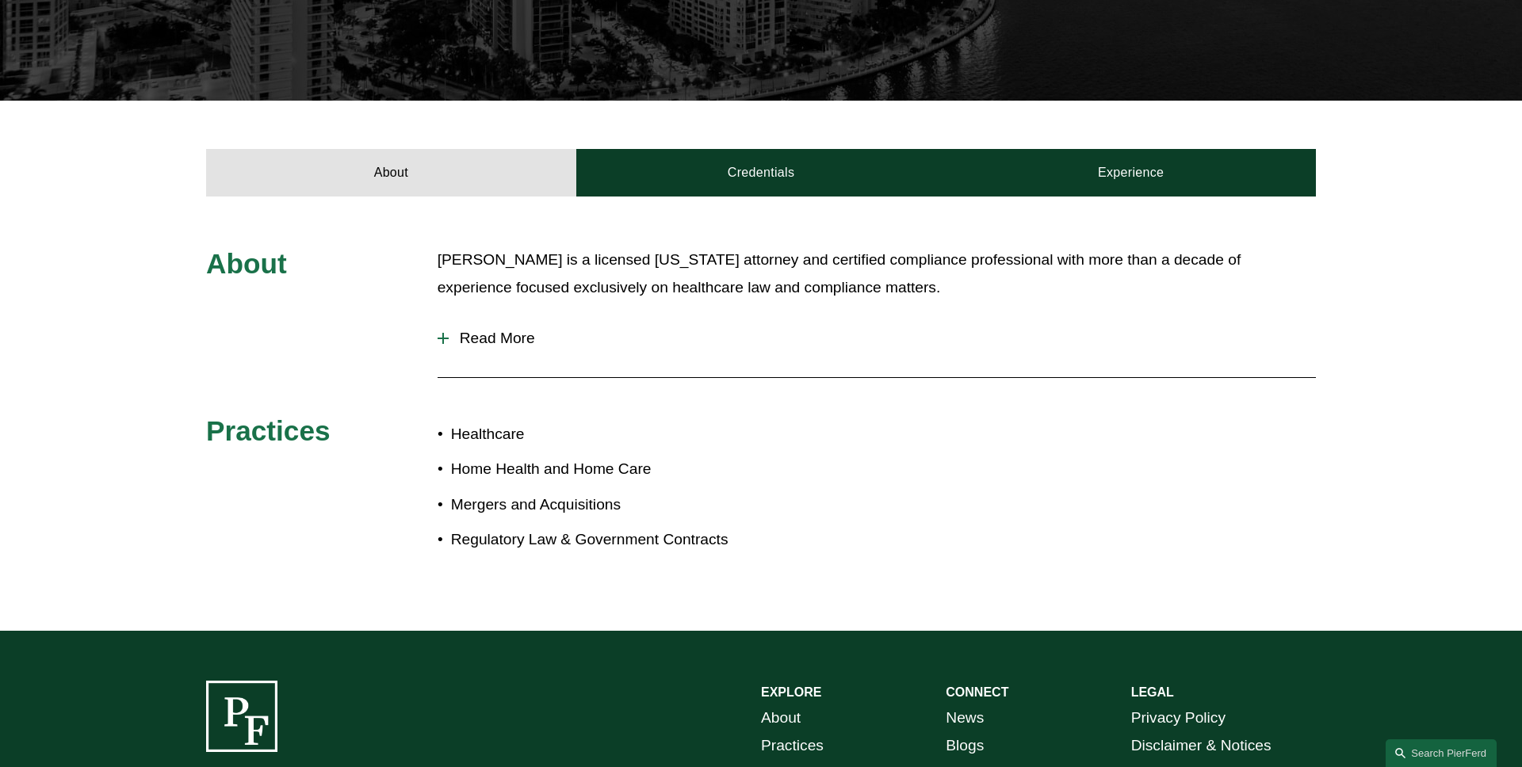
scroll to position [411, 0]
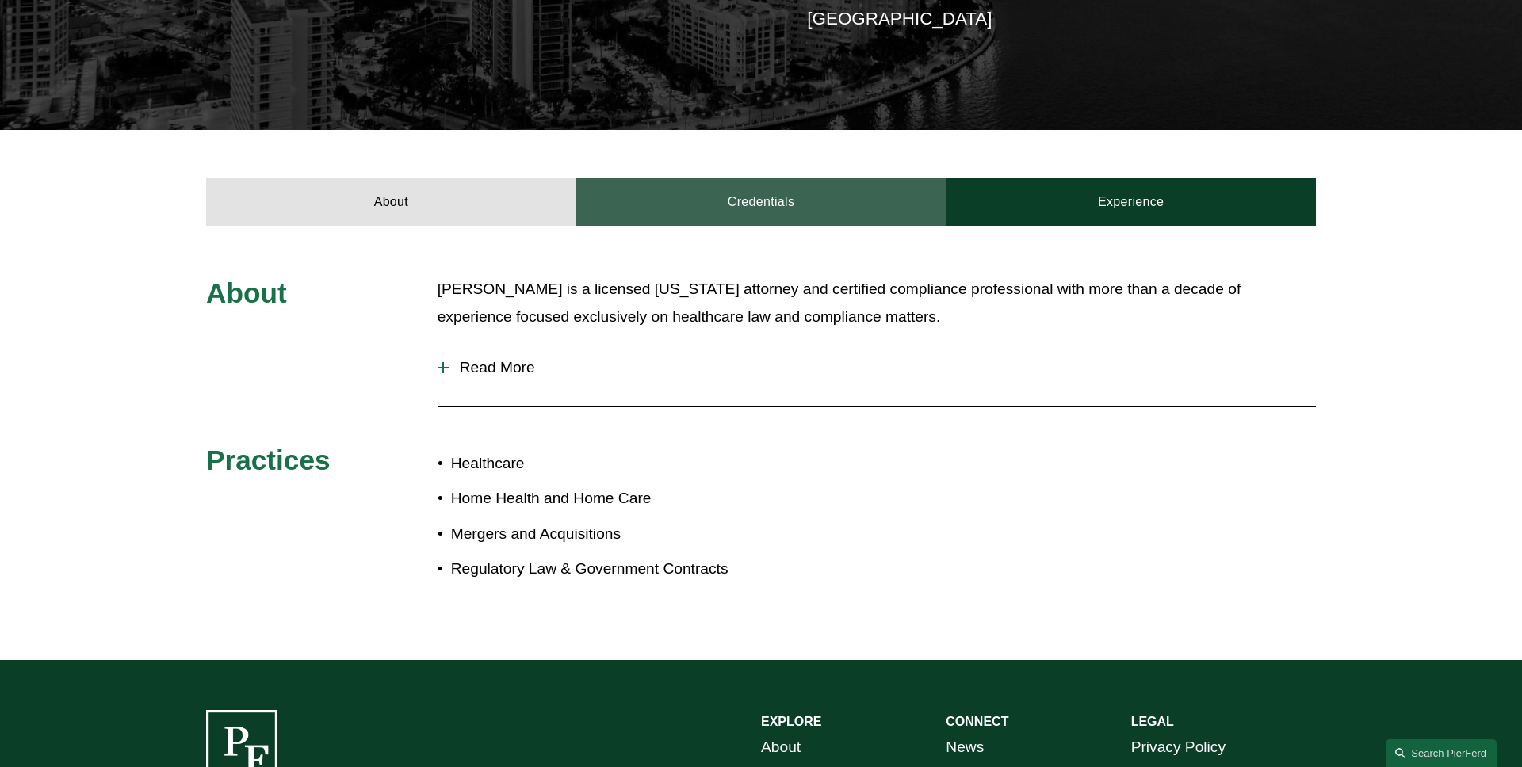
click at [724, 216] on link "Credentials" at bounding box center [761, 202] width 370 height 48
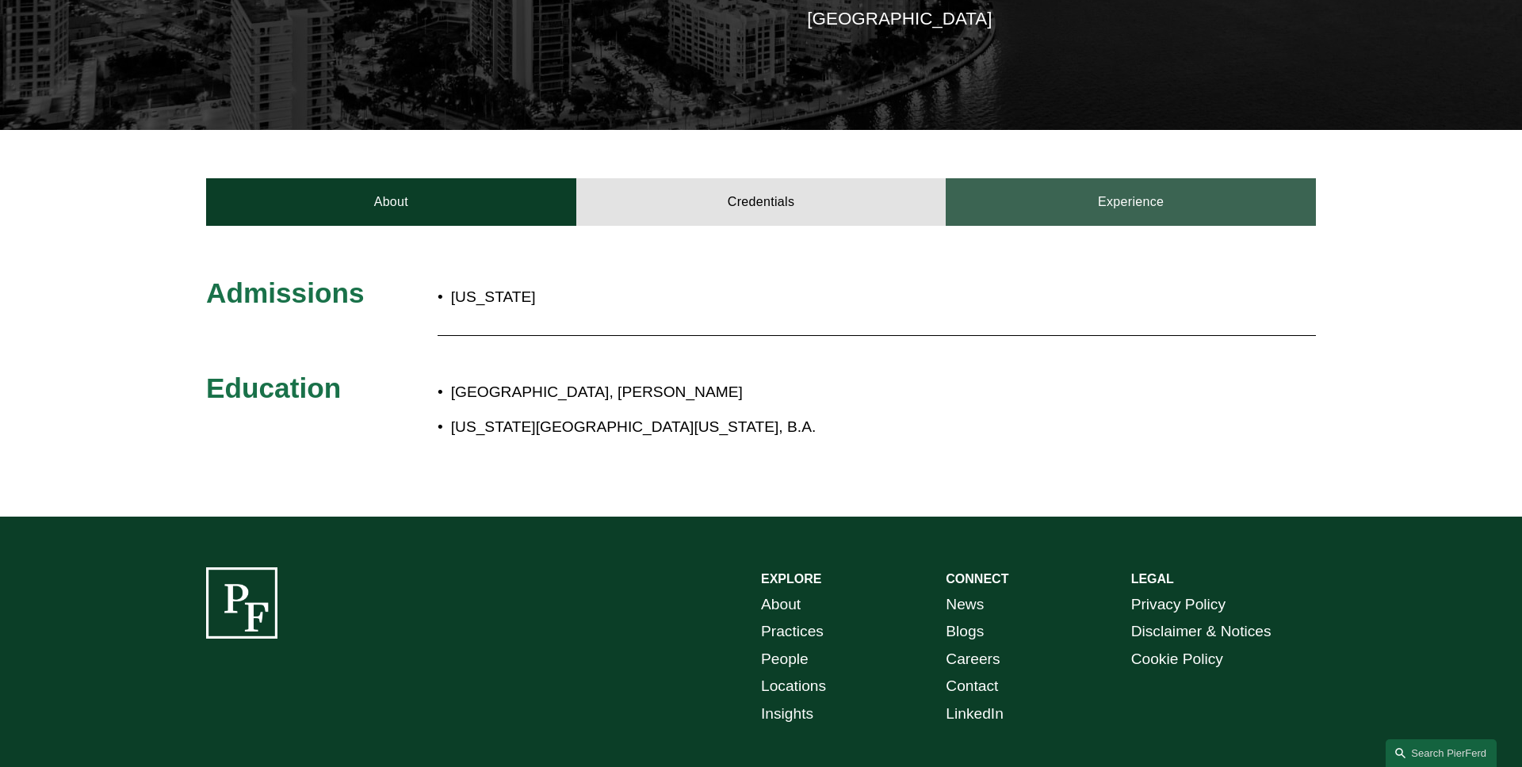
click at [1056, 197] on link "Experience" at bounding box center [1130, 202] width 370 height 48
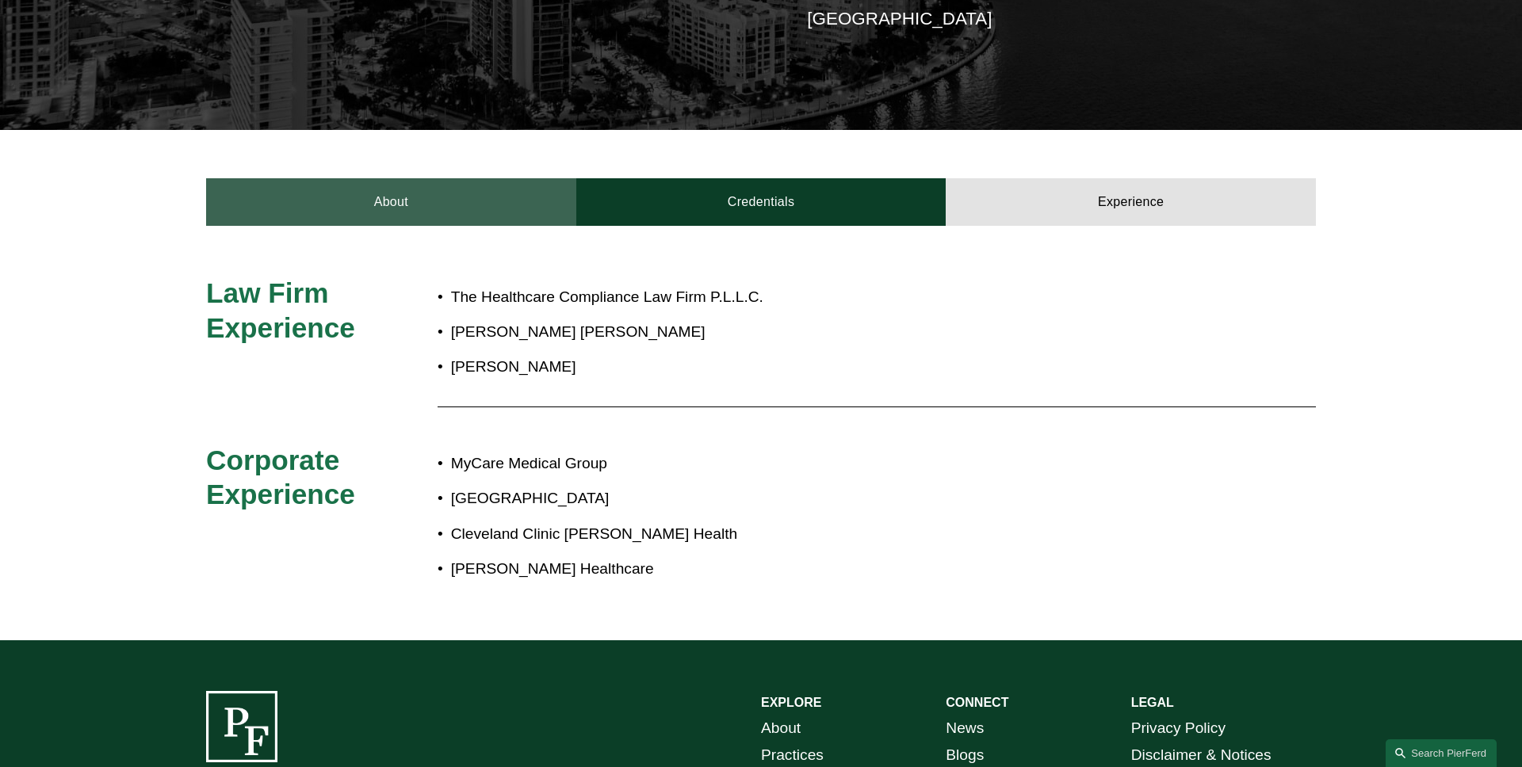
click at [433, 204] on link "About" at bounding box center [391, 202] width 370 height 48
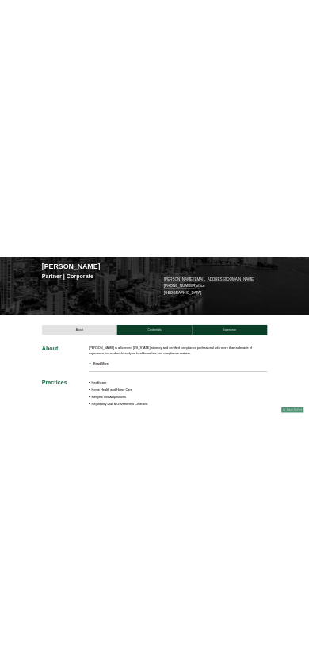
scroll to position [0, 0]
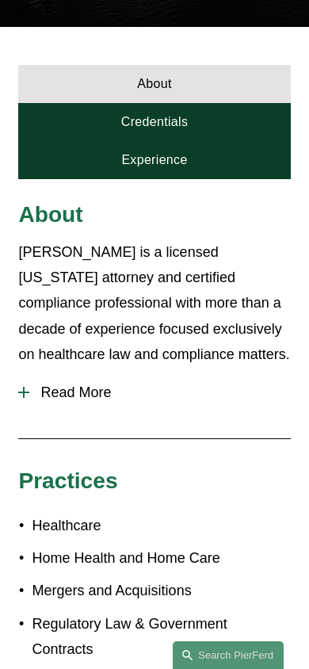
click at [124, 384] on span "Read More" at bounding box center [159, 392] width 261 height 17
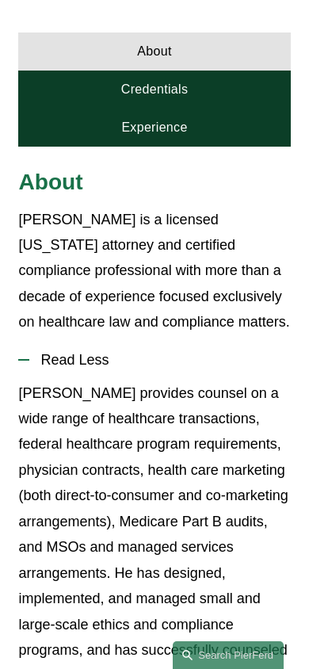
click at [116, 352] on span "Read Less" at bounding box center [159, 360] width 261 height 17
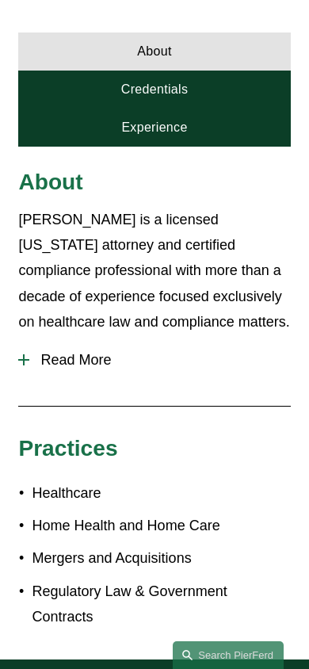
scroll to position [377, 0]
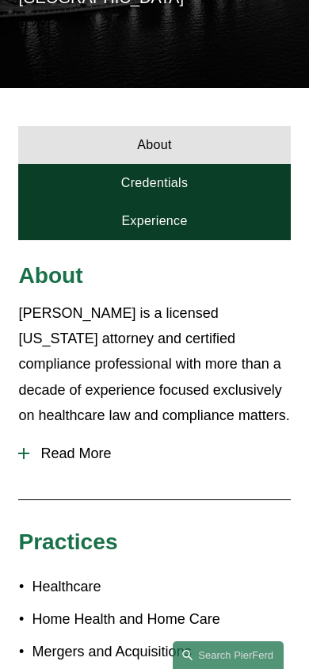
click at [201, 165] on link "Credentials" at bounding box center [154, 183] width 272 height 38
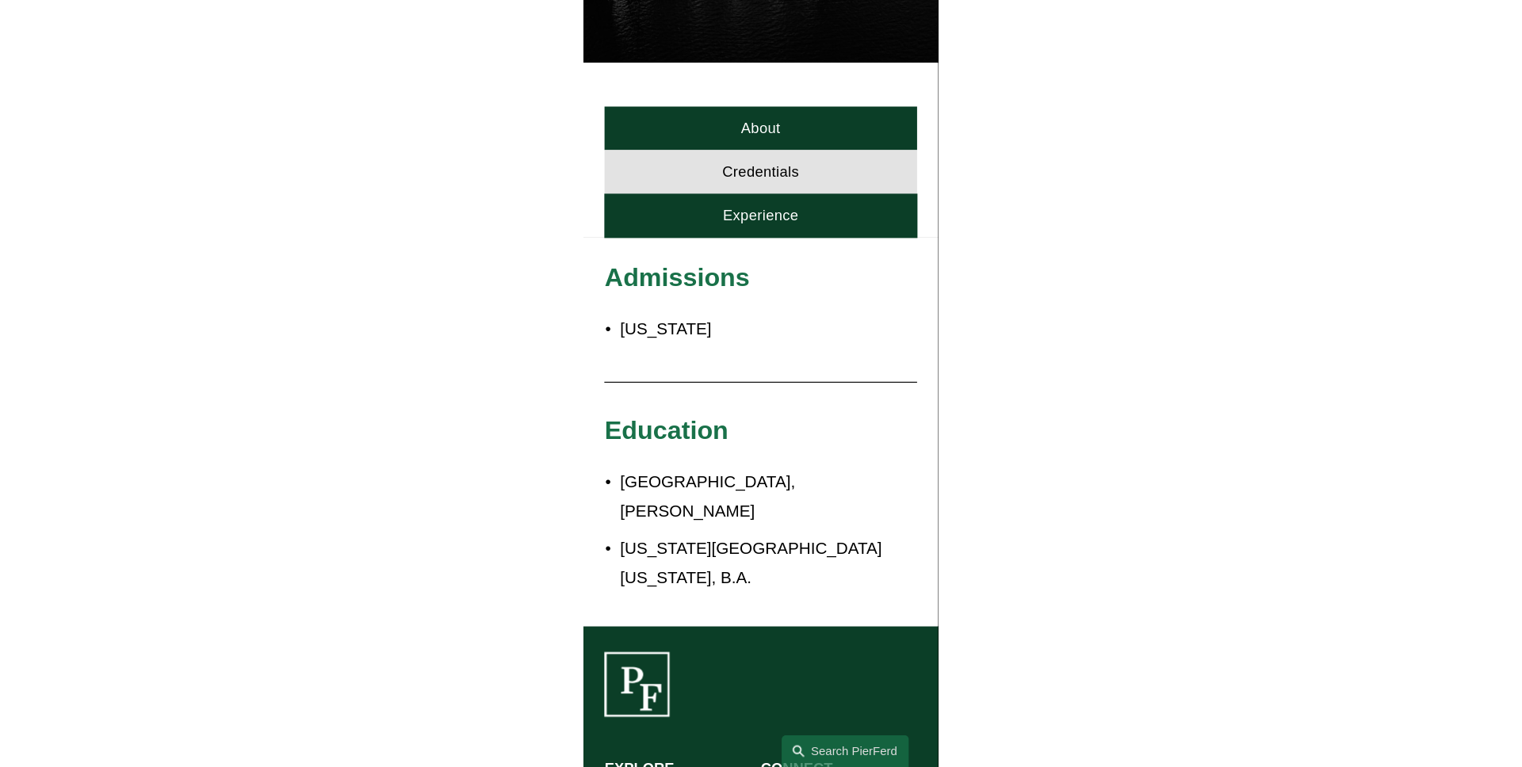
scroll to position [416, 0]
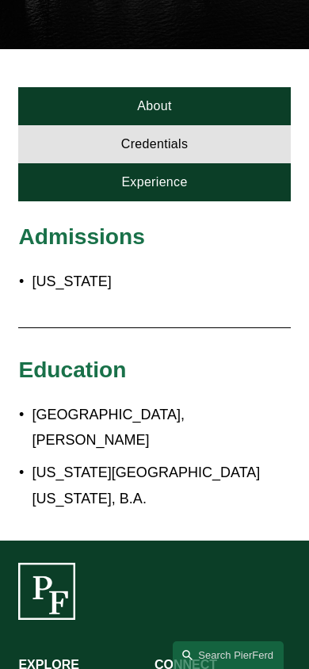
click at [218, 163] on link "Experience" at bounding box center [154, 182] width 272 height 38
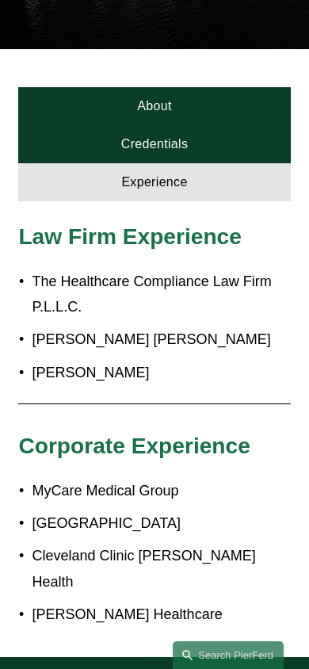
click at [189, 87] on link "About" at bounding box center [154, 106] width 272 height 38
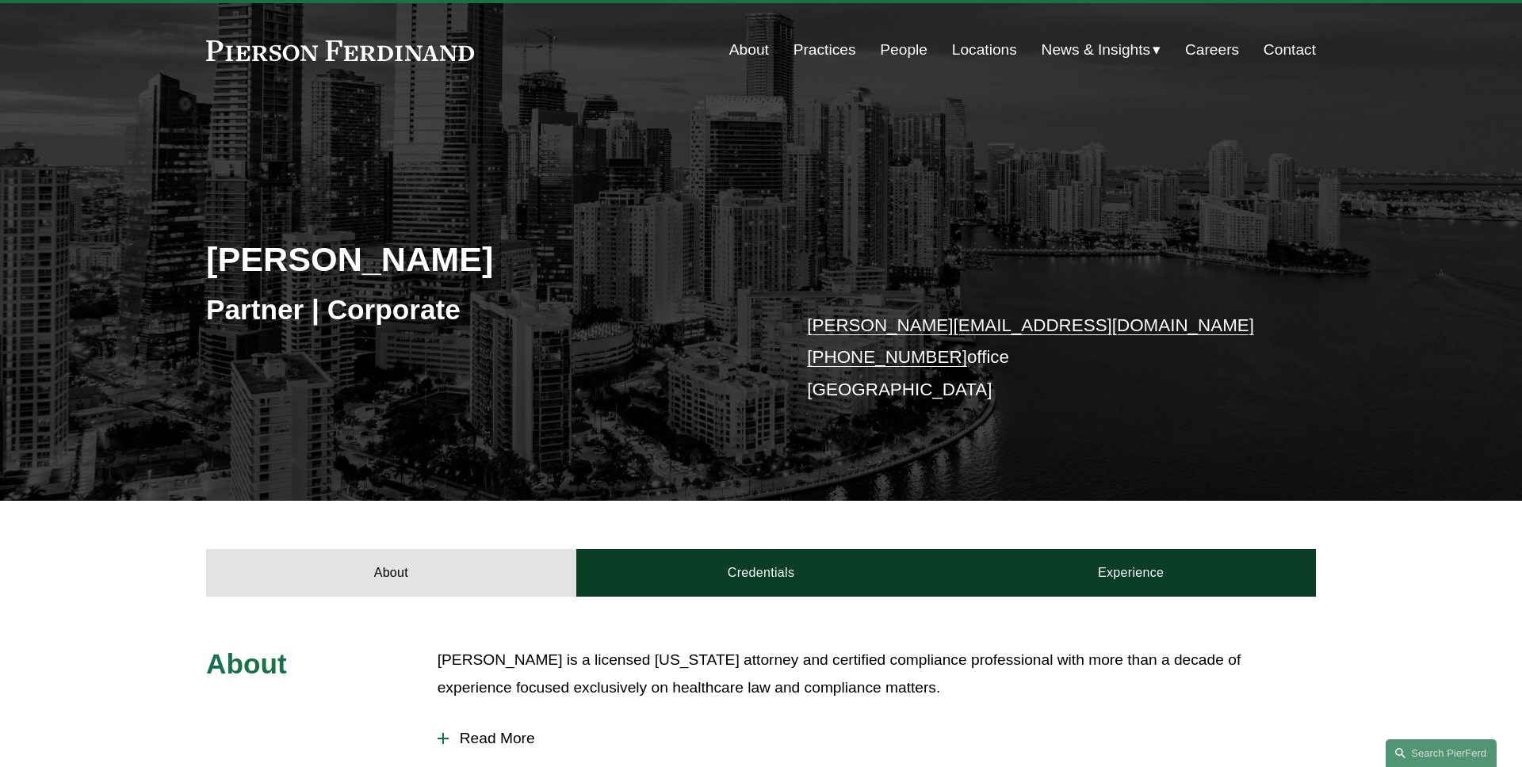
scroll to position [30, 0]
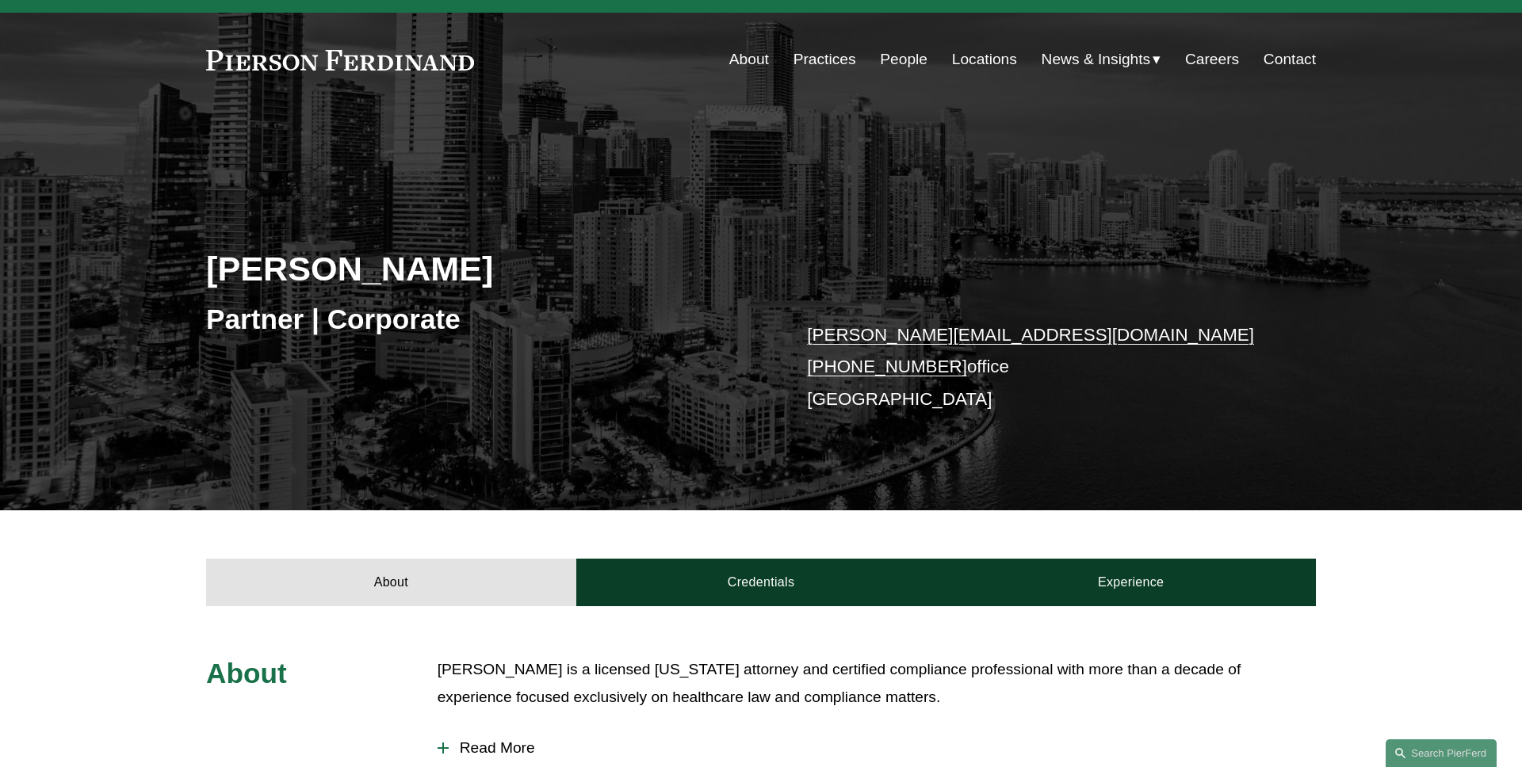
drag, startPoint x: 531, startPoint y: 288, endPoint x: 192, endPoint y: 278, distance: 339.3
click at [198, 278] on div "[PERSON_NAME] Partner | Corporate [PERSON_NAME][EMAIL_ADDRESS][DOMAIN_NAME] [PH…" at bounding box center [761, 331] width 1522 height 358
copy h2 "[PERSON_NAME]"
click at [158, 258] on div "[PERSON_NAME] Partner | Corporate [PERSON_NAME][EMAIL_ADDRESS][DOMAIN_NAME] [PH…" at bounding box center [761, 331] width 1522 height 358
click at [632, 181] on div "[PERSON_NAME] Partner | Corporate [PERSON_NAME][EMAIL_ADDRESS][DOMAIN_NAME] [PH…" at bounding box center [761, 331] width 1522 height 358
